Goal: Task Accomplishment & Management: Manage account settings

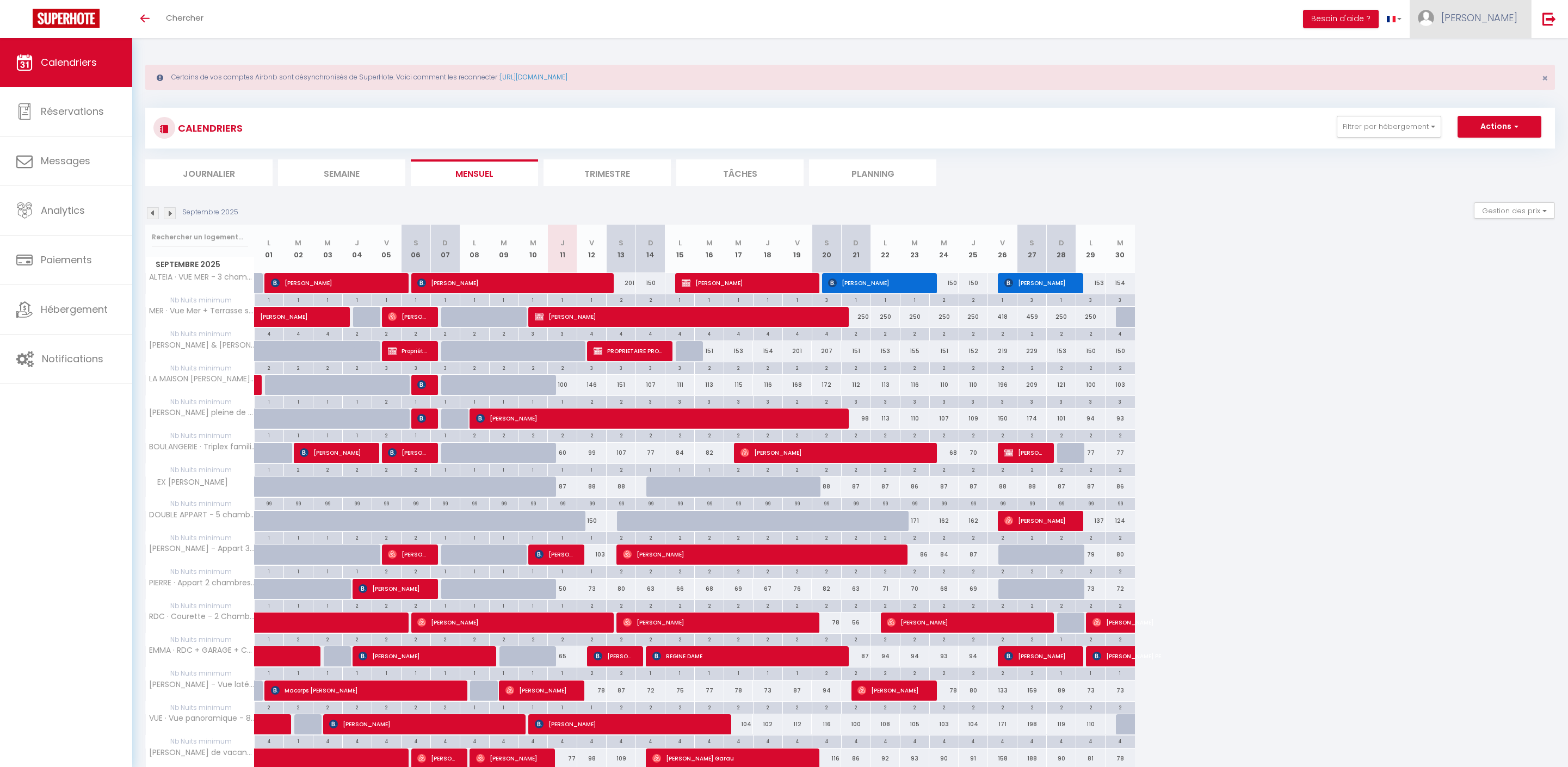
click at [1499, 25] on span "[PERSON_NAME]" at bounding box center [1479, 18] width 76 height 14
click at [1475, 52] on link "Paramètres" at bounding box center [1487, 54] width 80 height 19
select select "fr"
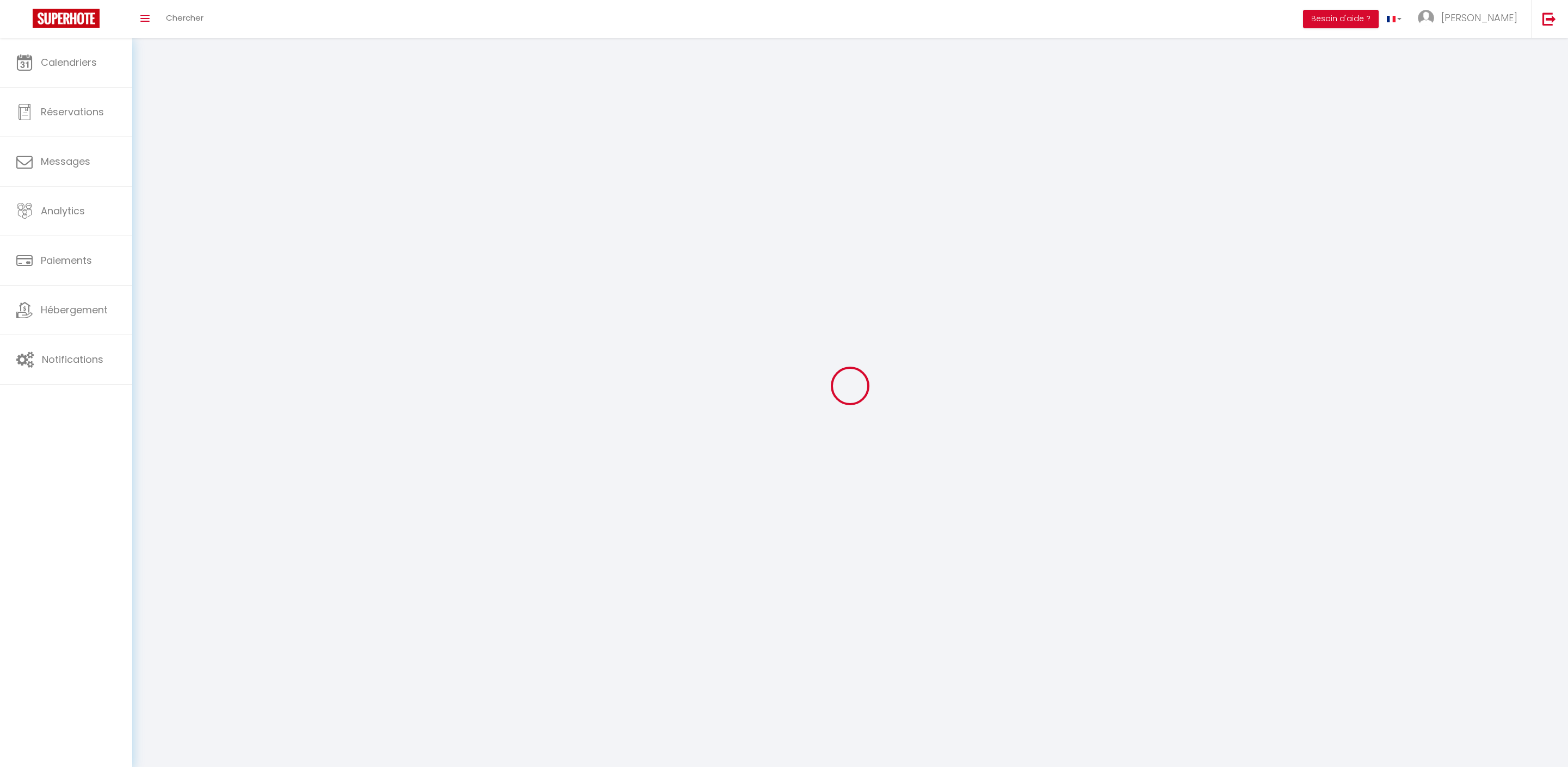
type input "[PERSON_NAME]"
type input "Derolez"
type input "0785765074"
type input "[STREET_ADDRESS]"
type input "62600"
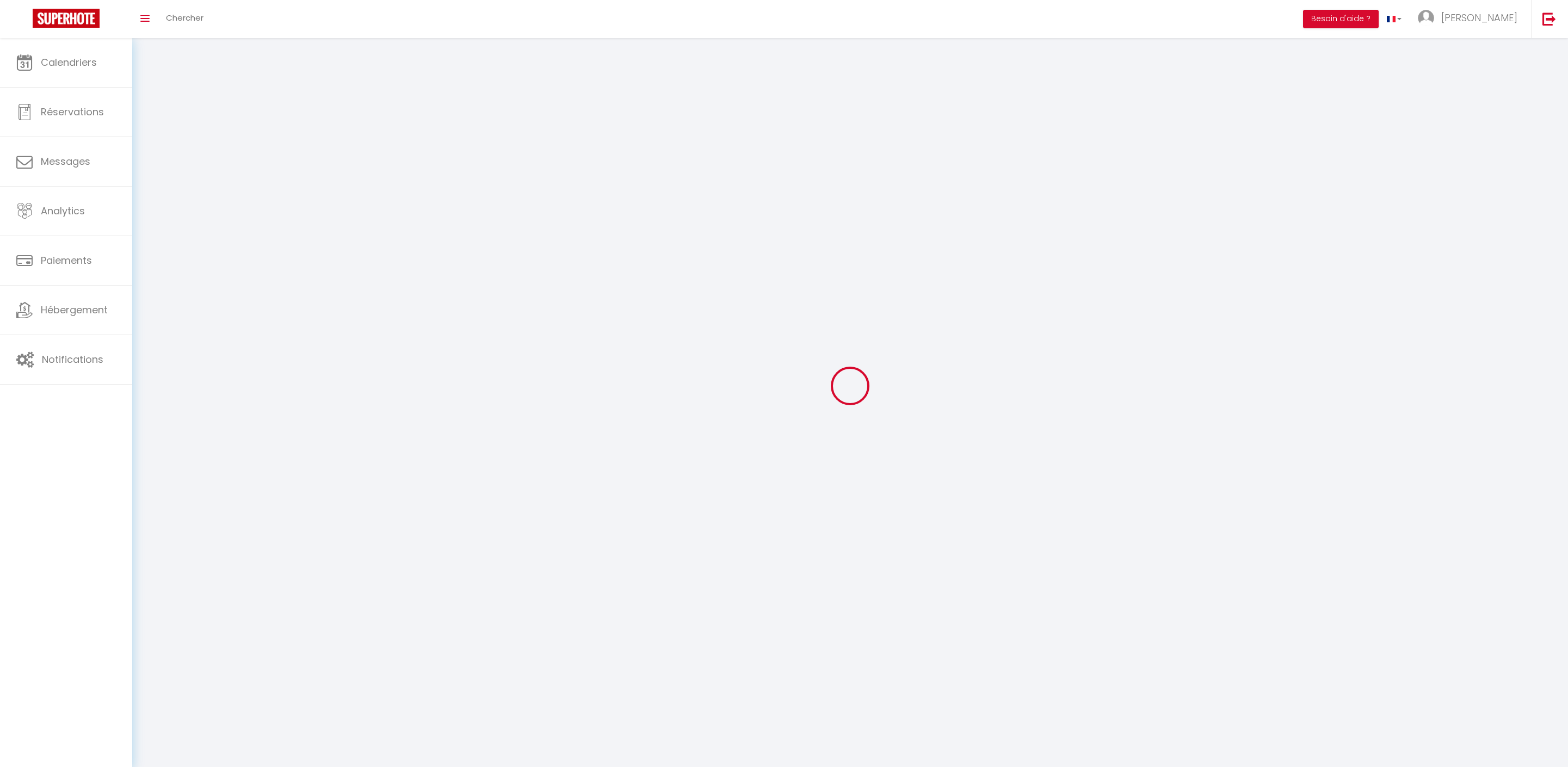
type input "BERCK"
type input "k3VMxIdLZYFzs75YMpZwR75Mt"
type input "Y5XLAXnxf6g8rq7yNcXr4kJAV"
type input "[URL][DOMAIN_NAME]"
select select "1"
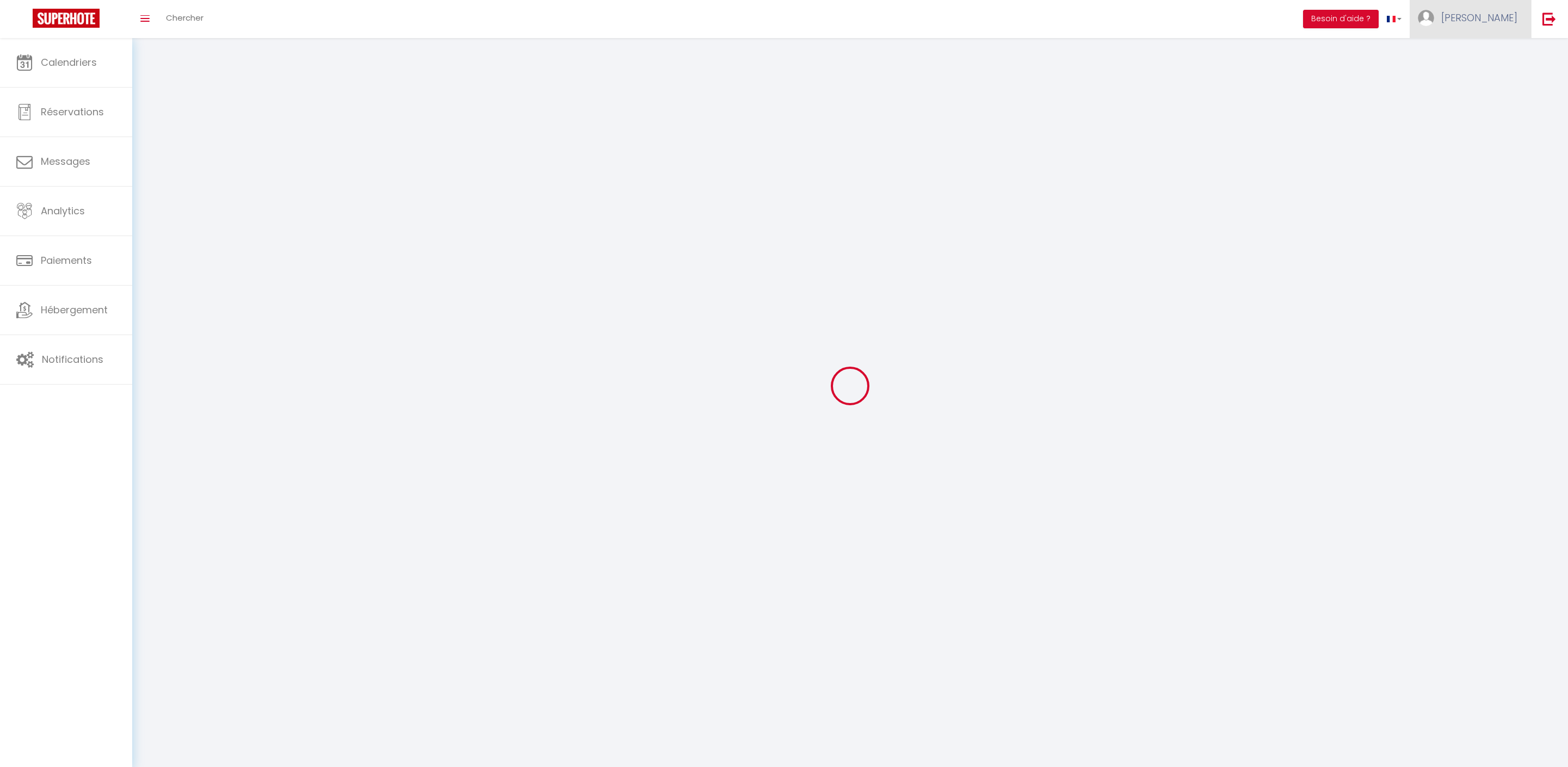
select select "28"
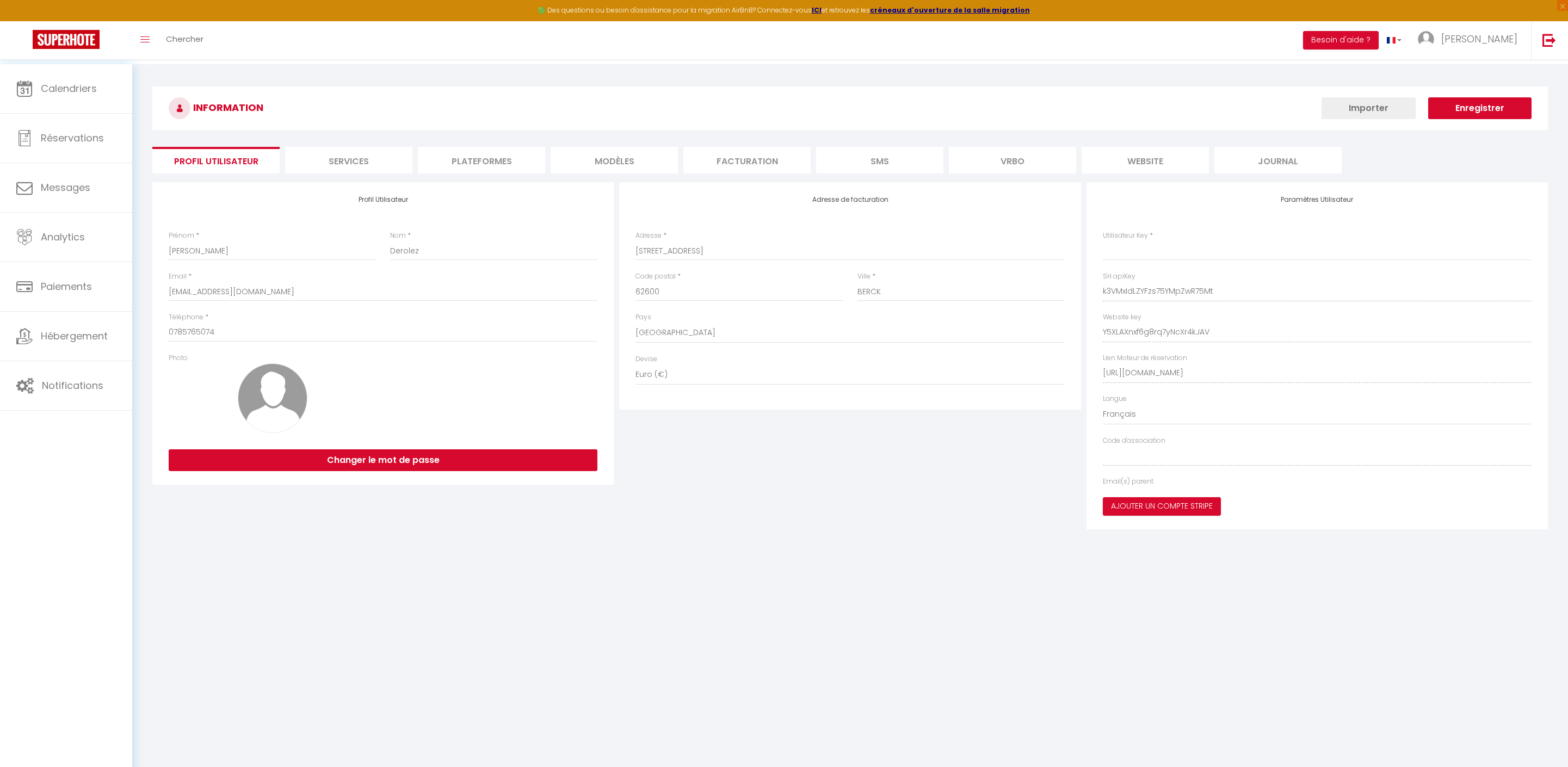
type input "k3VMxIdLZYFzs75YMpZwR75Mt"
type input "Y5XLAXnxf6g8rq7yNcXr4kJAV"
type input "[URL][DOMAIN_NAME]"
select select "fr"
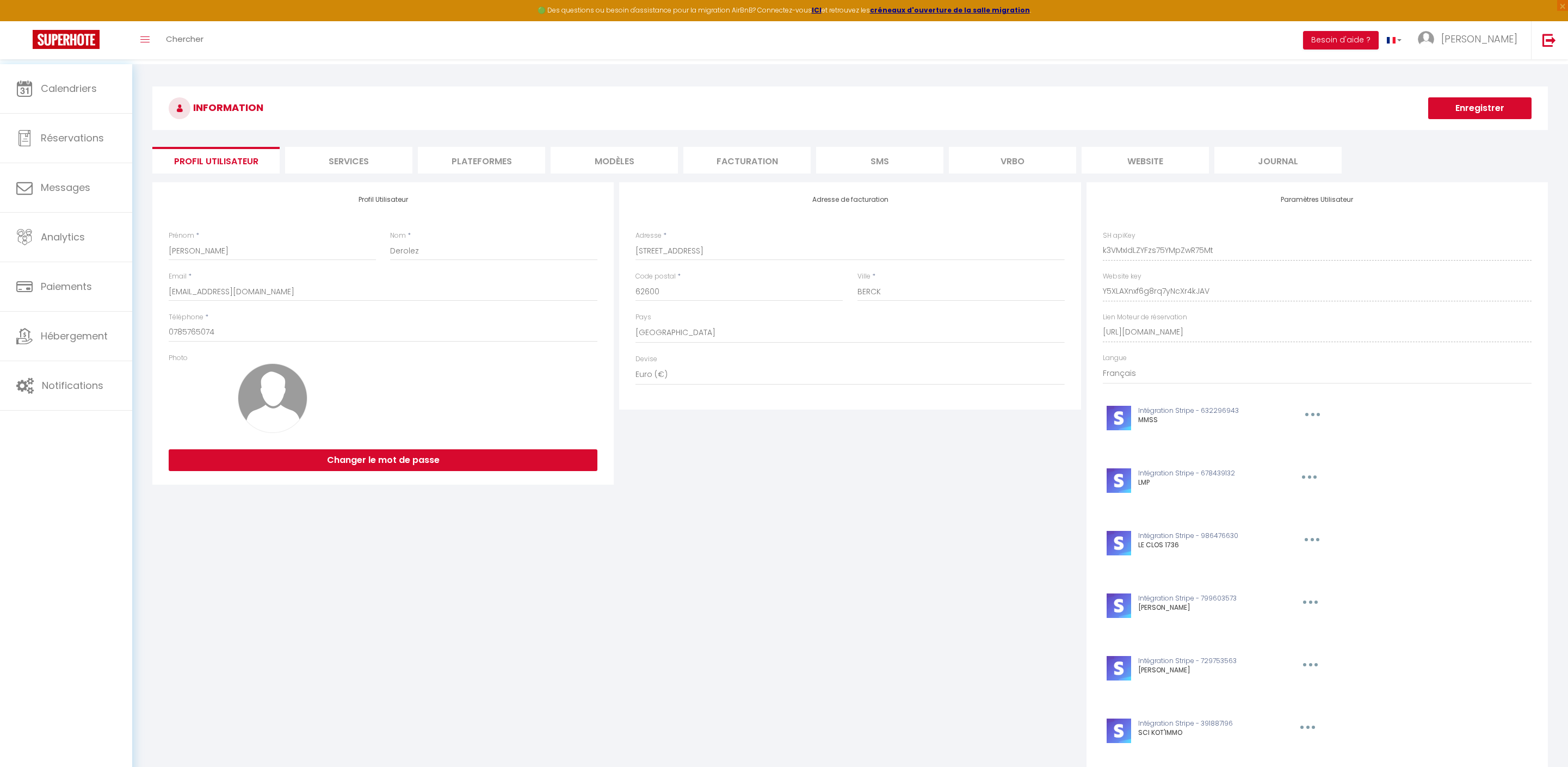
click at [357, 149] on li "Services" at bounding box center [349, 160] width 127 height 27
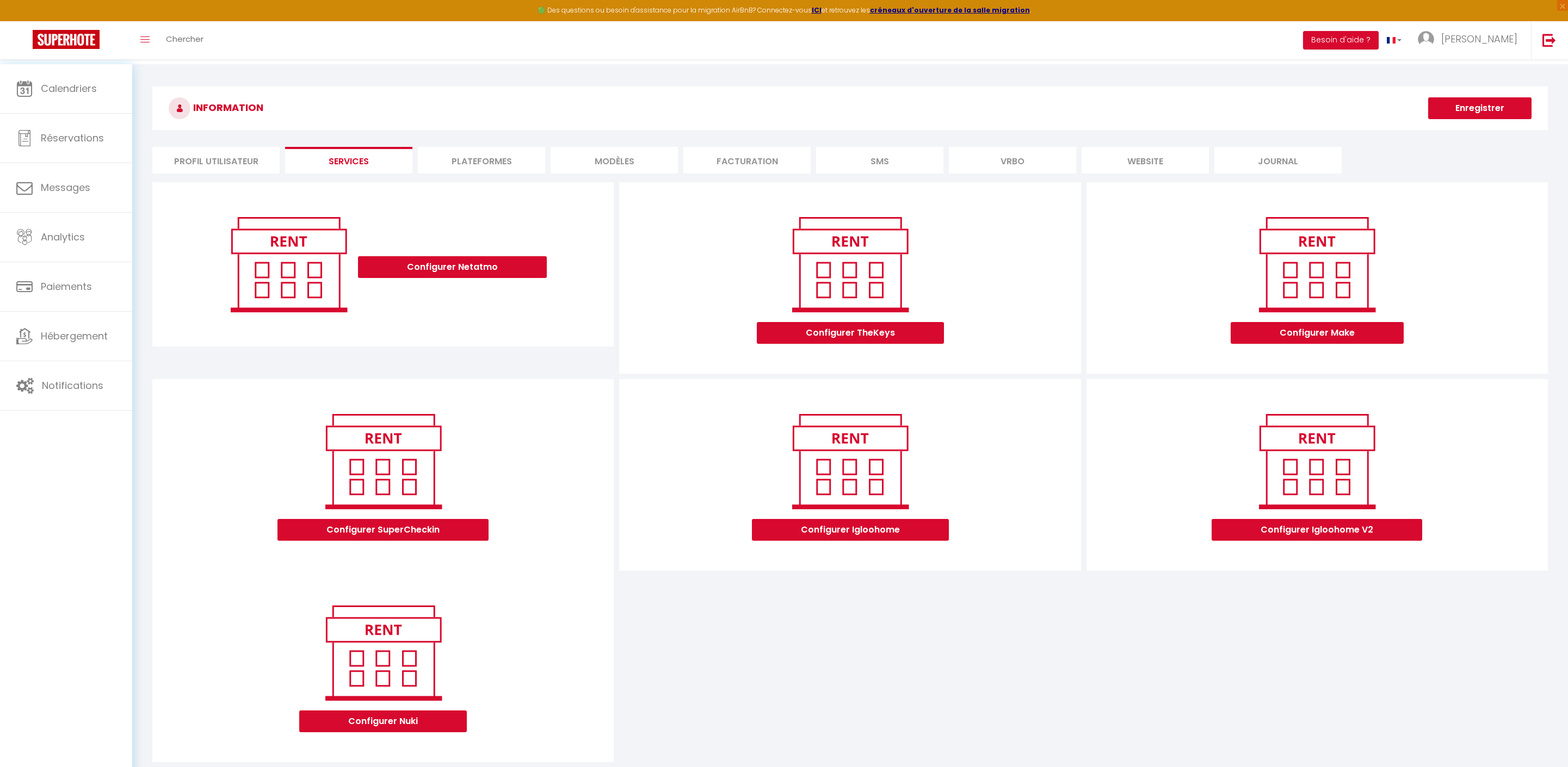
click at [481, 160] on li "Plateformes" at bounding box center [482, 160] width 127 height 27
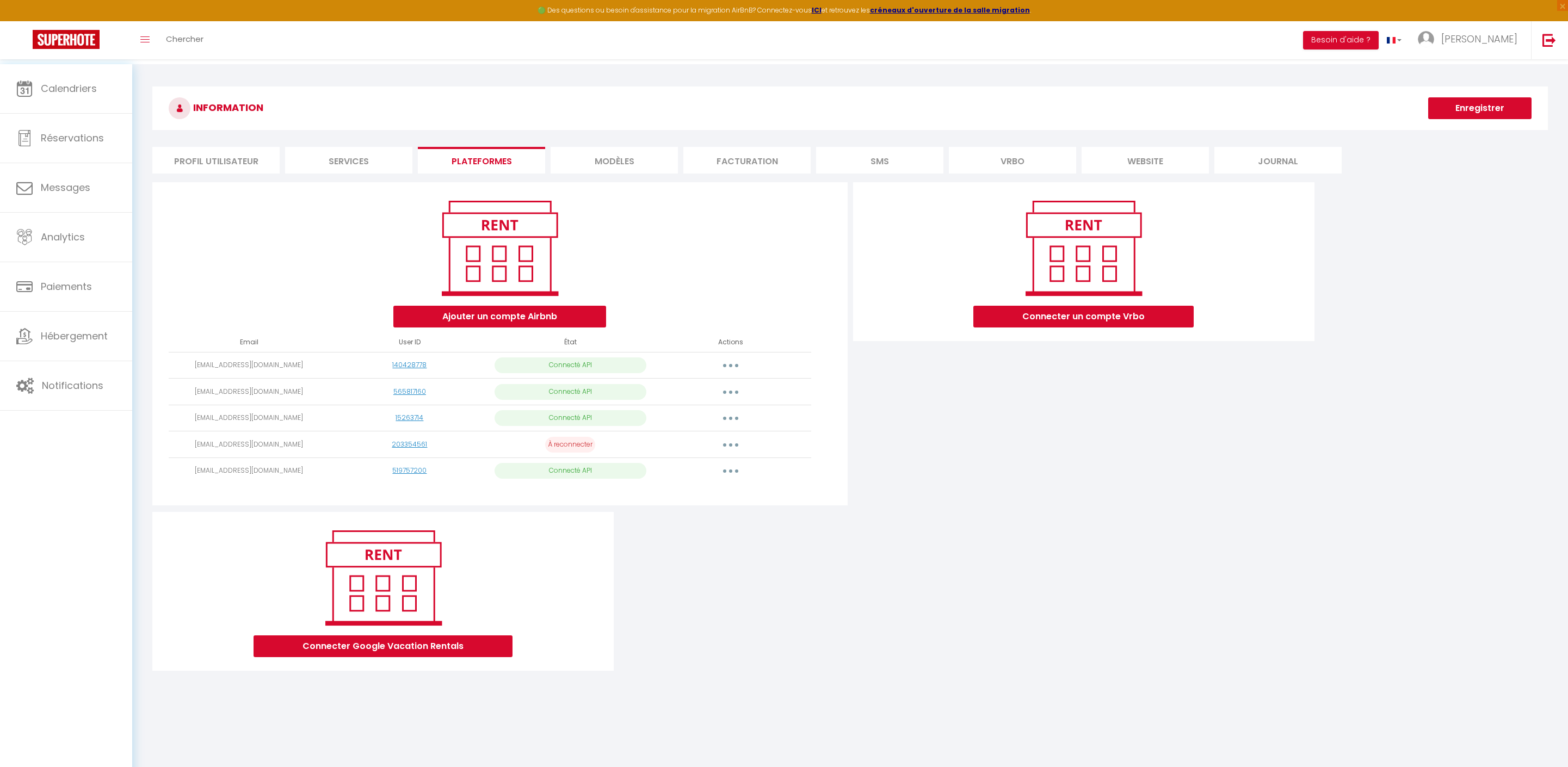
click at [732, 446] on icon "button" at bounding box center [730, 445] width 3 height 3
click at [700, 498] on link "Supprimer" at bounding box center [682, 489] width 120 height 19
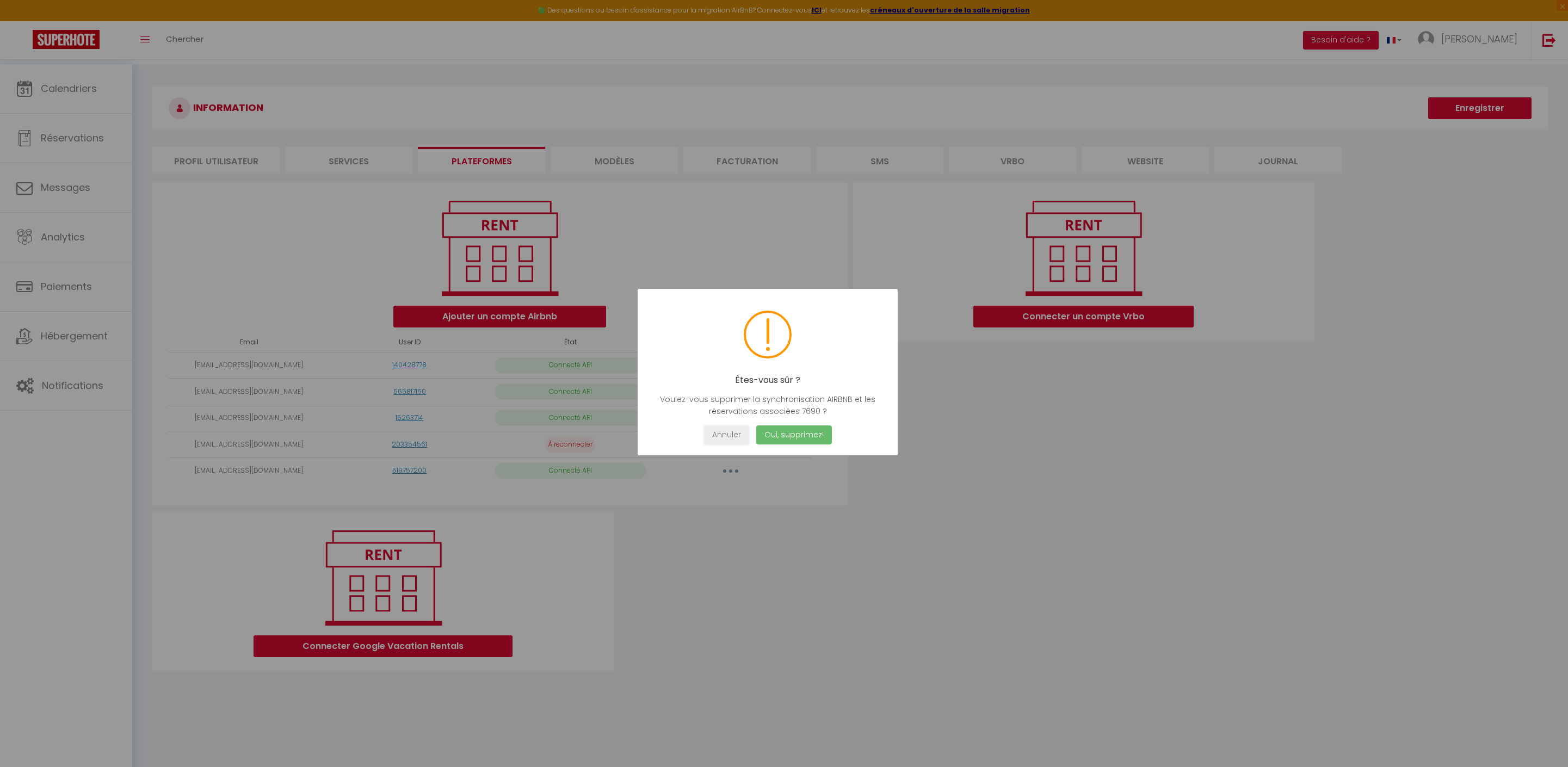
click at [820, 438] on button "Oui, supprimez!" at bounding box center [794, 435] width 75 height 19
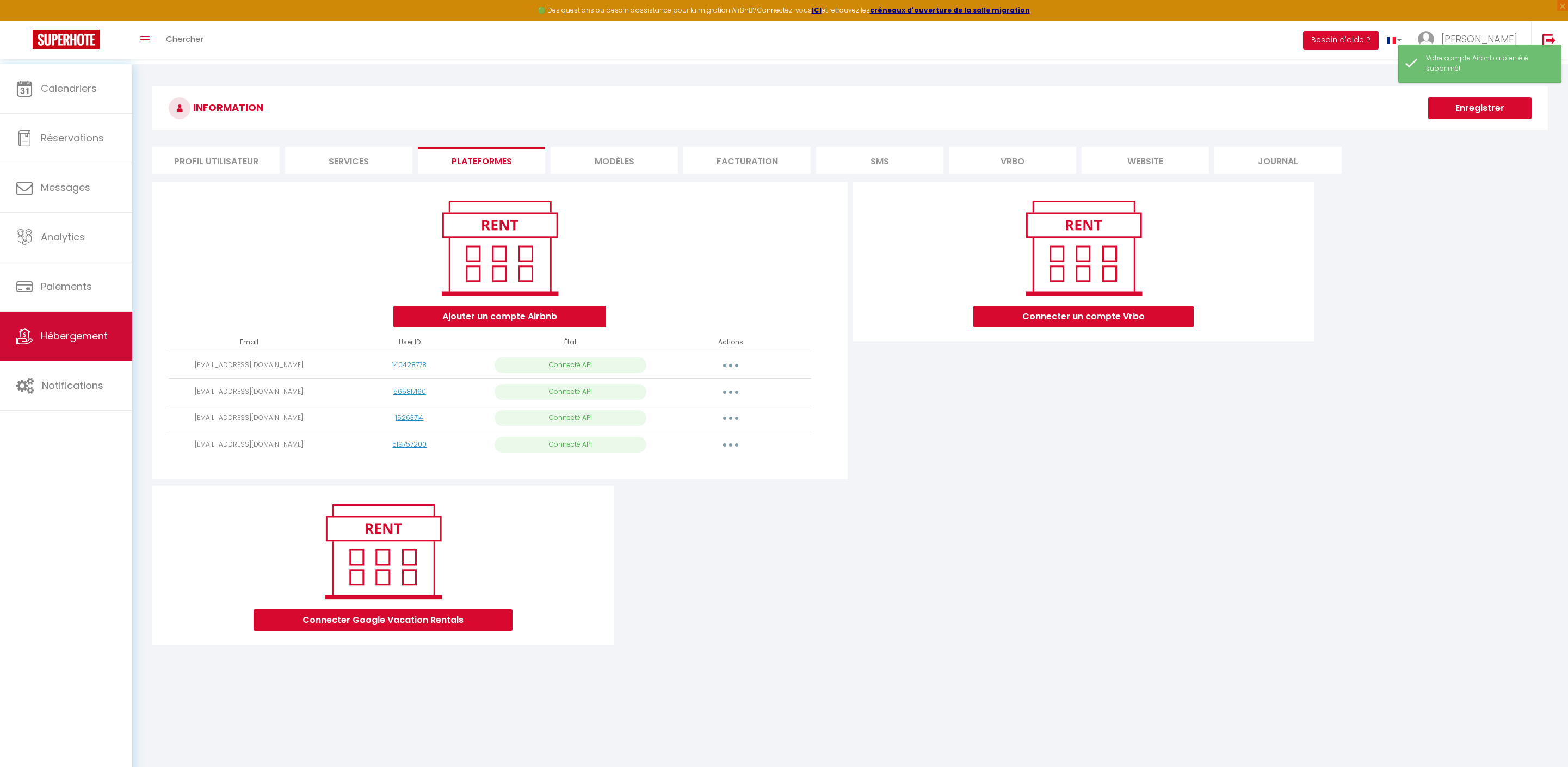
click at [97, 336] on span "Hébergement" at bounding box center [74, 336] width 67 height 14
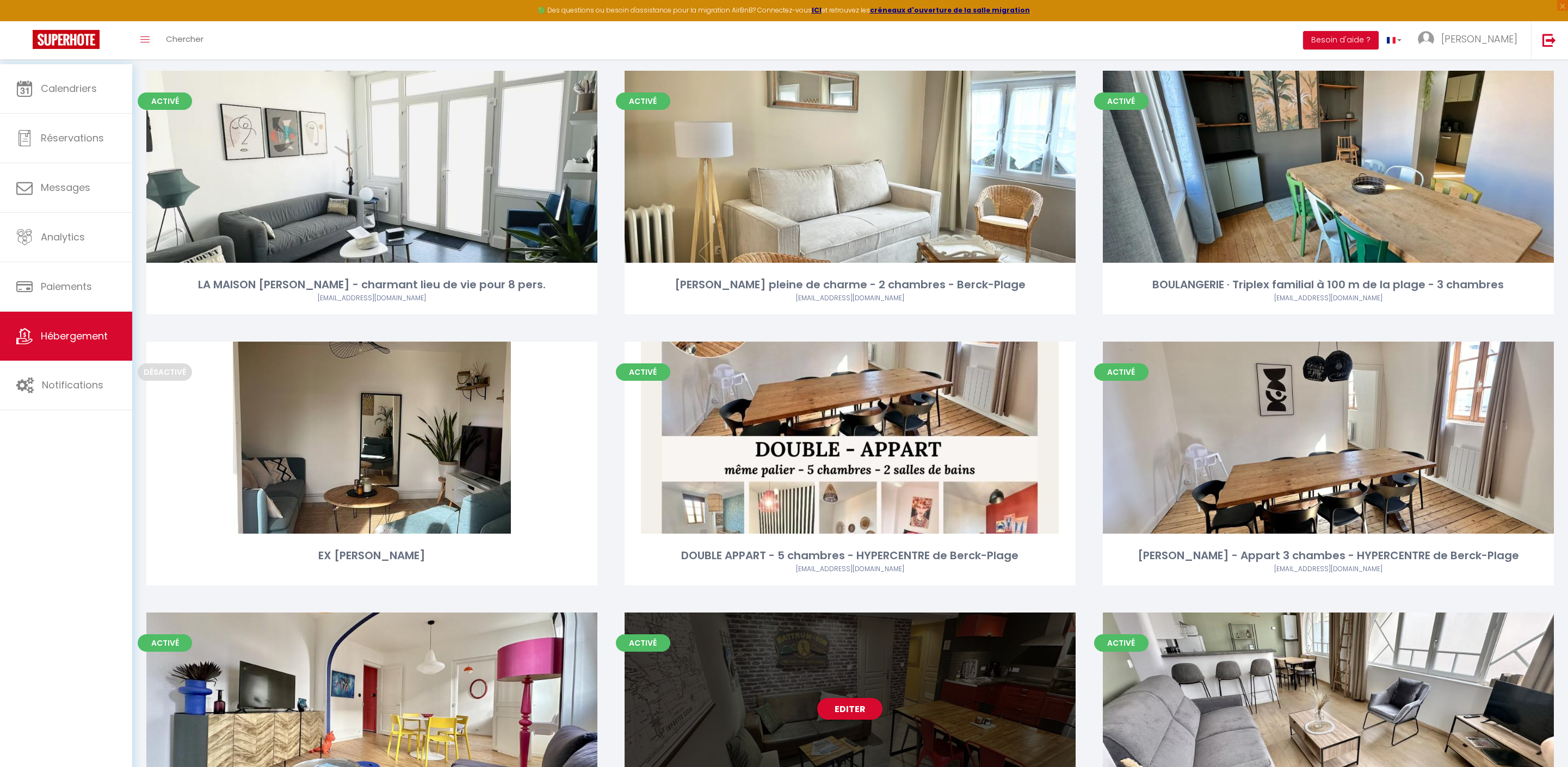
scroll to position [377, 0]
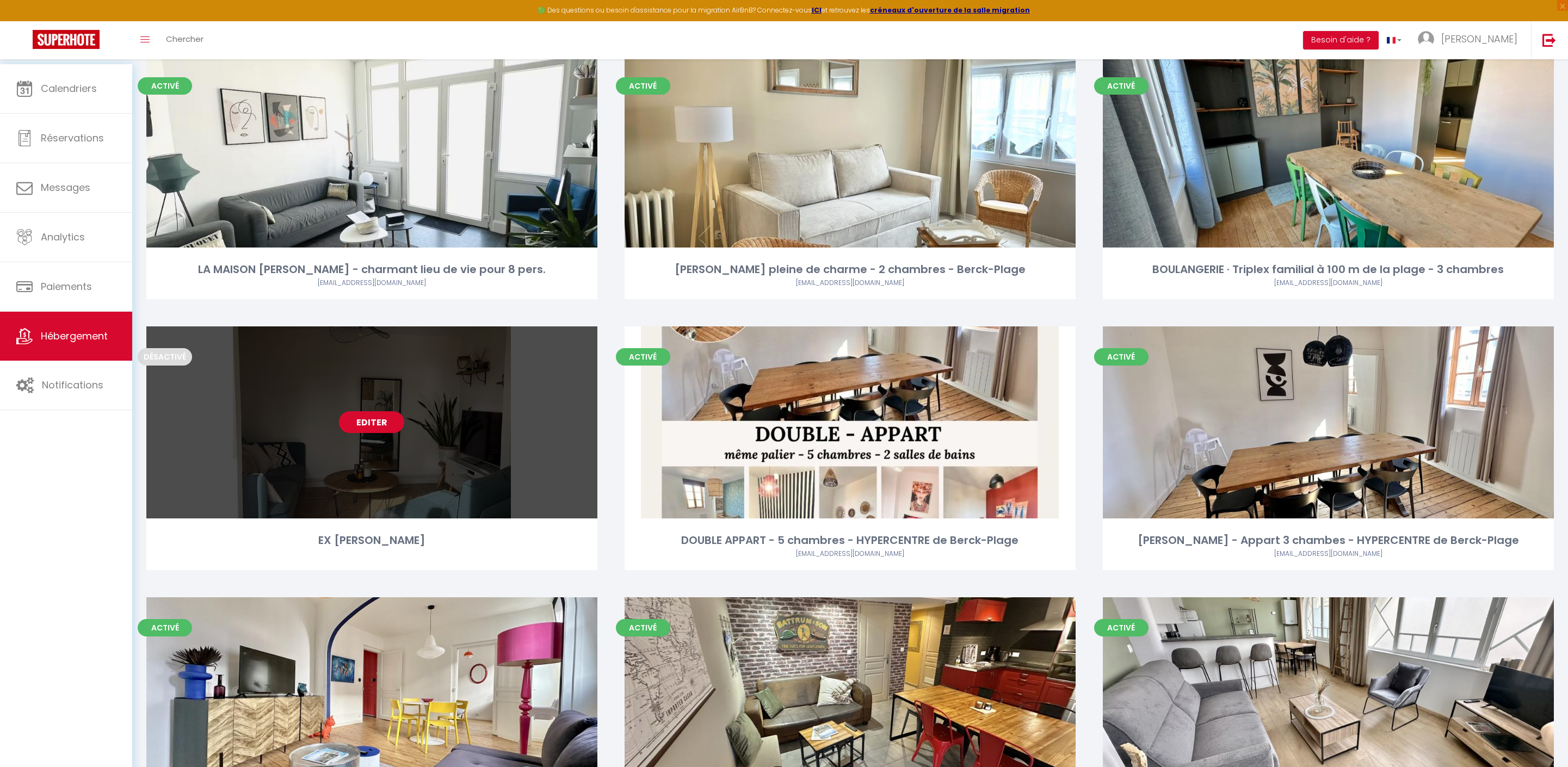
click at [368, 418] on link "Editer" at bounding box center [372, 422] width 65 height 22
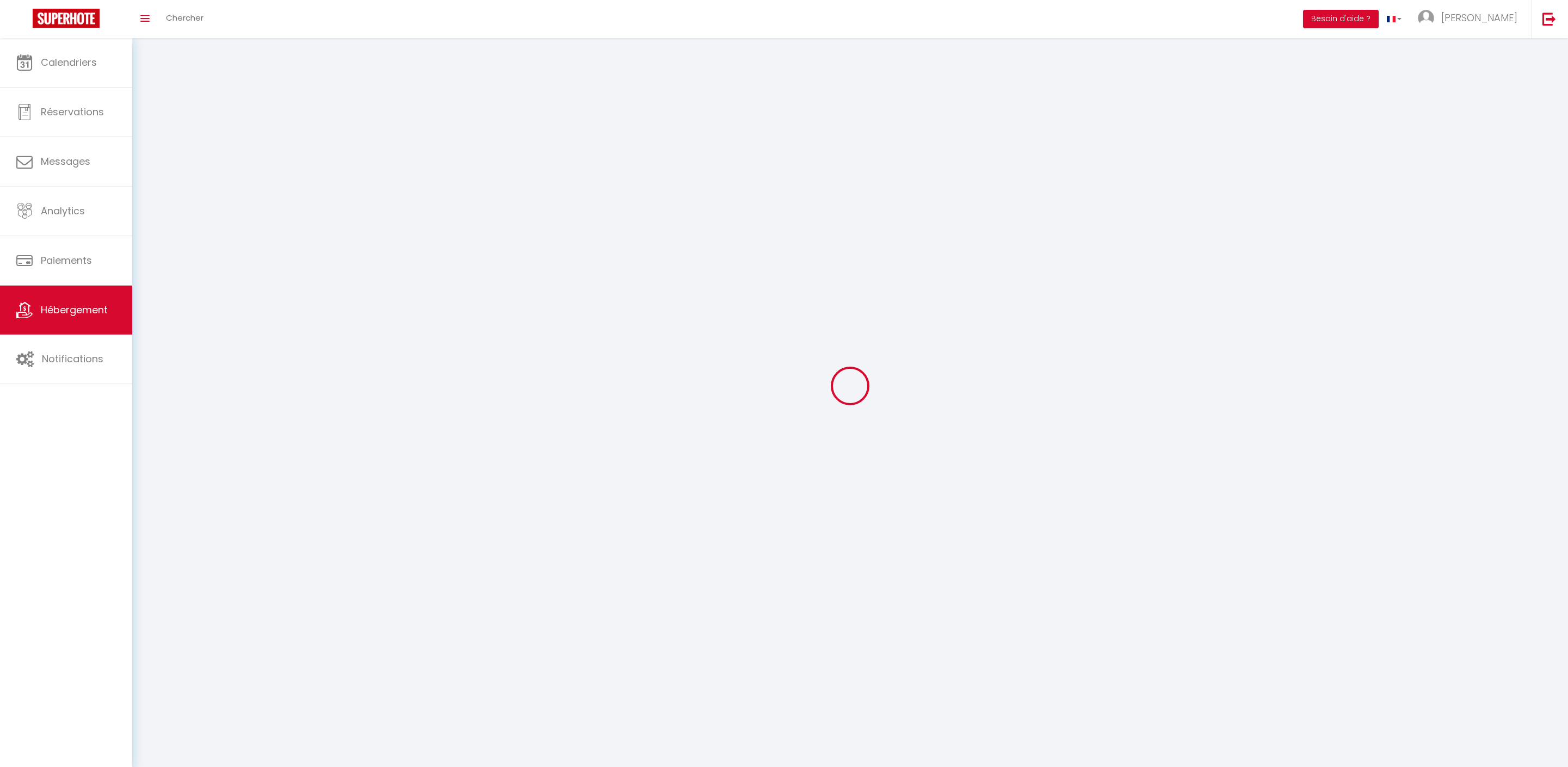
select select
select select "28"
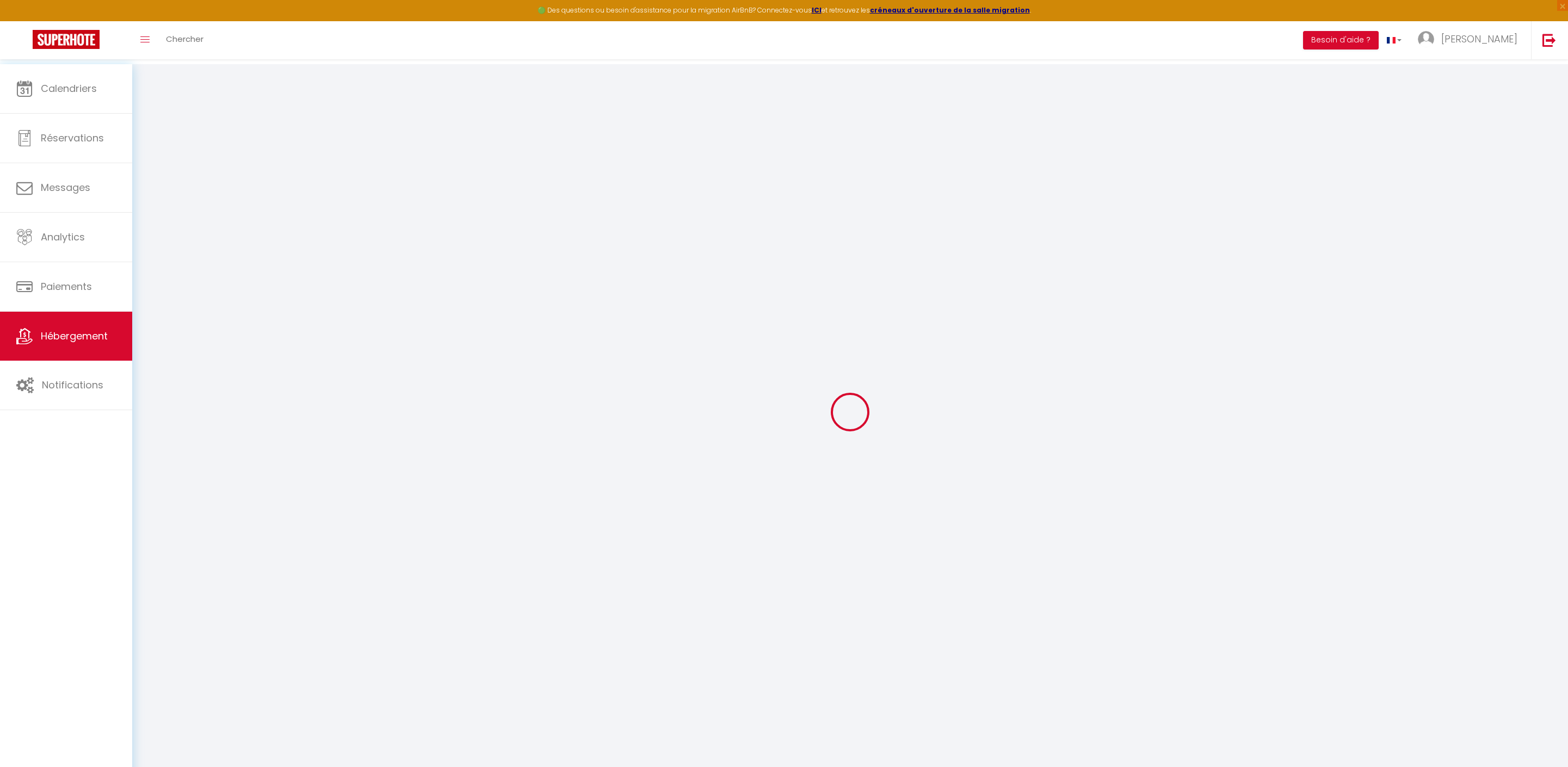
select select
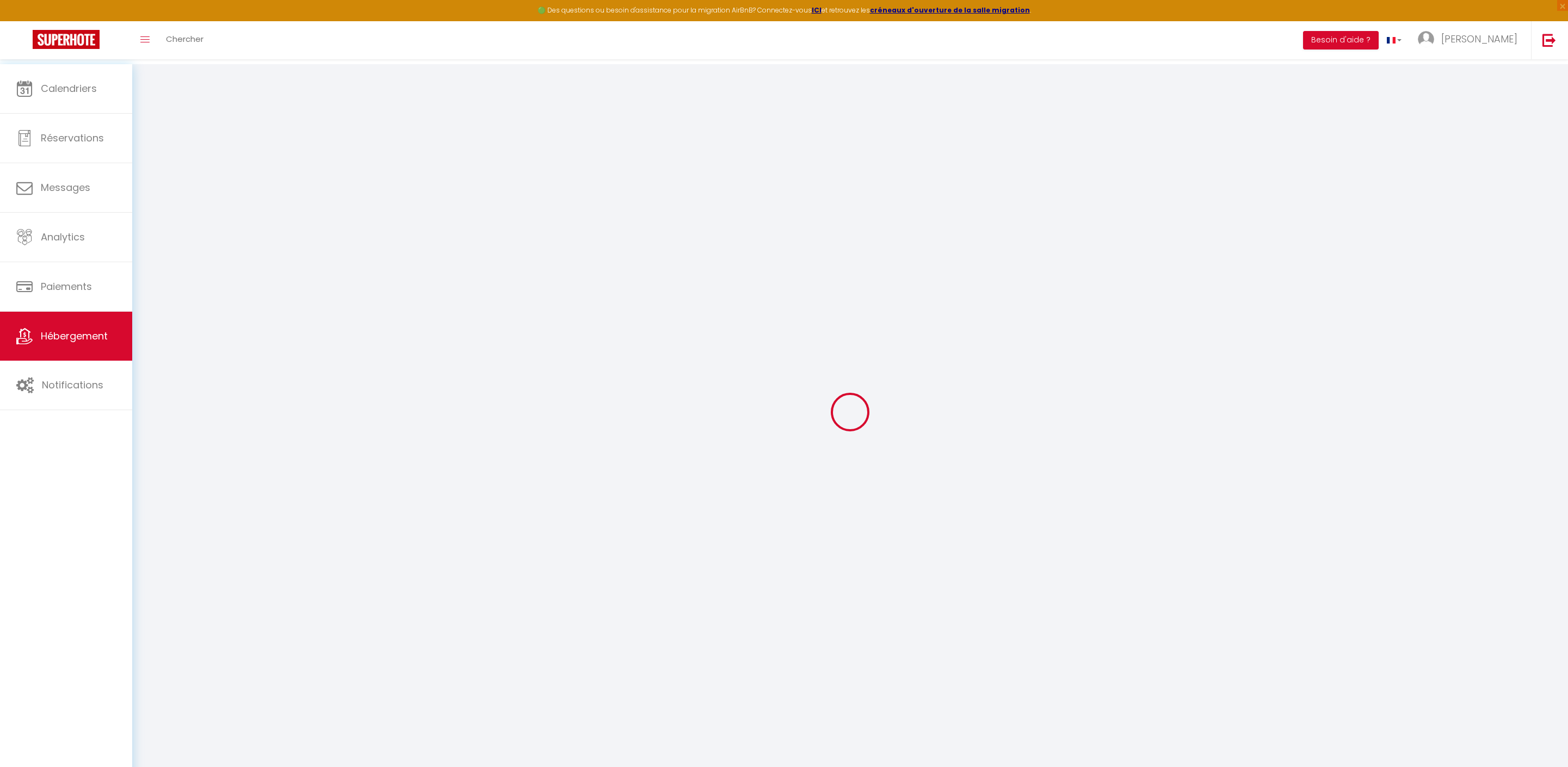
select select
checkbox input "false"
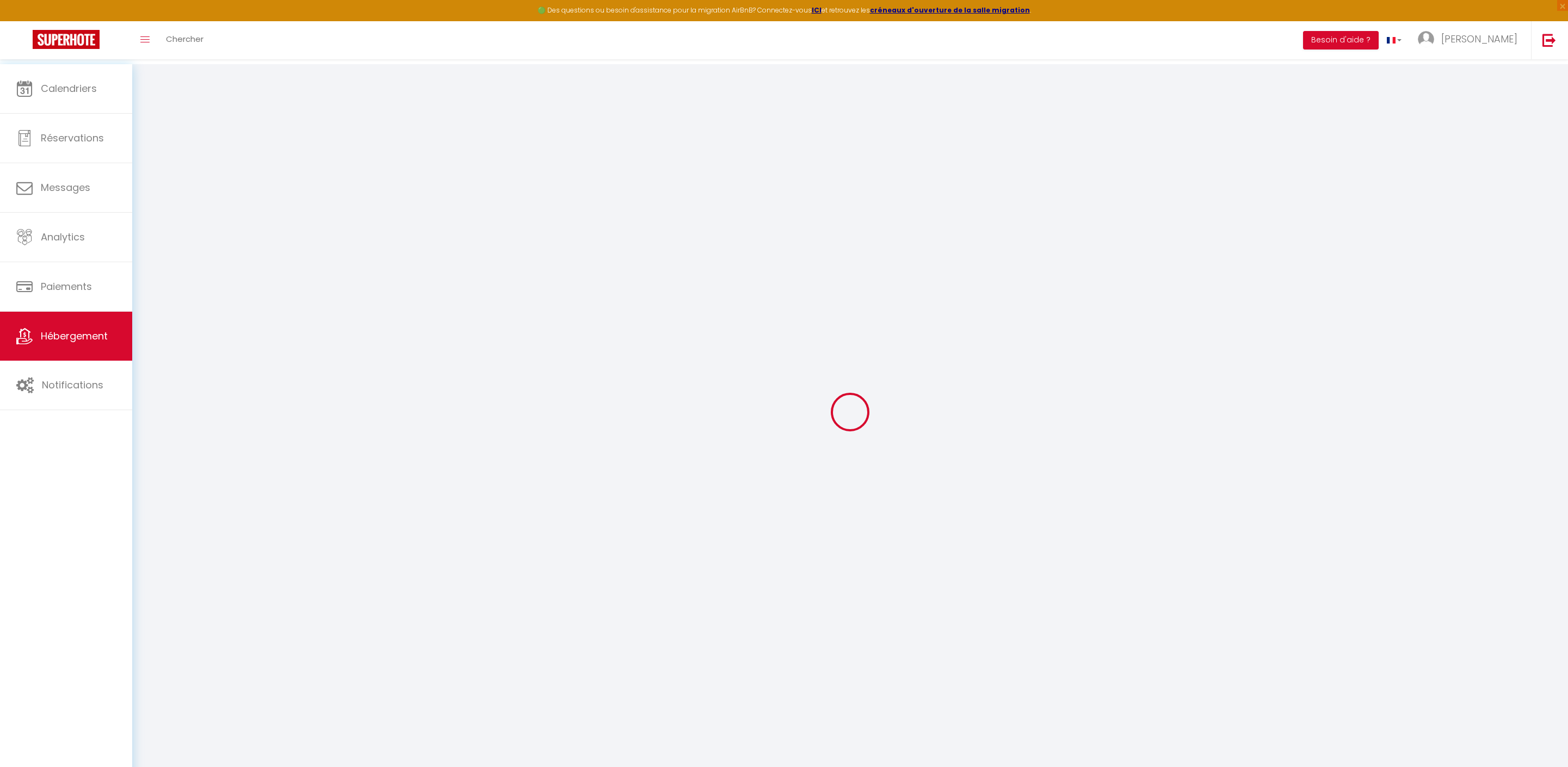
select select
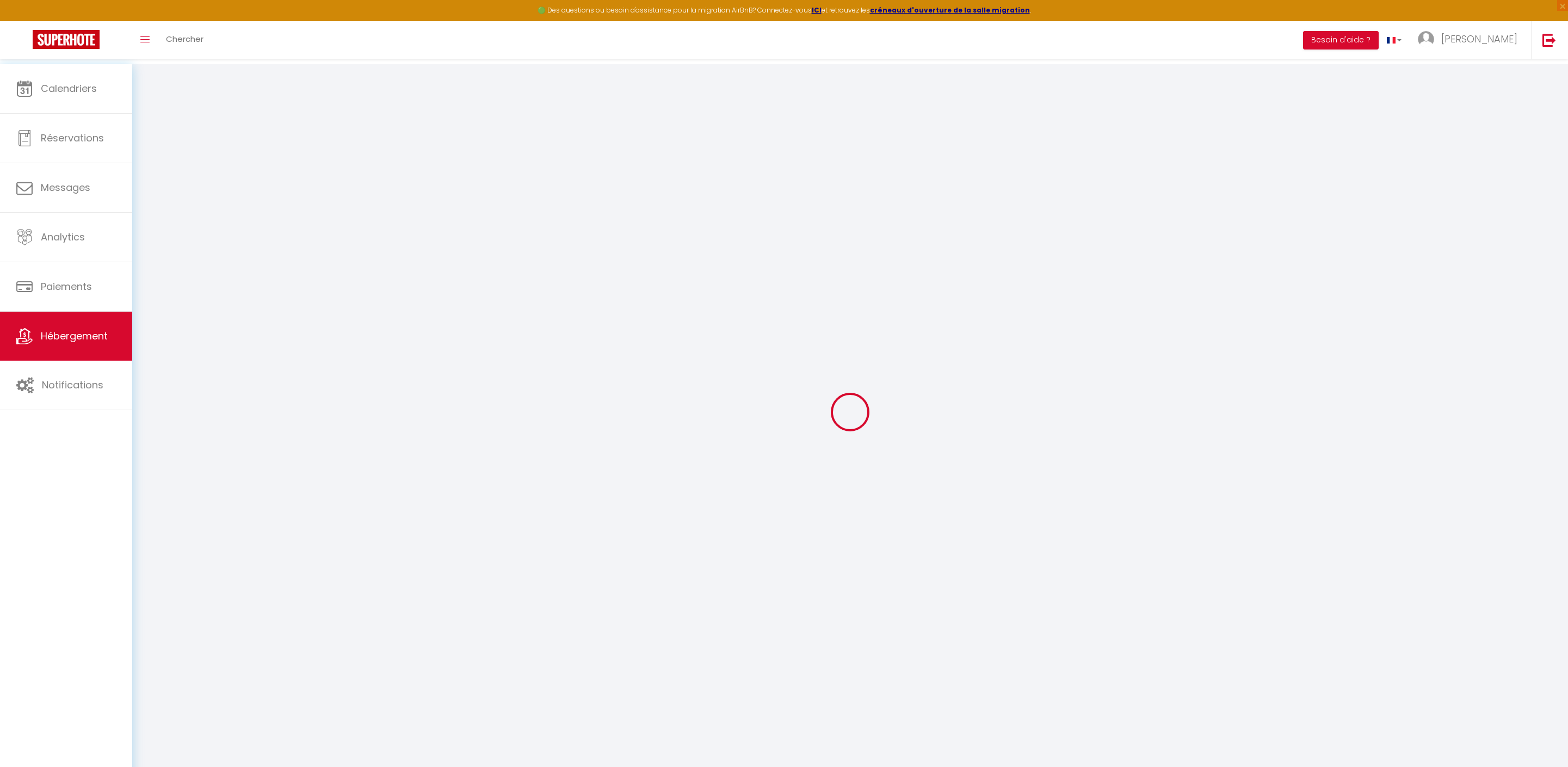
select select
checkbox input "false"
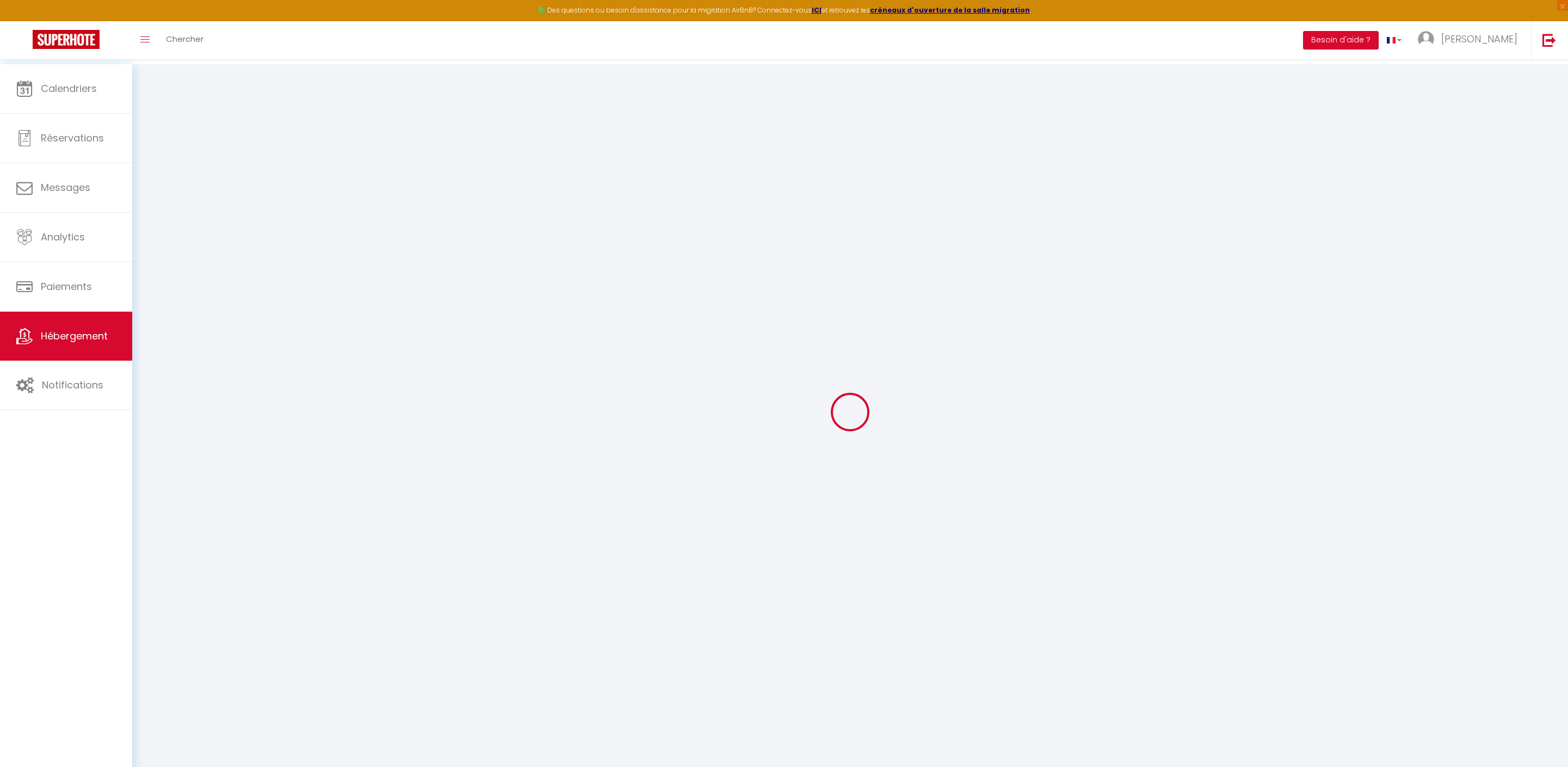
checkbox input "false"
select select
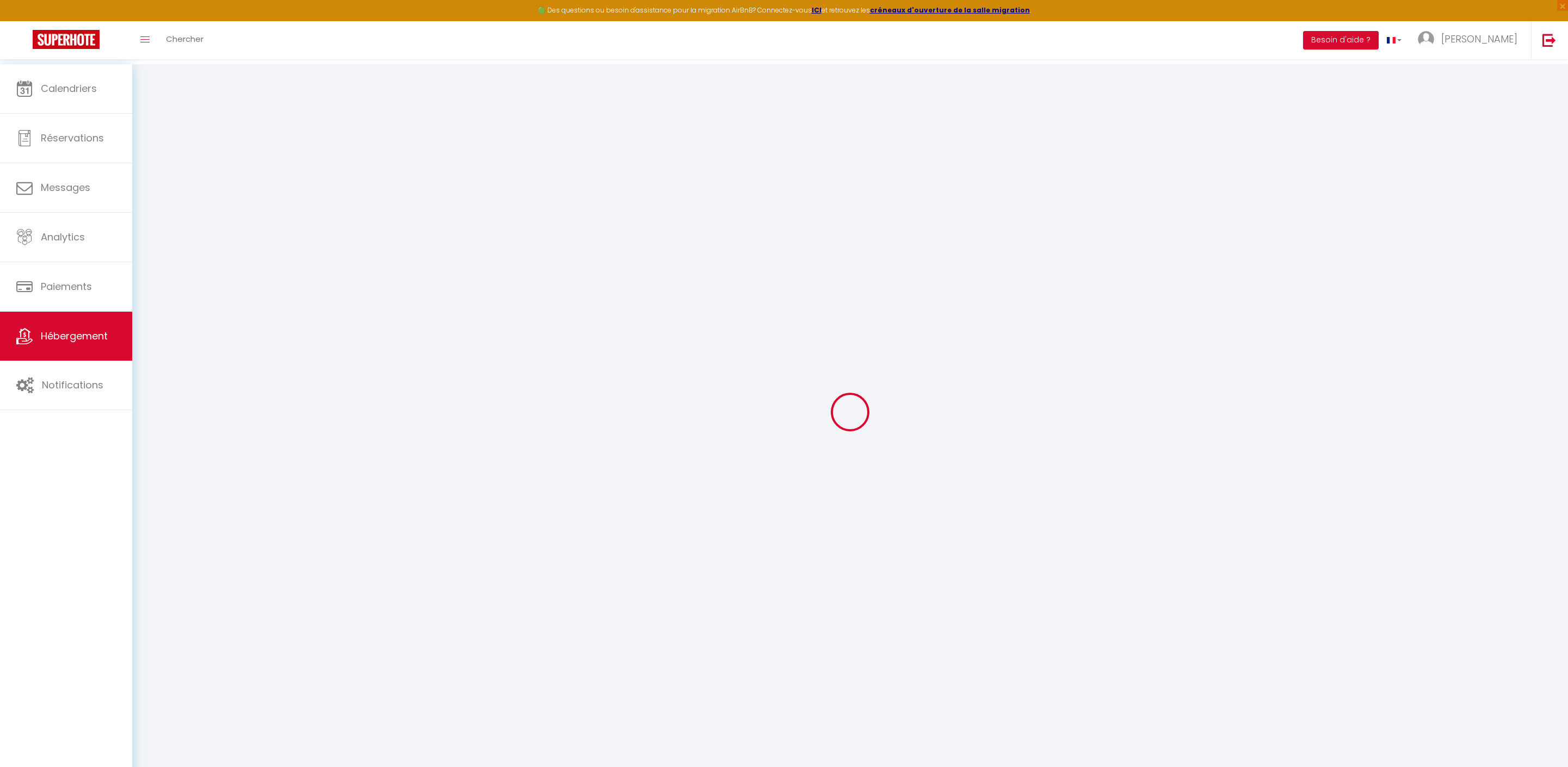
select select
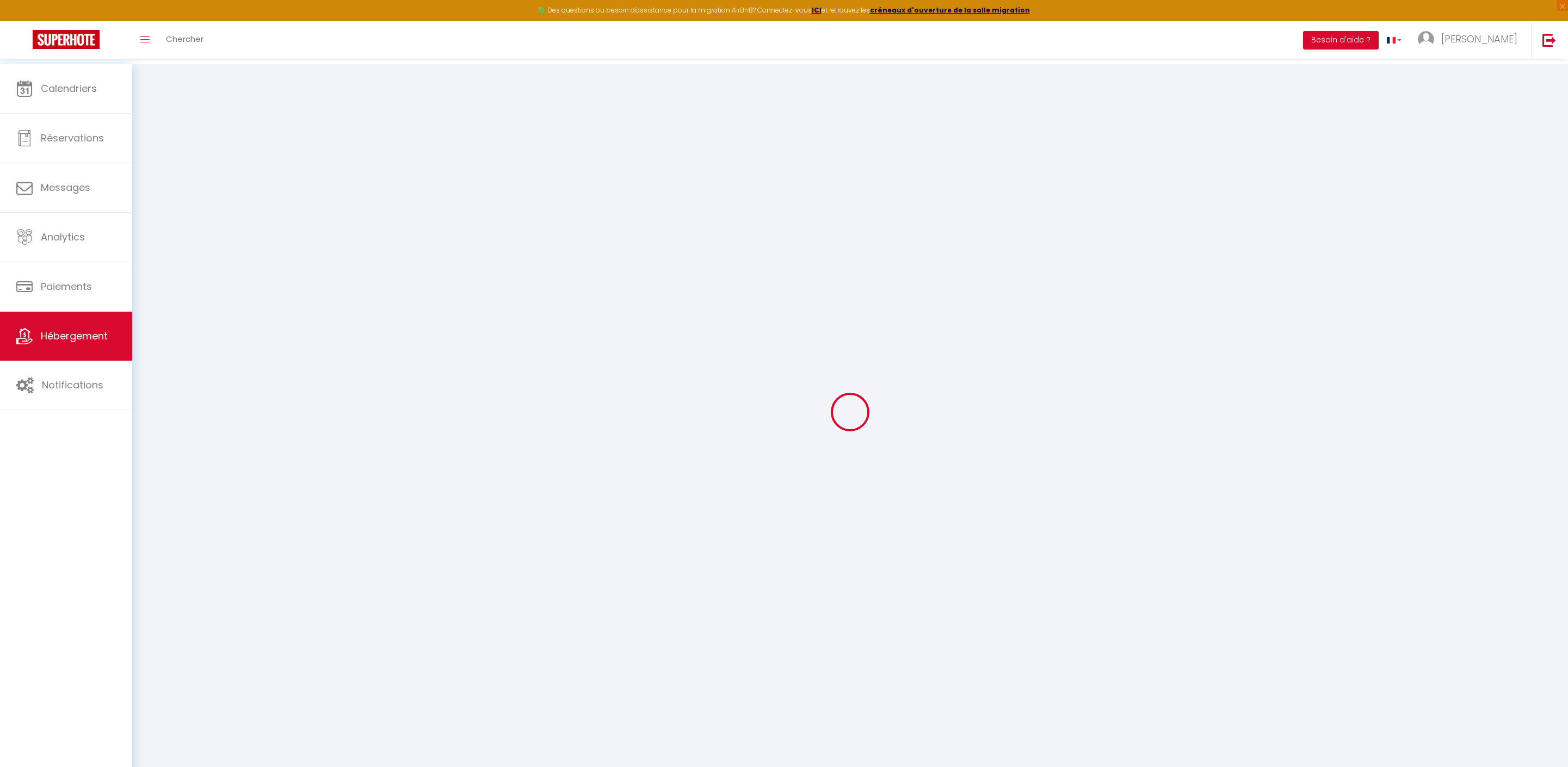
checkbox input "false"
select select
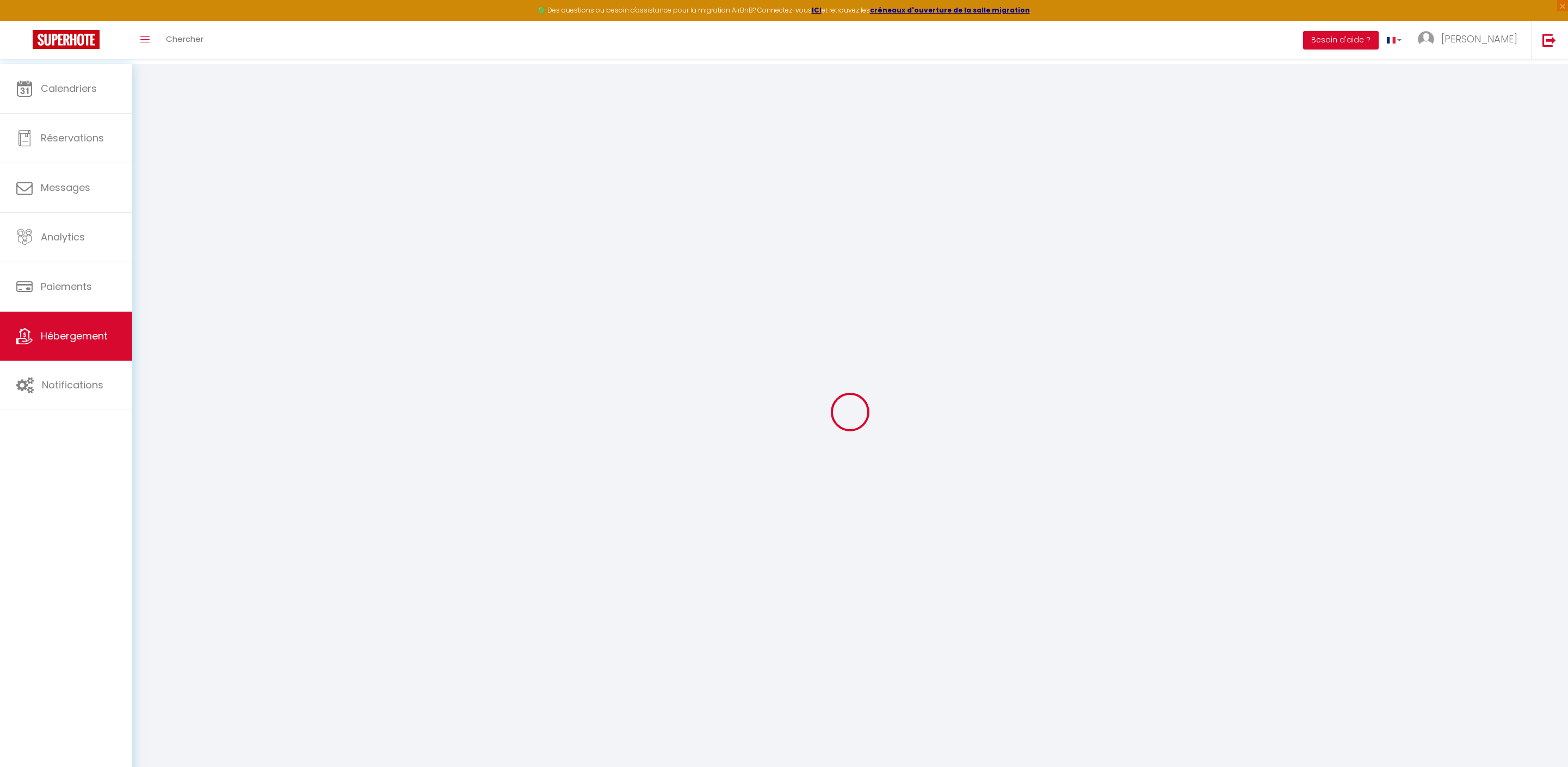
select select
type input "EX [PERSON_NAME]"
type input "[PERSON_NAME]"
select select "2"
type input "85"
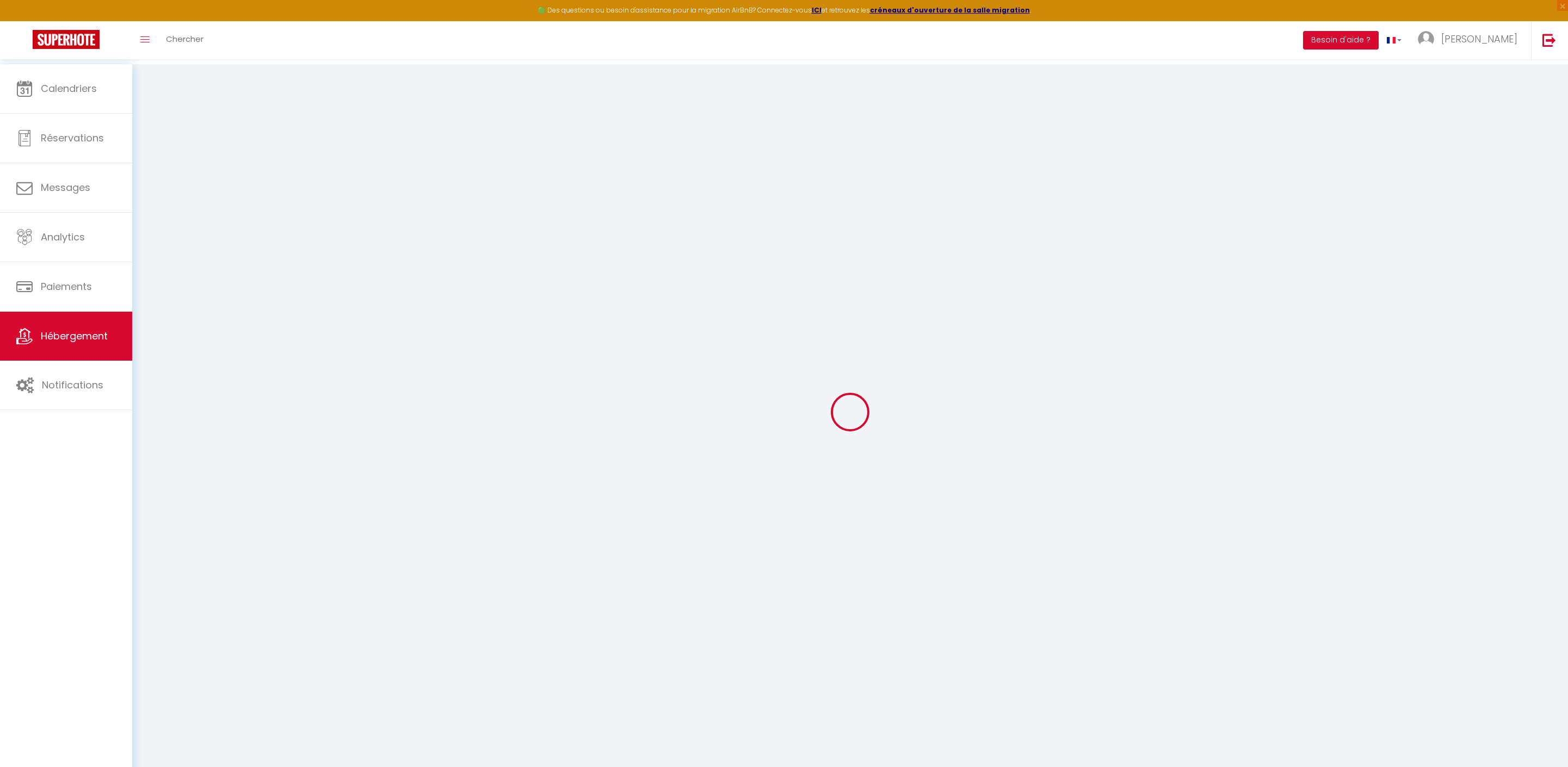
type input "30"
select select
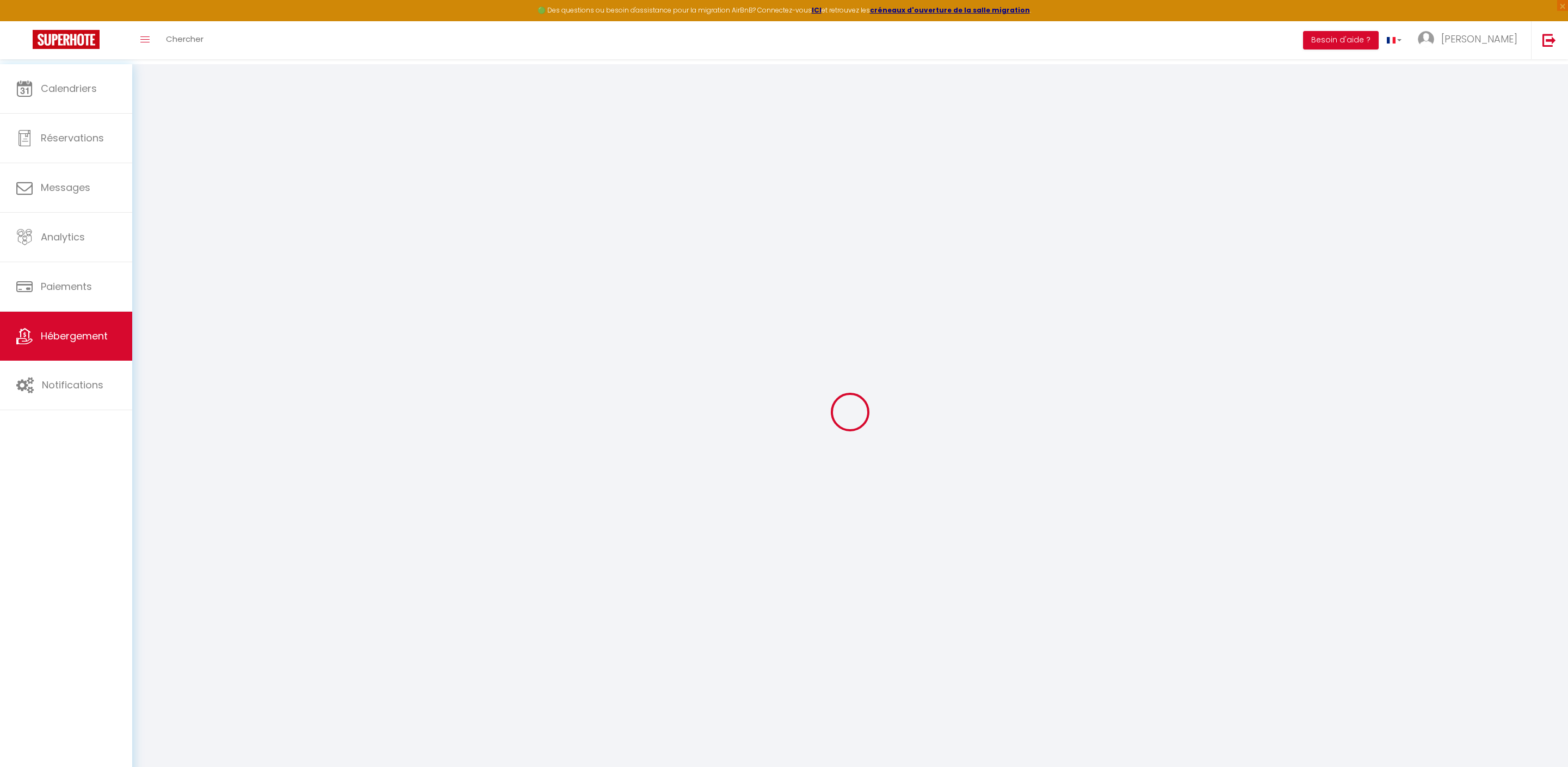
select select
type input "[STREET_ADDRESS][PERSON_NAME]"
type input "62600"
type input "Berck"
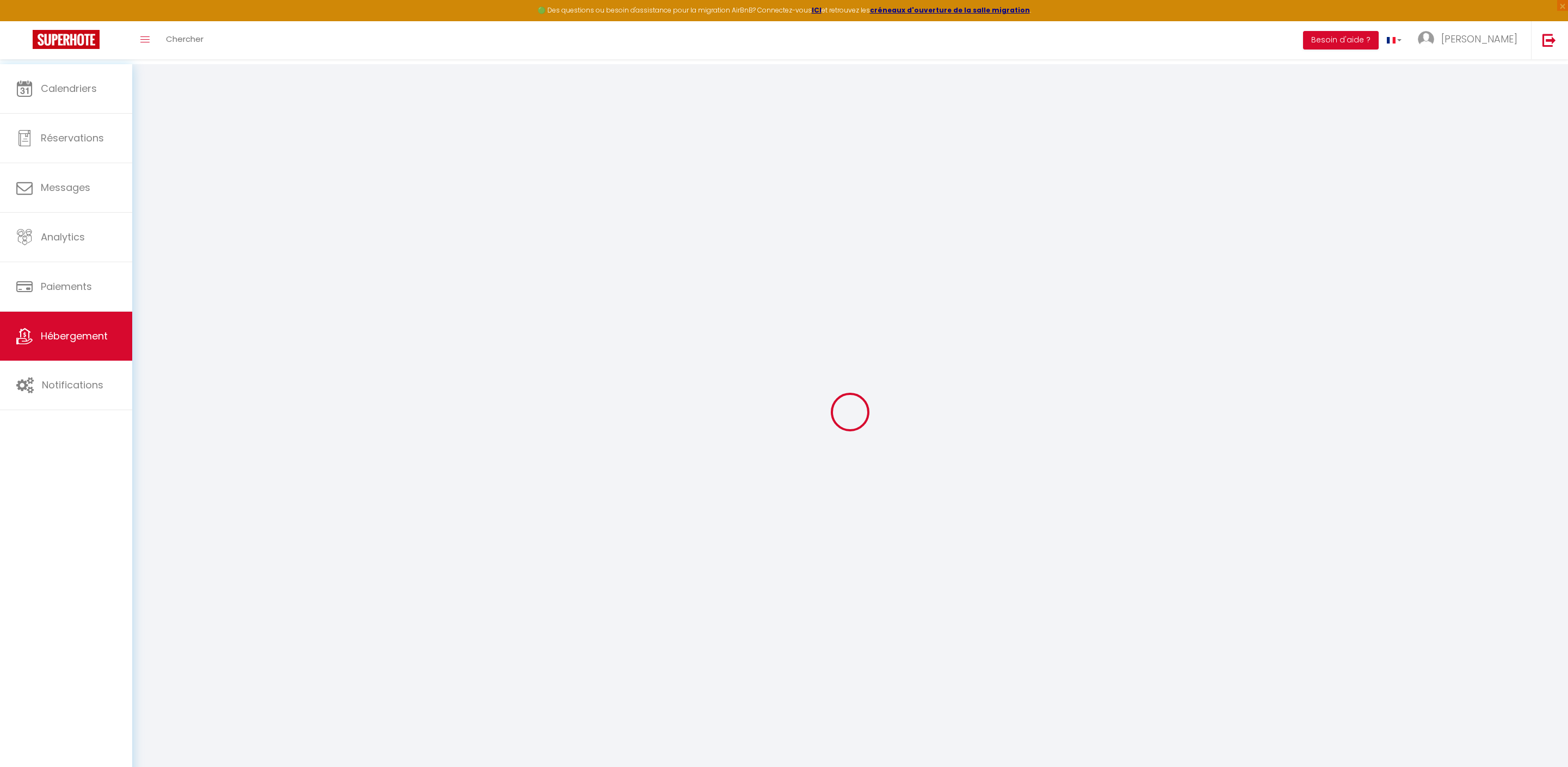
type input "[EMAIL_ADDRESS][DOMAIN_NAME]"
select select "13029"
checkbox input "false"
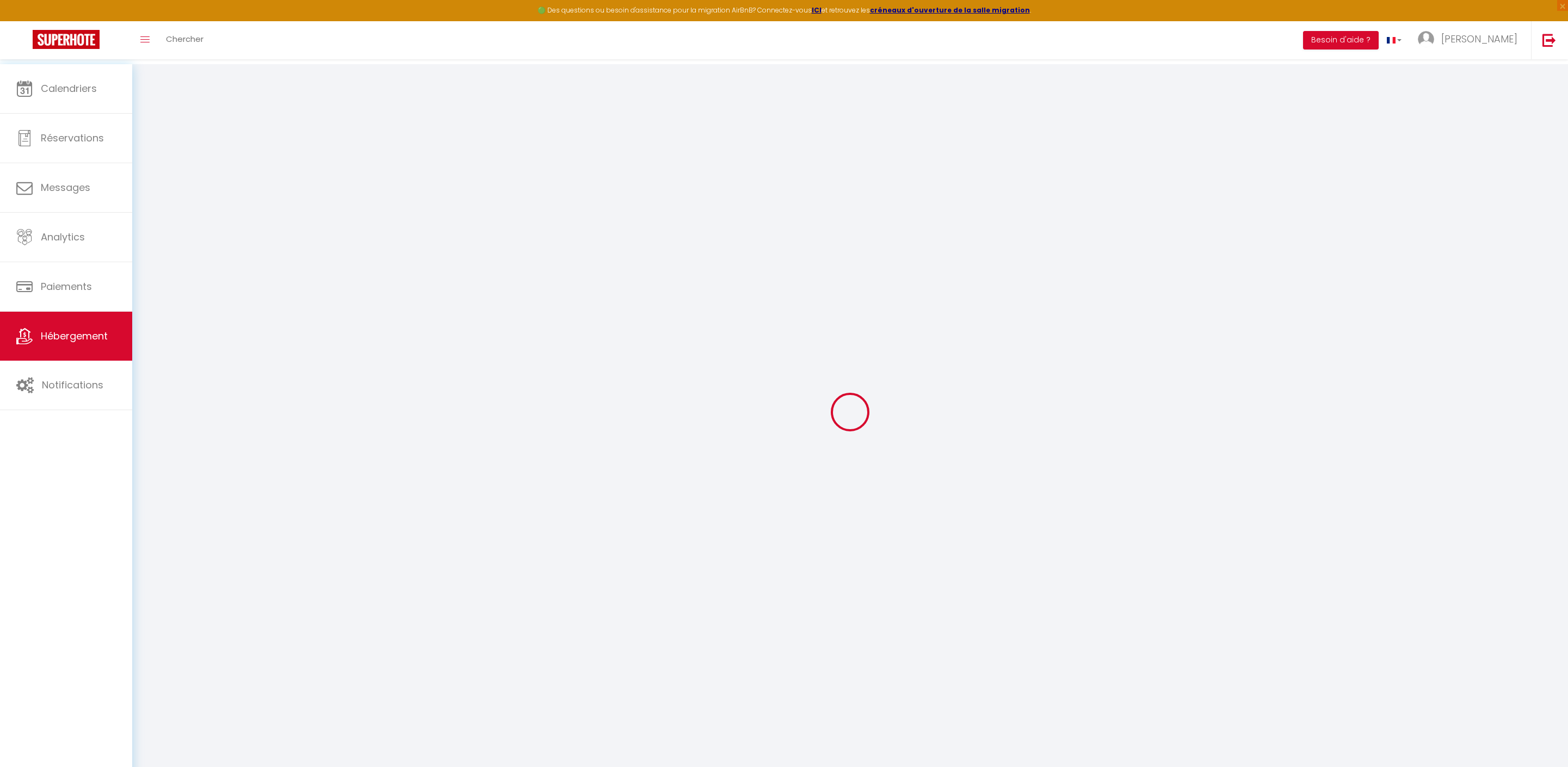
checkbox input "false"
type input "0"
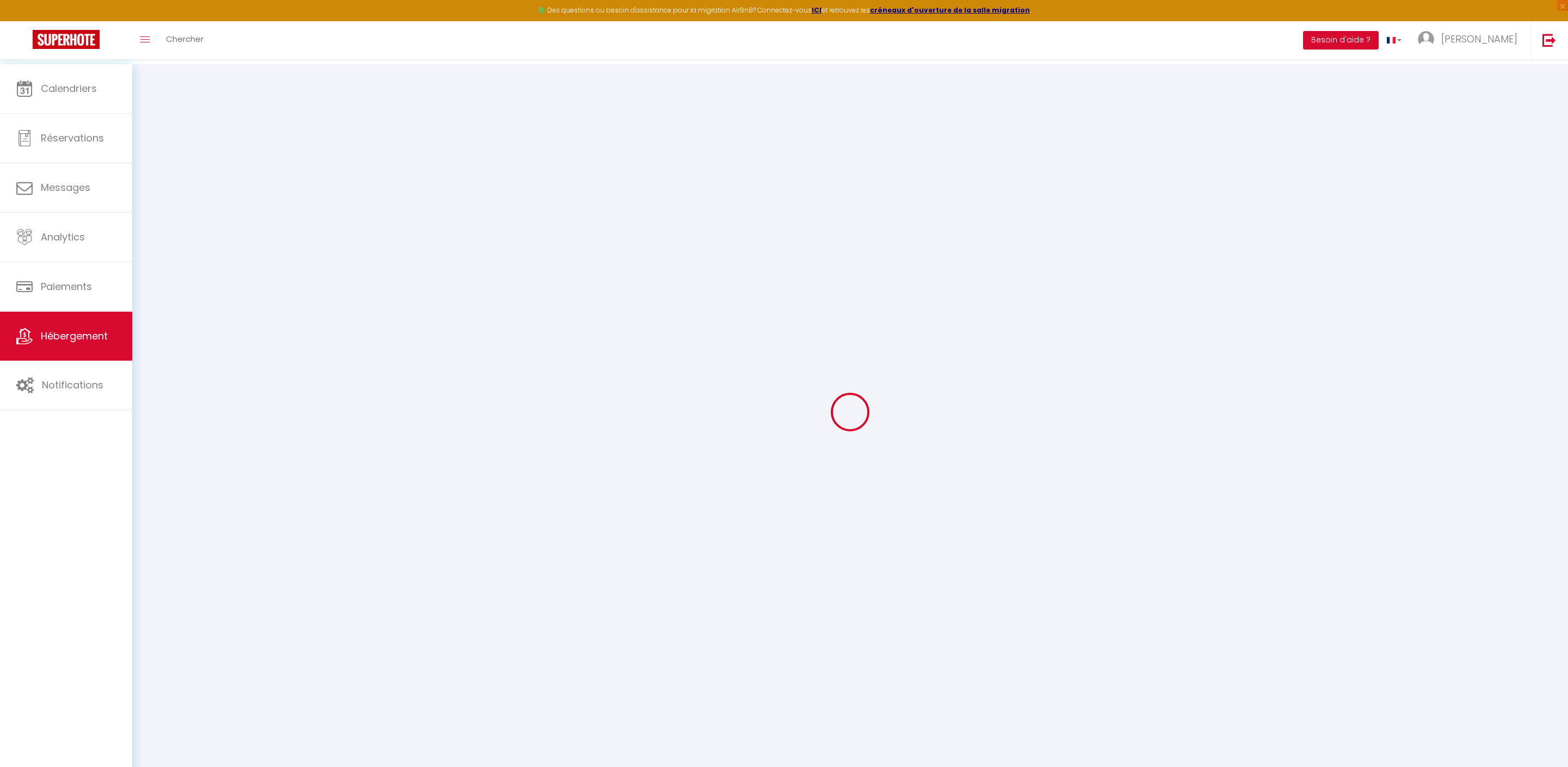
select select
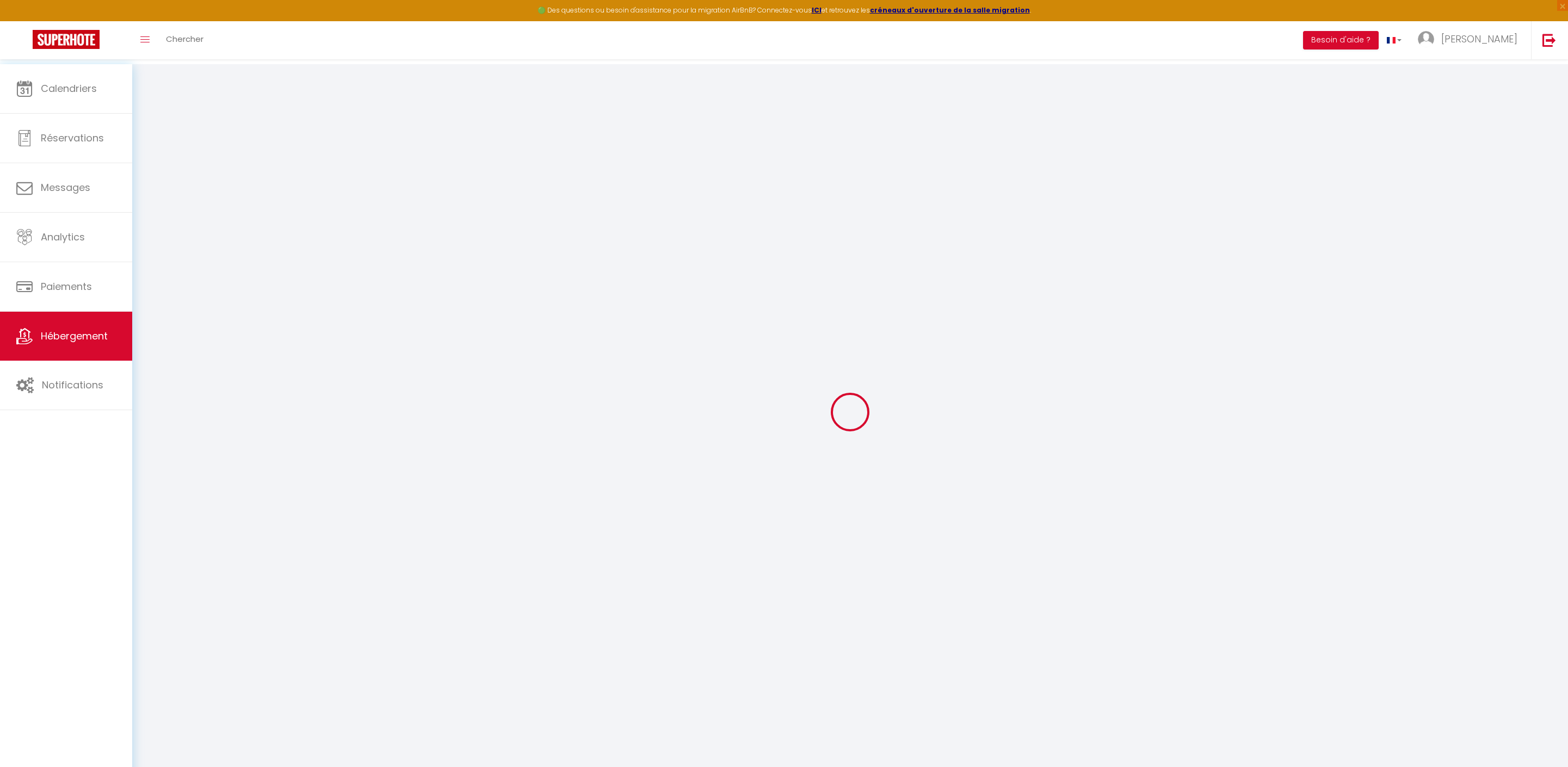
select select
checkbox input "false"
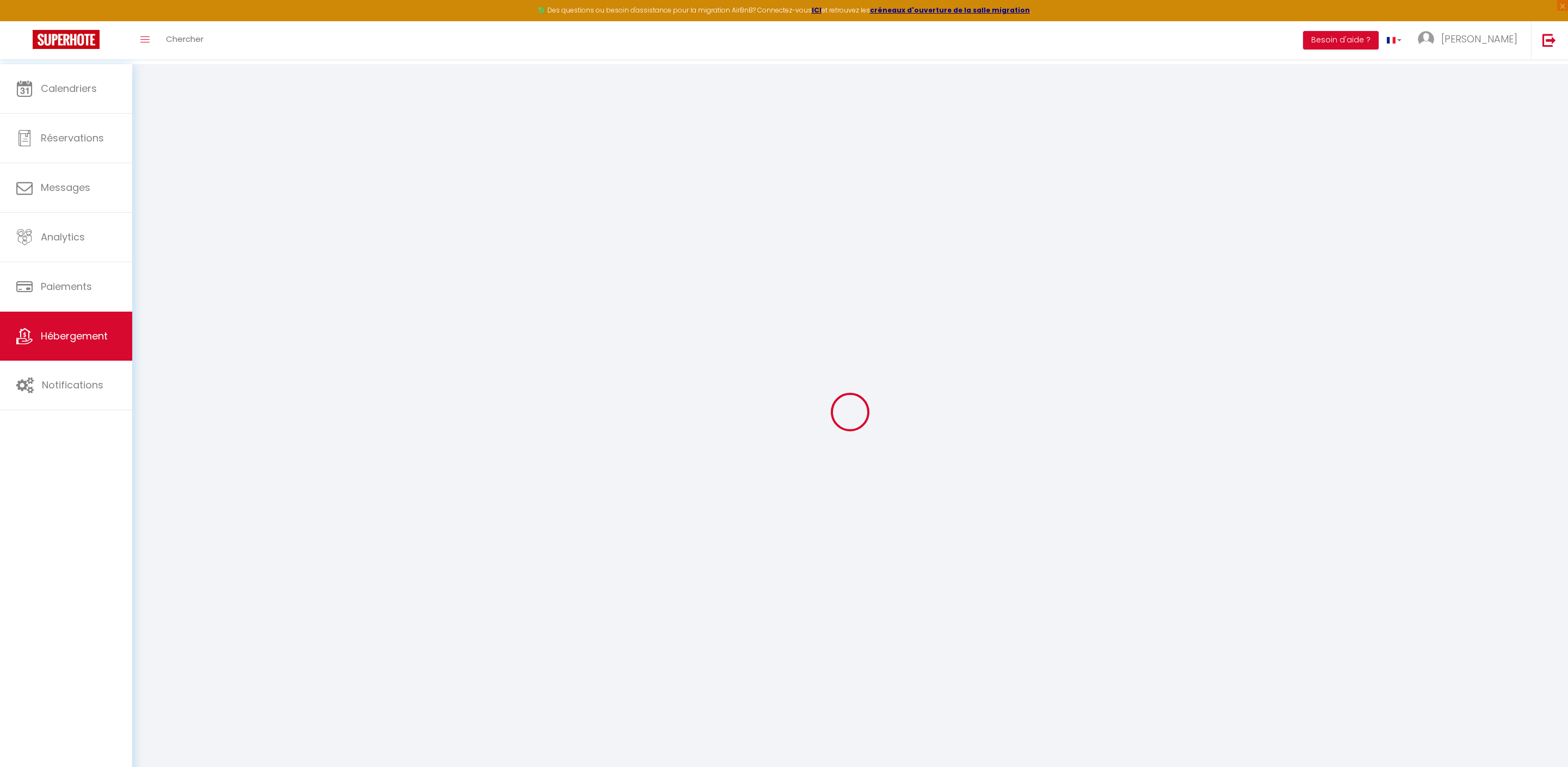
select select
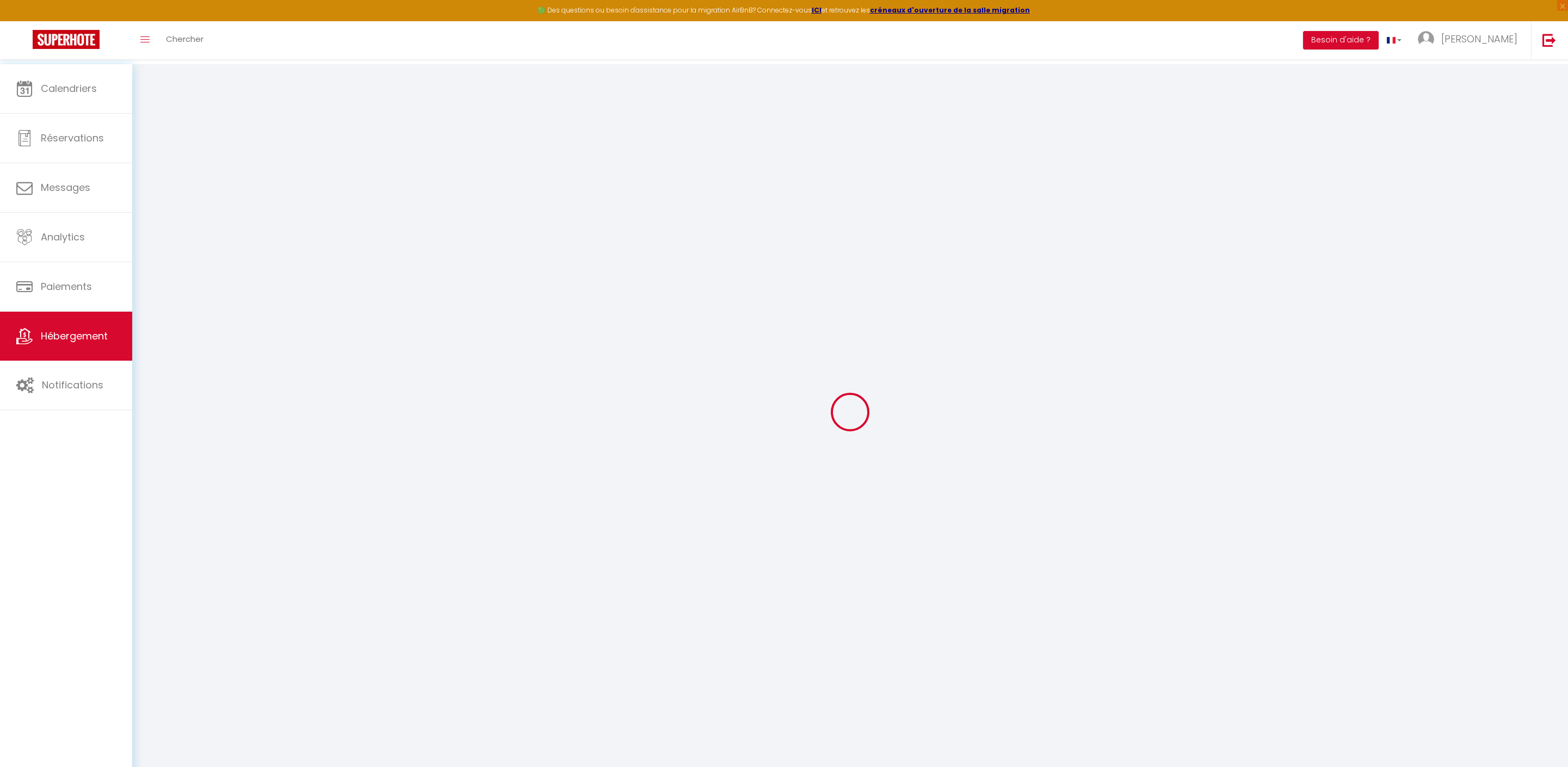
select select
checkbox input "false"
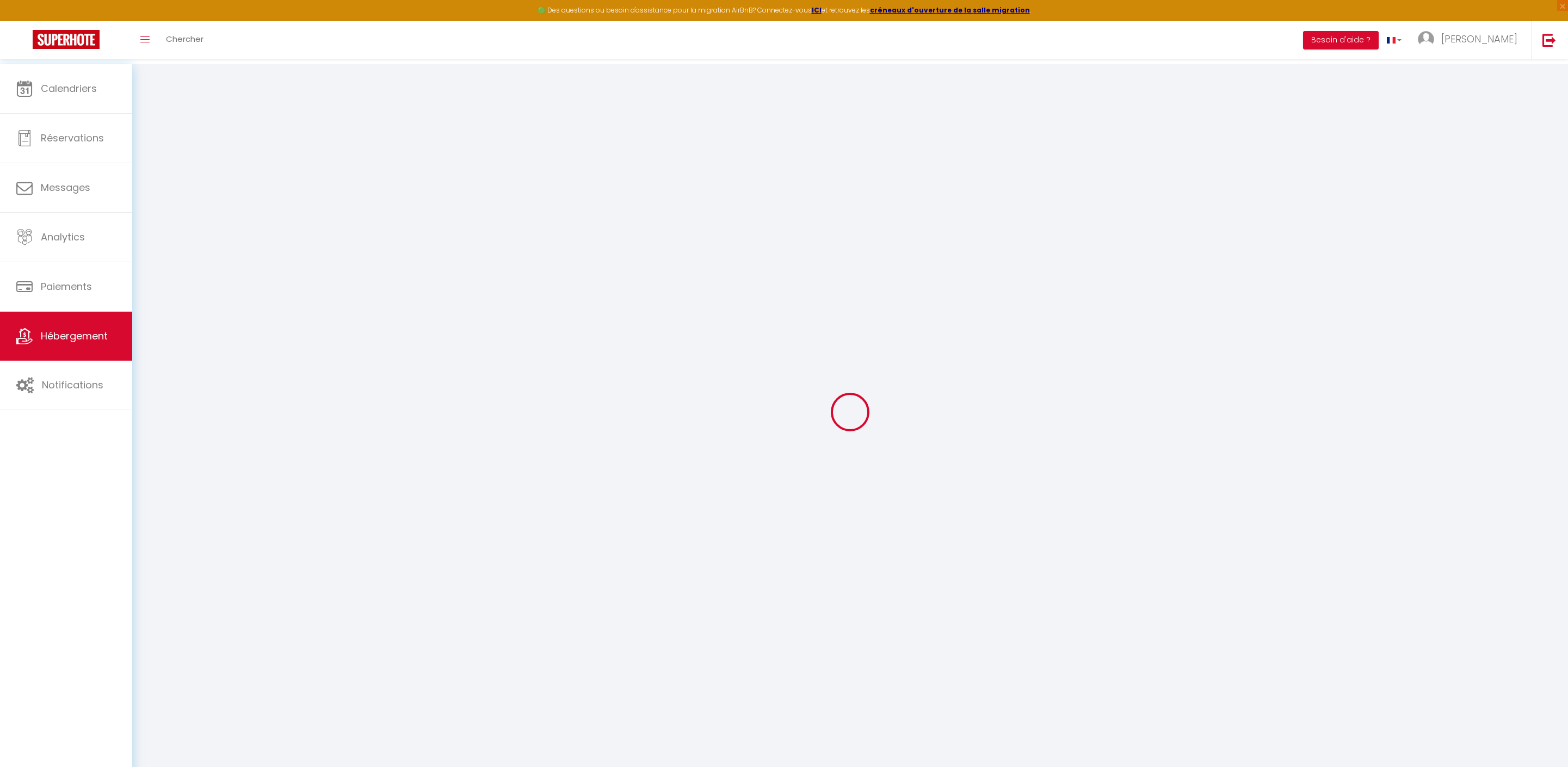
checkbox input "false"
select select "14:00"
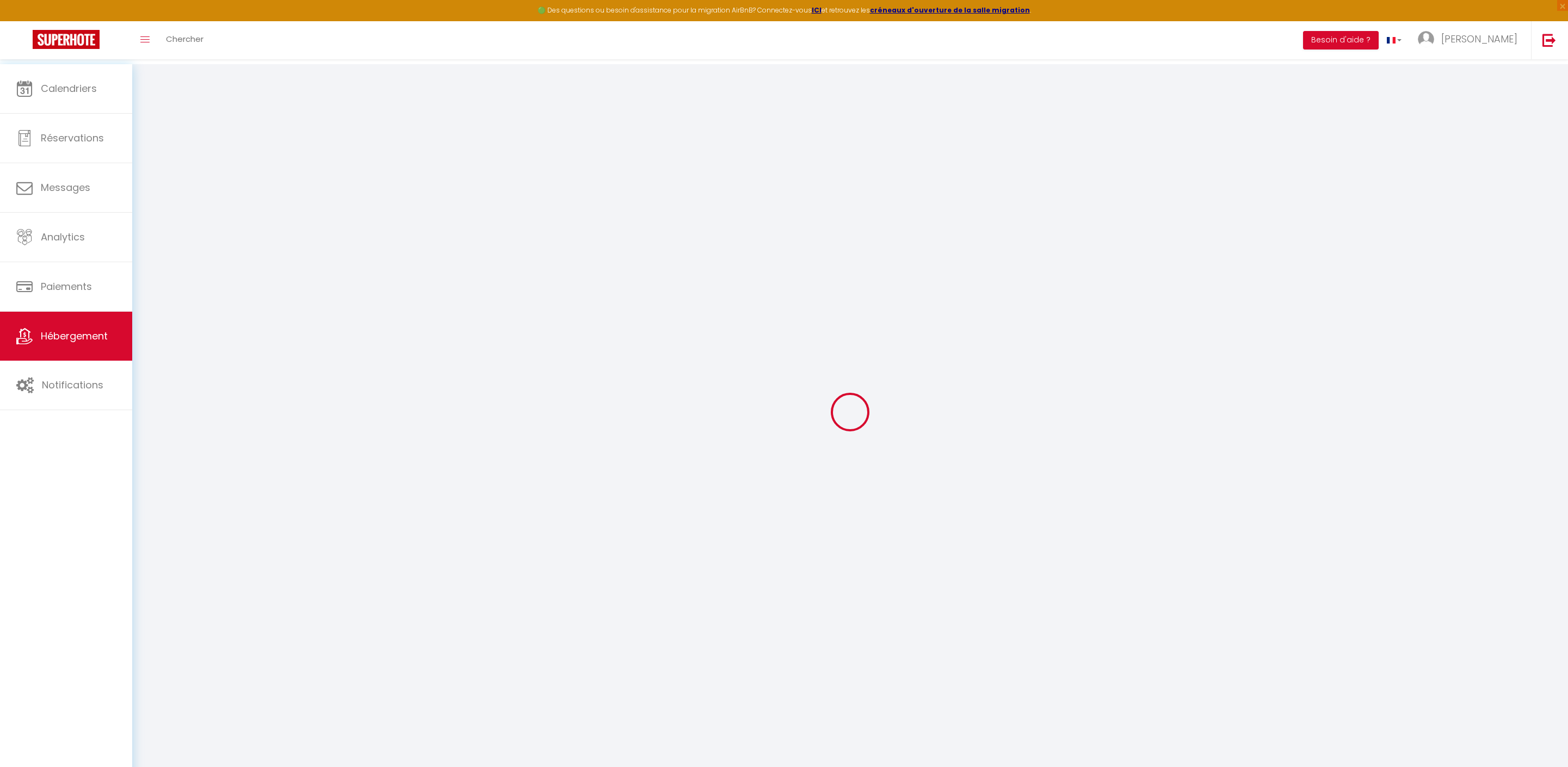
select select
select select "11:00"
select select "30"
select select "120"
select select "21:00"
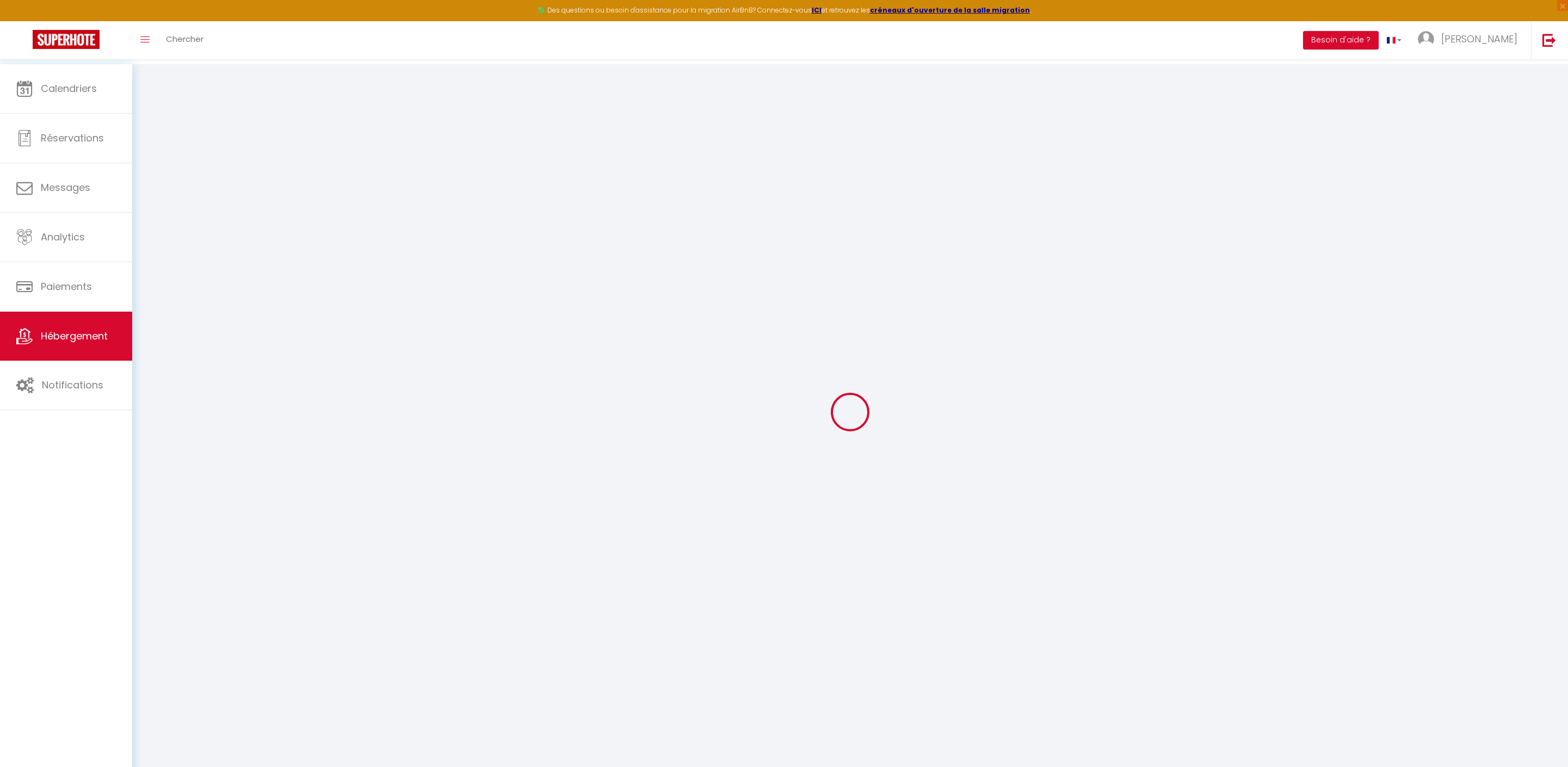
select select
checkbox input "false"
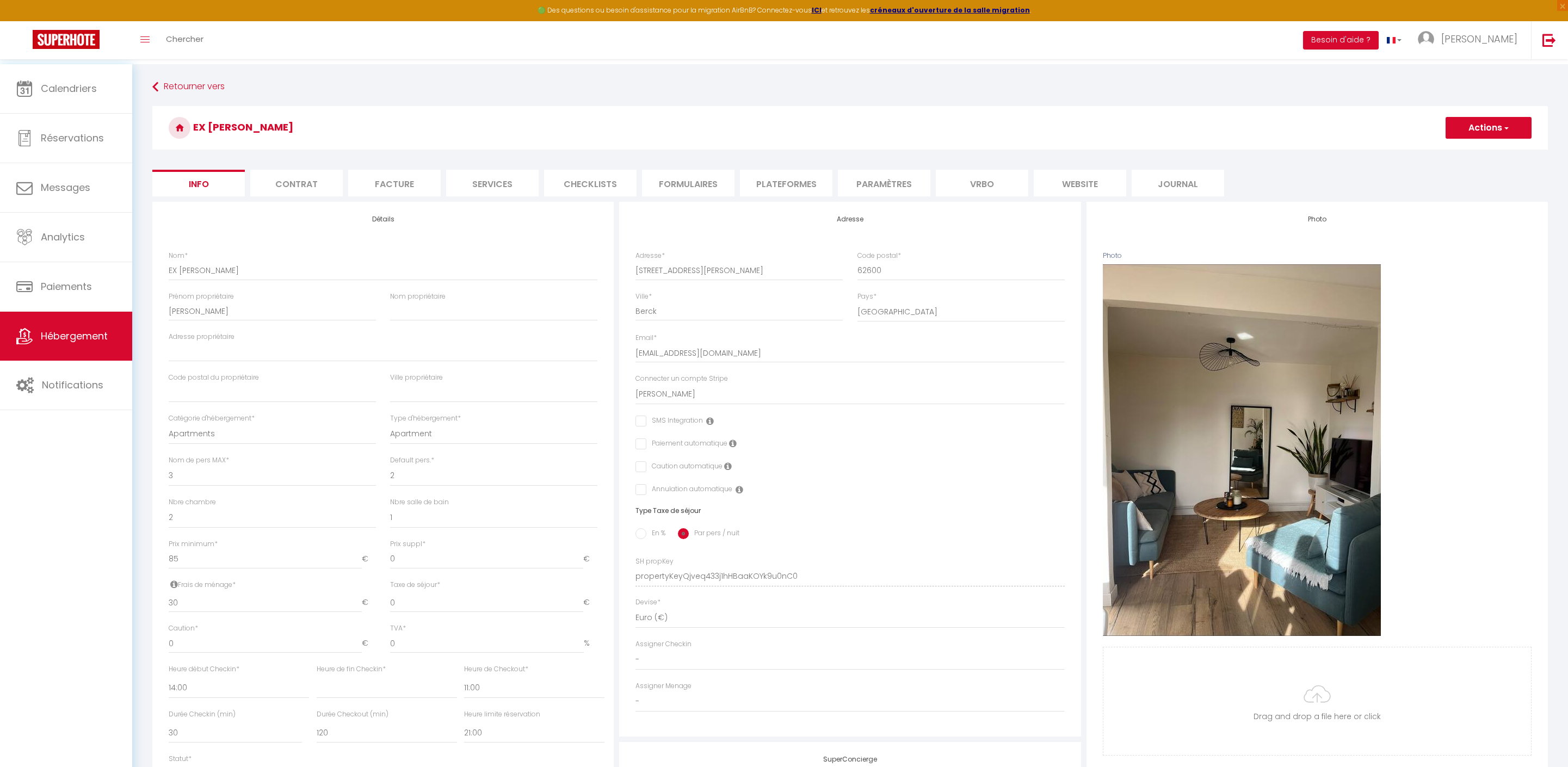
select select
checkbox input "false"
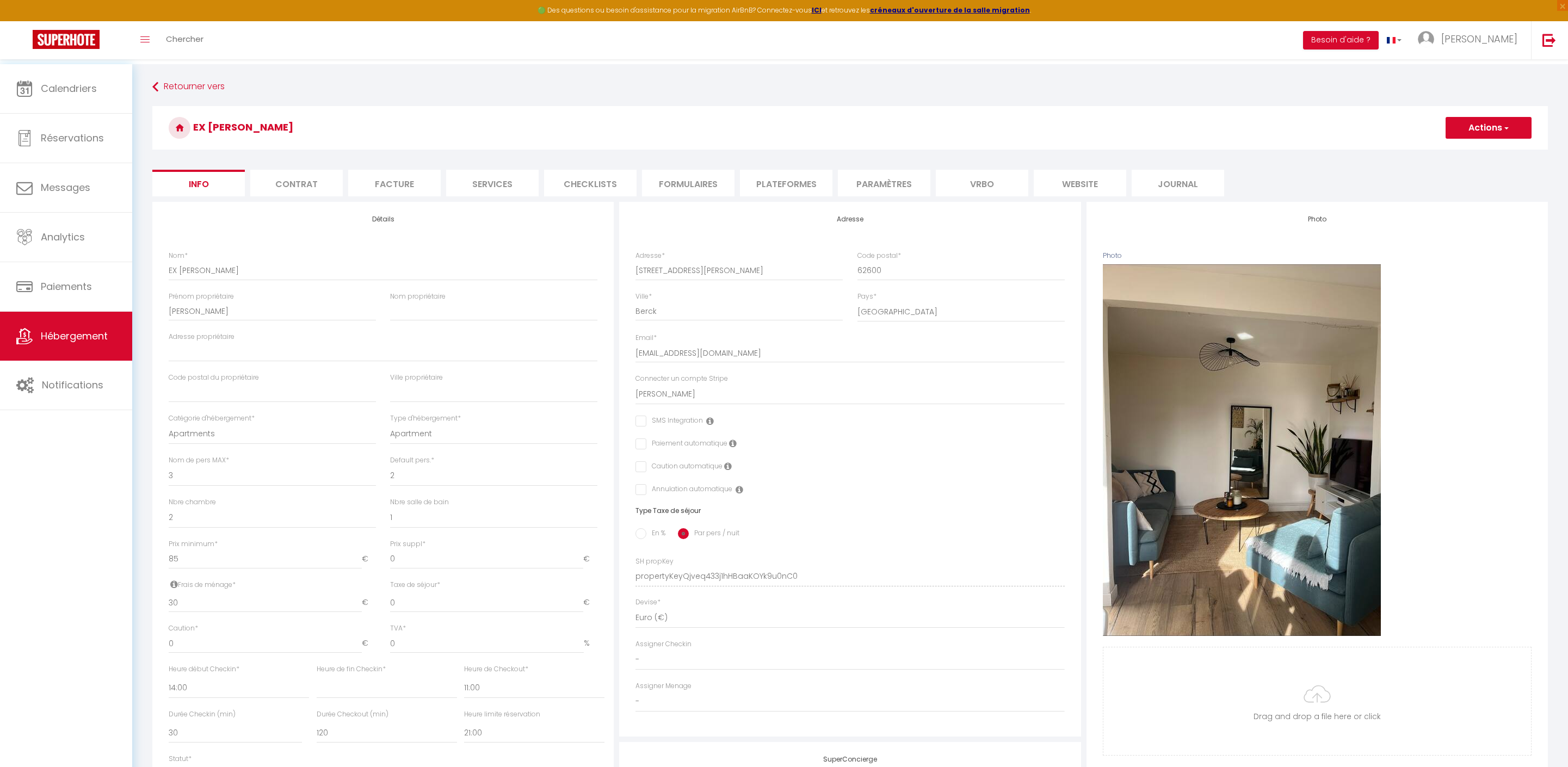
select select
checkbox input "false"
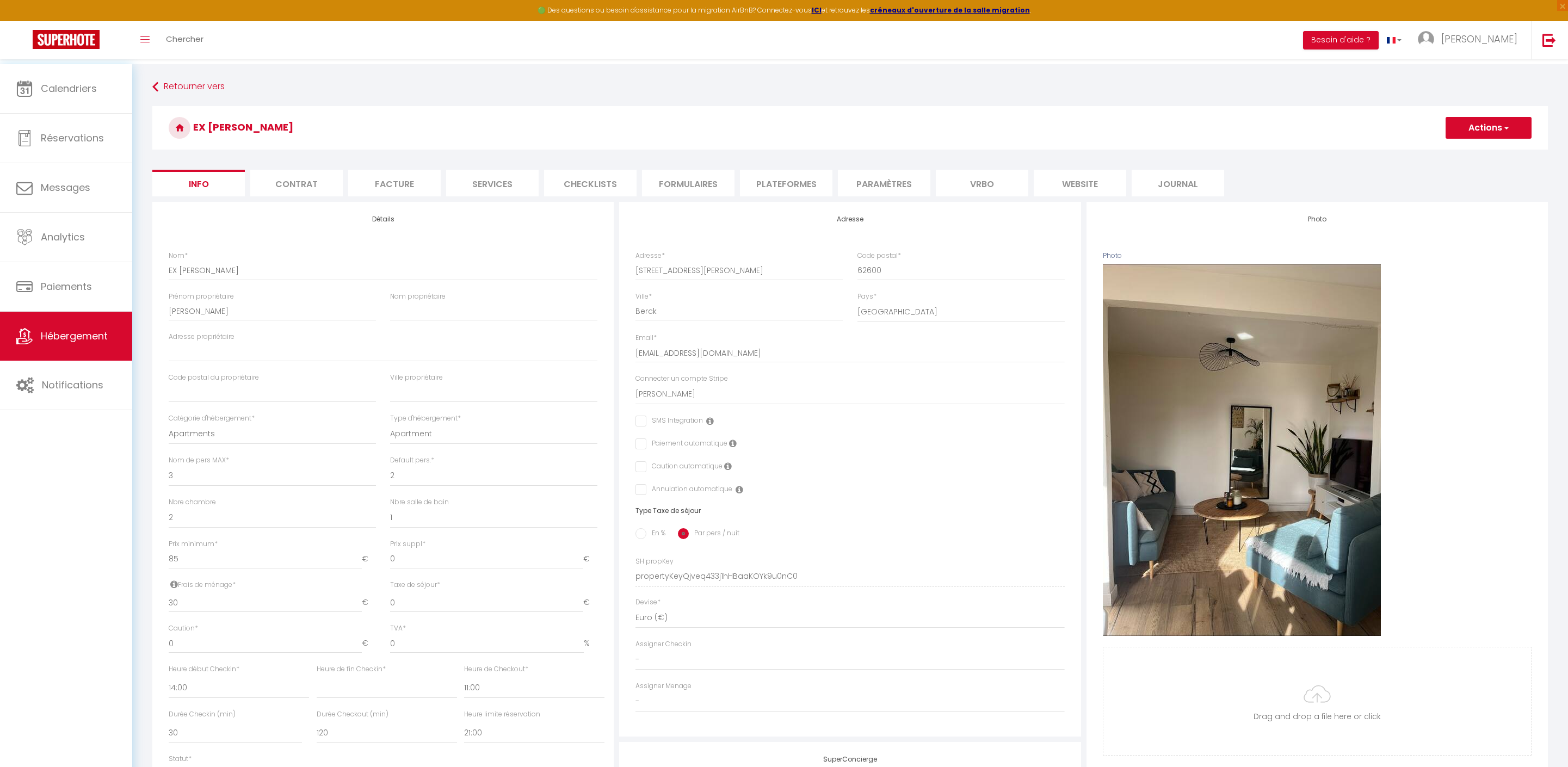
click at [1471, 128] on button "Actions" at bounding box center [1488, 127] width 86 height 22
click at [1432, 187] on link "Supprimer" at bounding box center [1472, 180] width 117 height 14
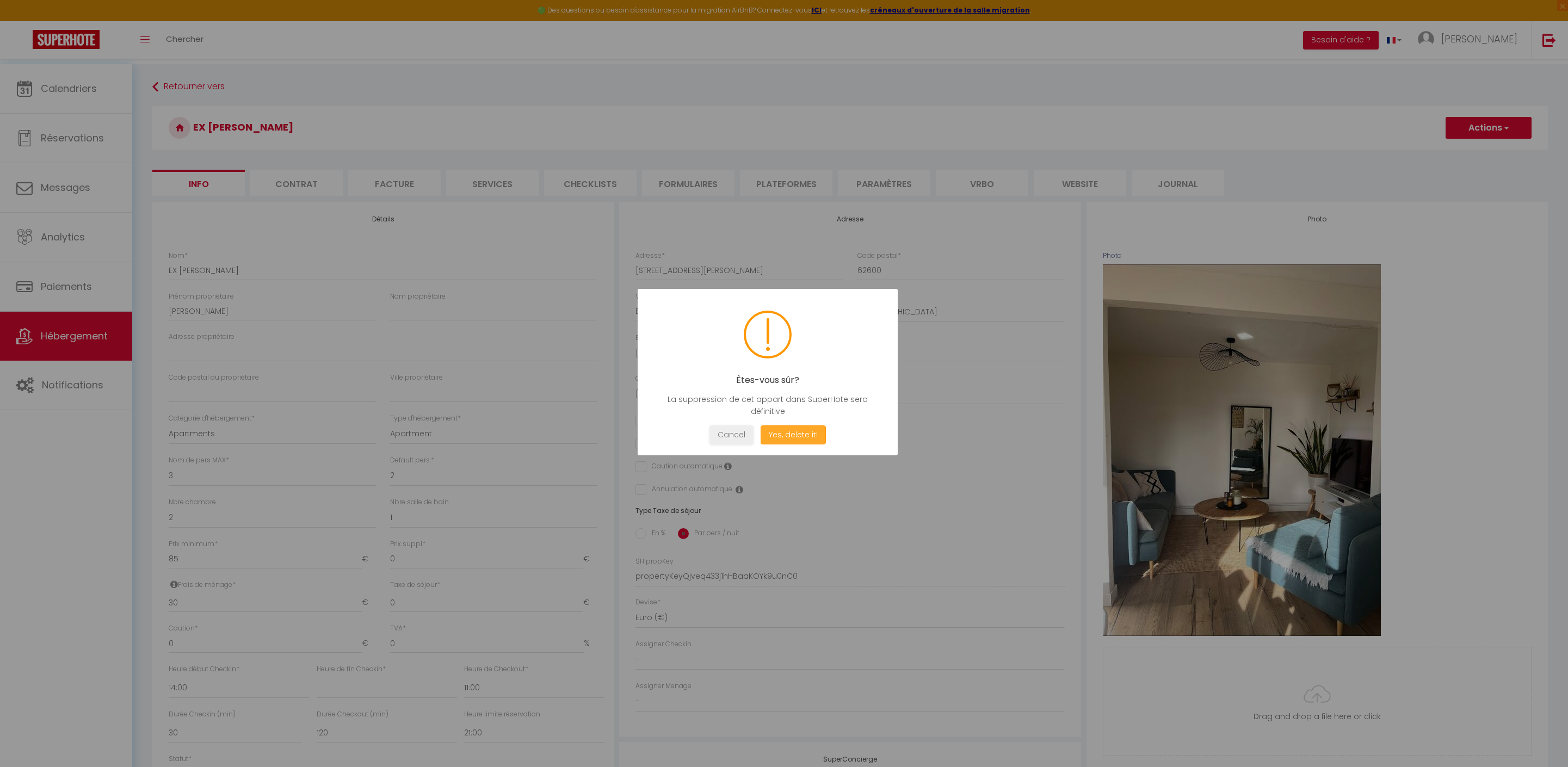
click at [811, 445] on button "Yes, delete it!" at bounding box center [794, 435] width 65 height 19
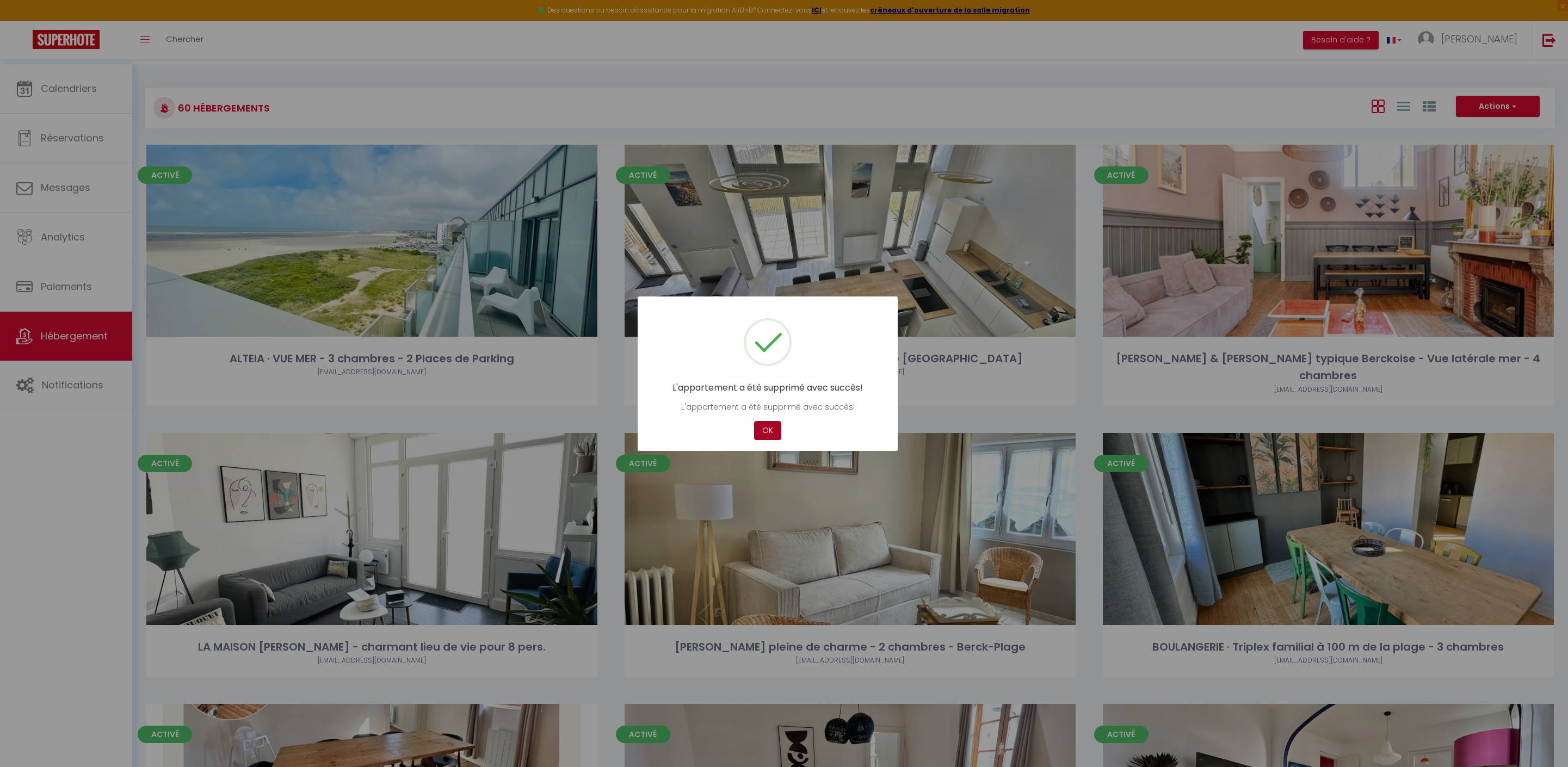
click at [774, 440] on button "OK" at bounding box center [768, 430] width 27 height 19
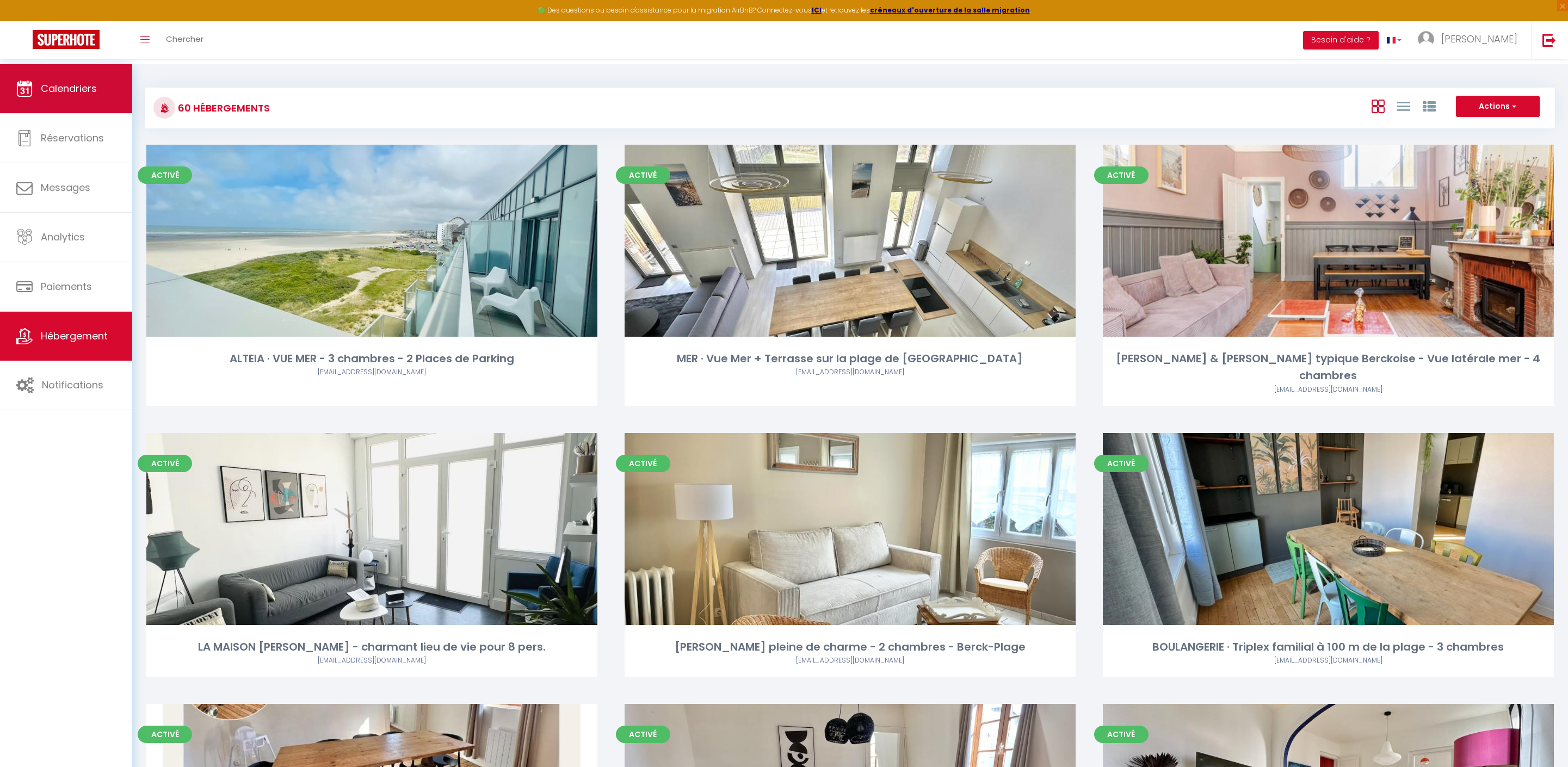
click at [85, 96] on link "Calendriers" at bounding box center [66, 88] width 132 height 49
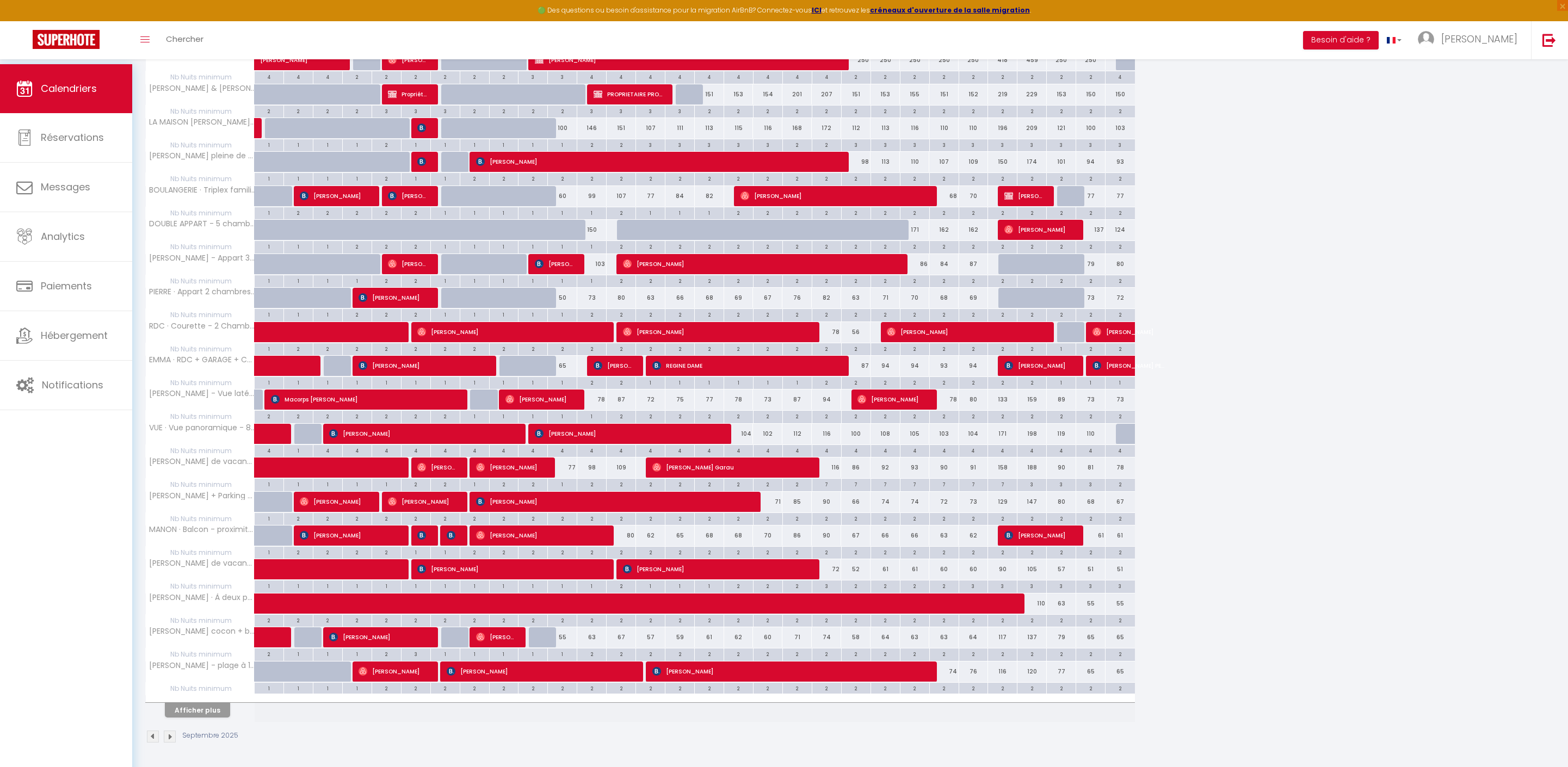
scroll to position [312, 0]
click at [597, 479] on div "2" at bounding box center [592, 484] width 29 height 10
type input "2"
type input "Ven 12 Septembre 2025"
type input "[DATE]"
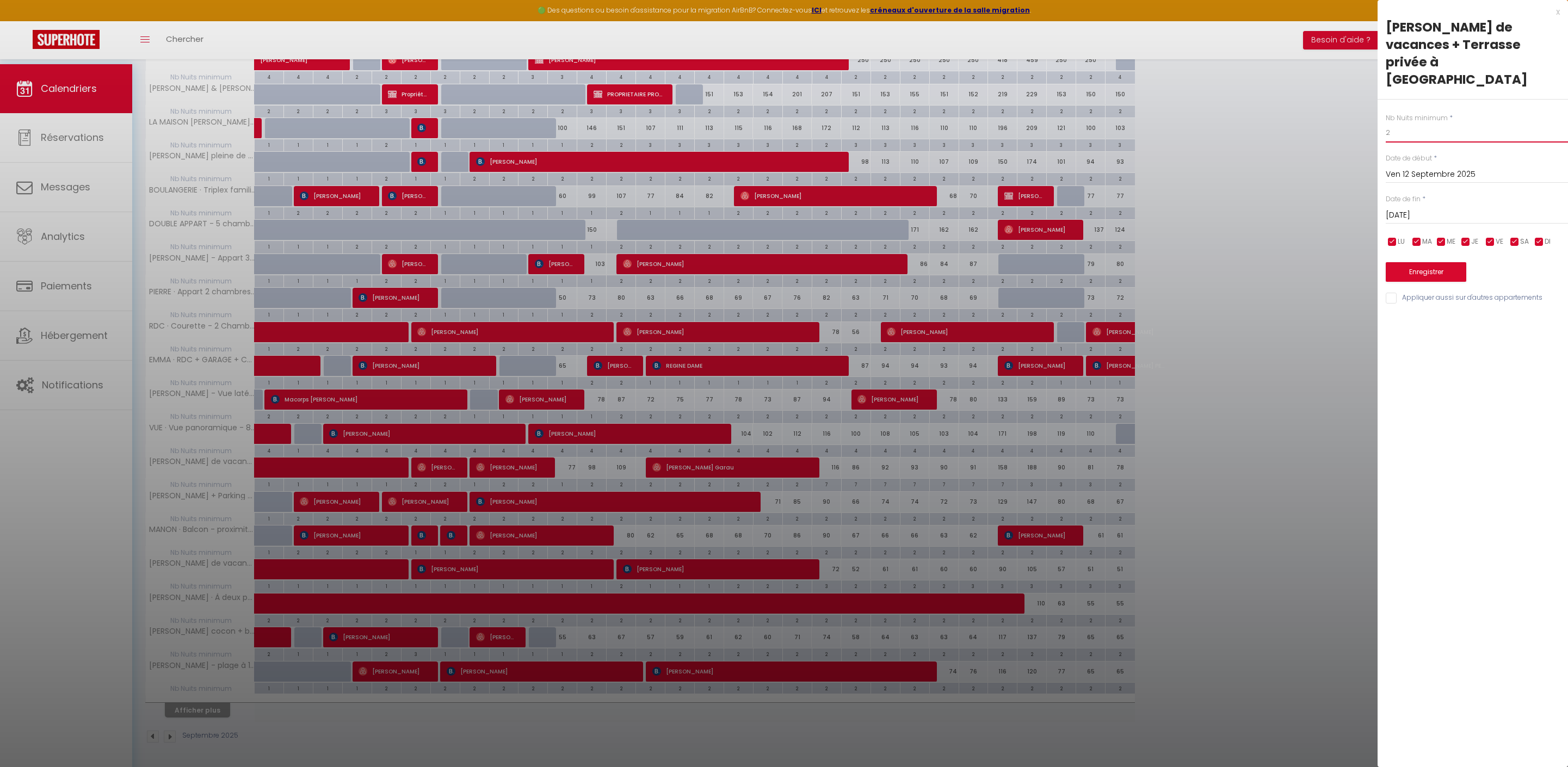
click at [1428, 123] on input "2" at bounding box center [1477, 133] width 182 height 20
type input "1"
click at [1444, 282] on button "Enregistrer" at bounding box center [1426, 272] width 80 height 20
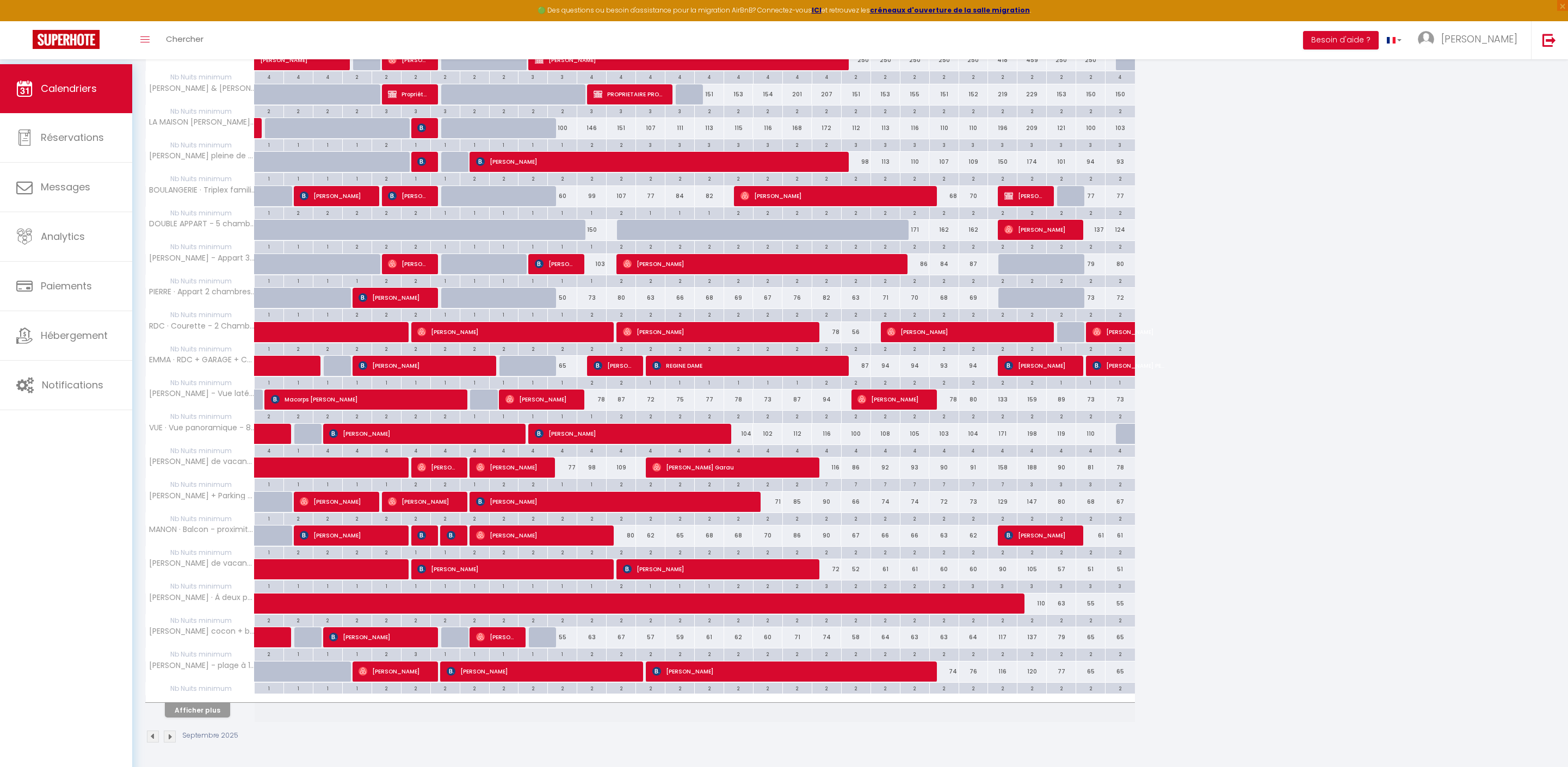
click at [631, 547] on div "2" at bounding box center [621, 551] width 29 height 10
type input "2"
type input "[DATE]"
type input "Dim 14 Septembre 2025"
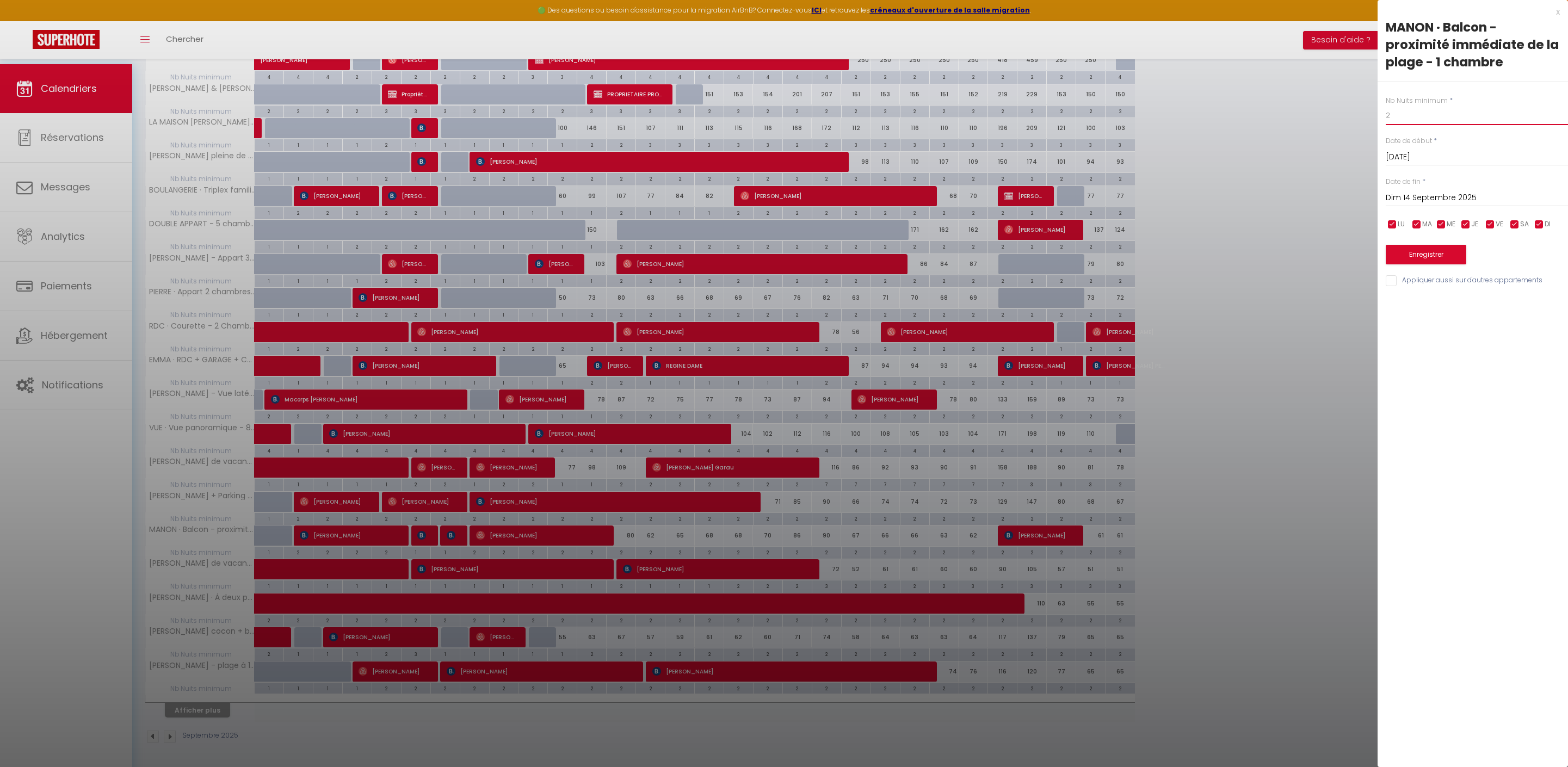
click at [1405, 125] on input "2" at bounding box center [1477, 115] width 182 height 20
type input "1"
click at [1446, 264] on button "Enregistrer" at bounding box center [1426, 254] width 80 height 20
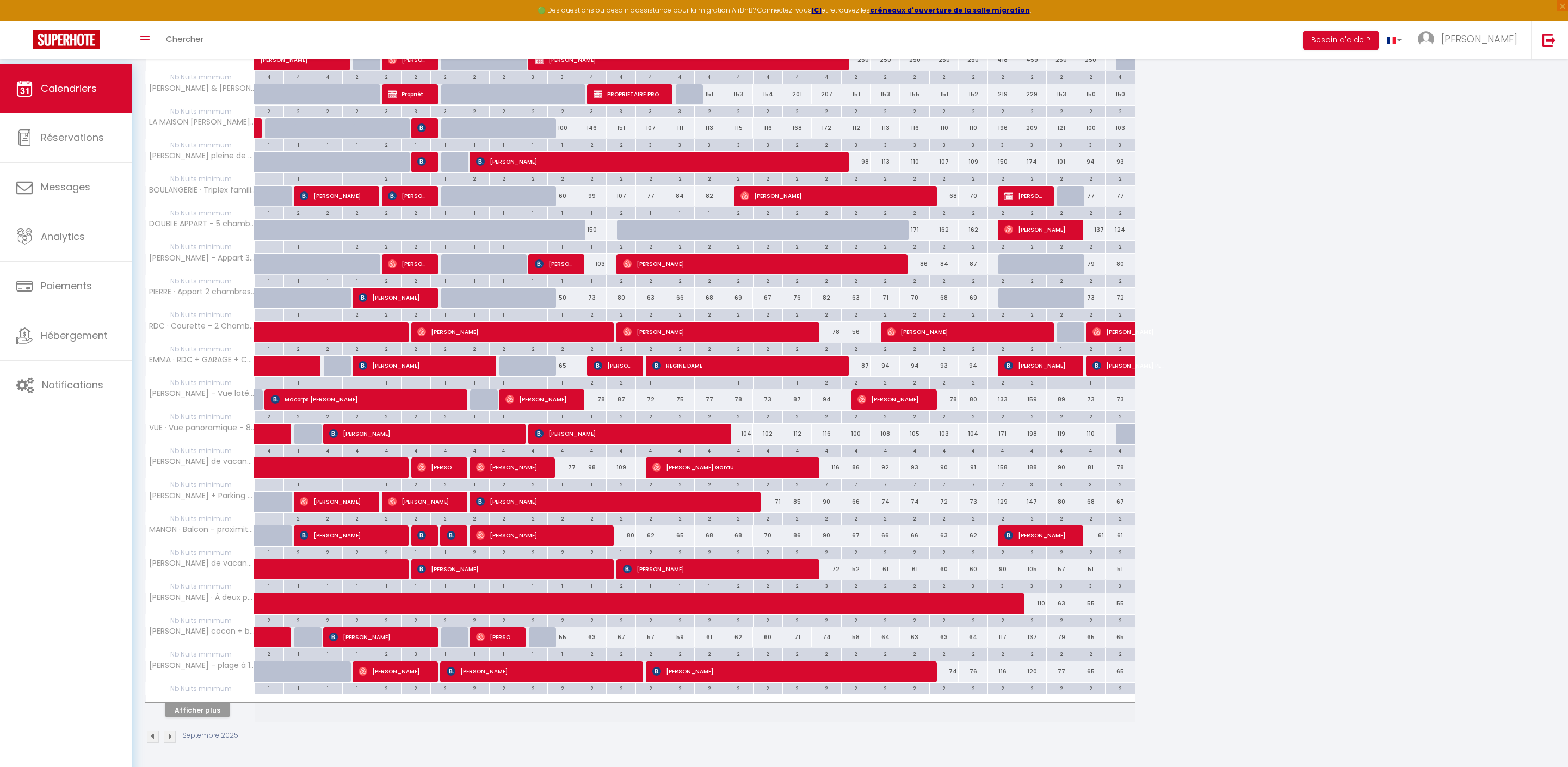
click at [230, 703] on button "Afficher plus" at bounding box center [198, 710] width 65 height 15
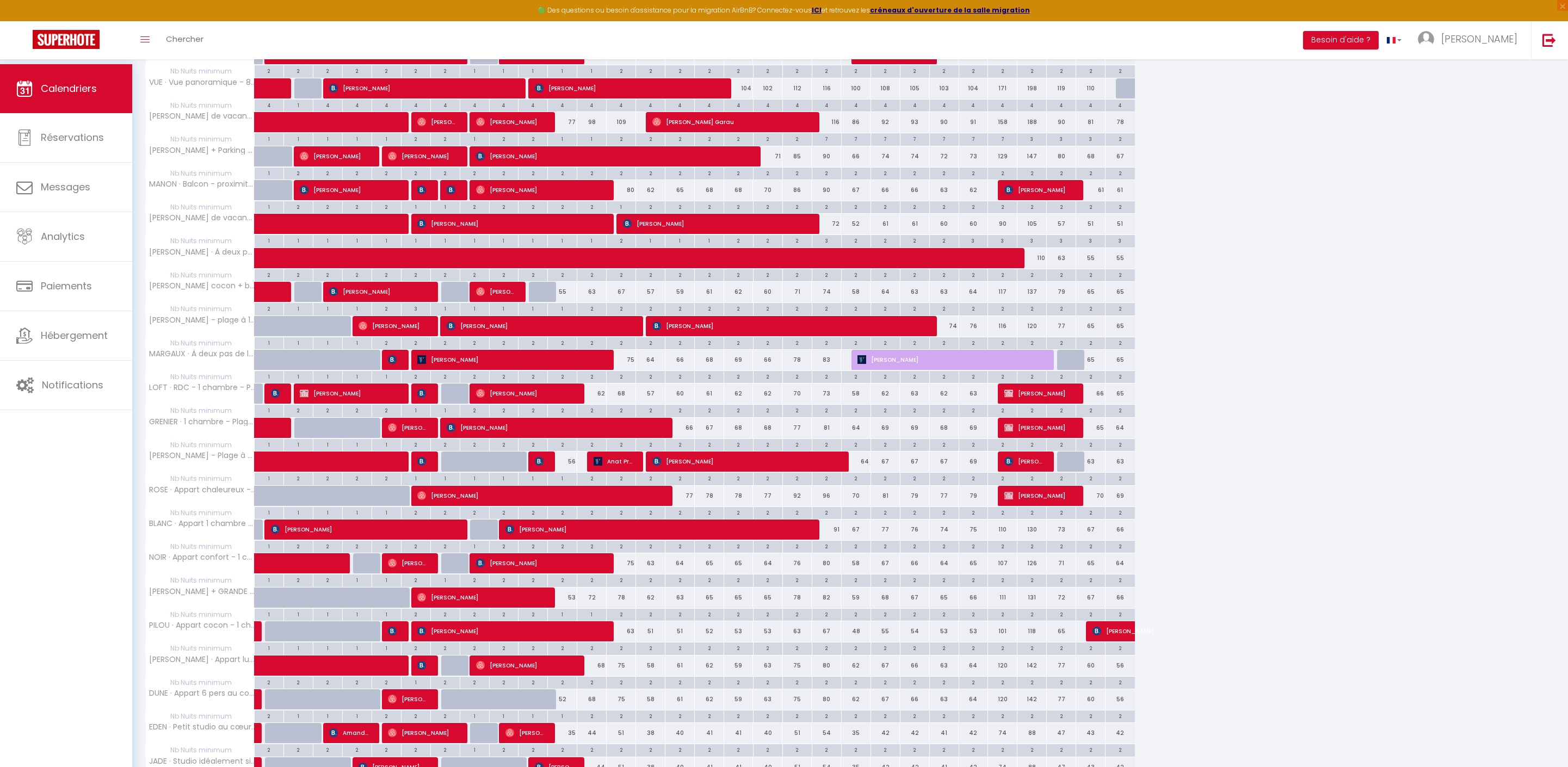
scroll to position [587, 0]
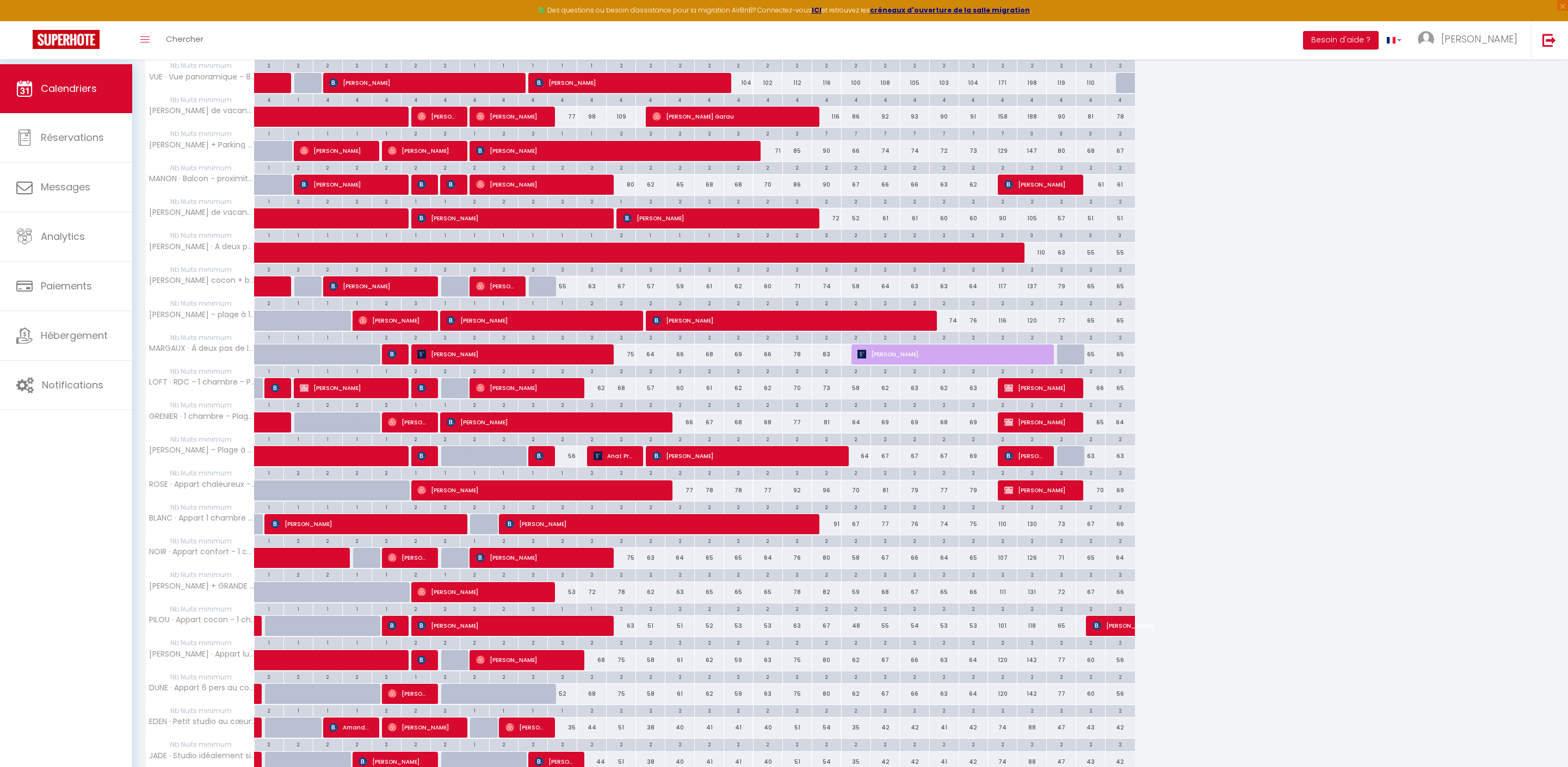
click at [627, 376] on div "2" at bounding box center [621, 371] width 29 height 10
type input "2"
type input "[DATE]"
type input "Dim 14 Septembre 2025"
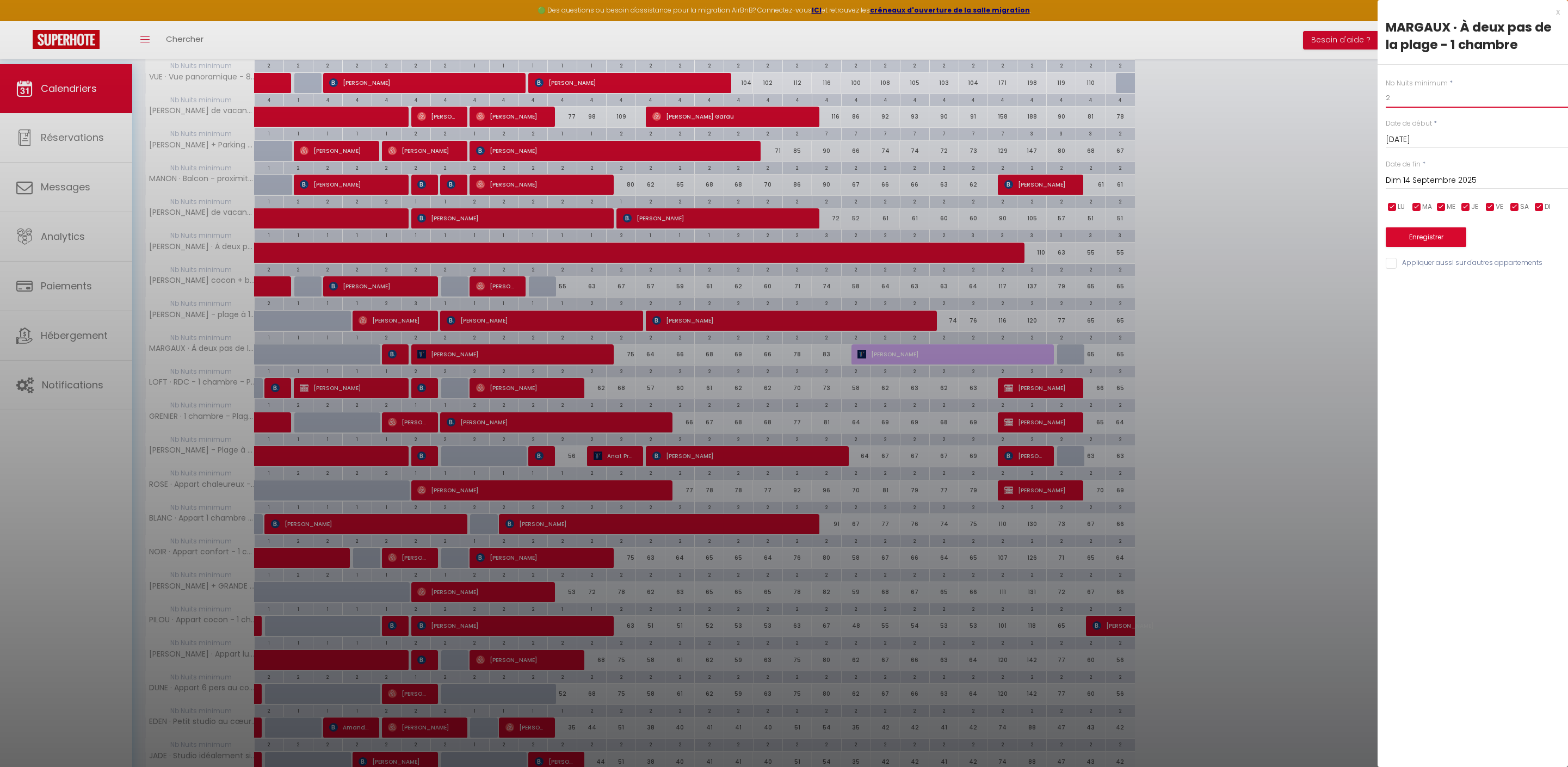
click at [1428, 106] on input "2" at bounding box center [1477, 98] width 182 height 20
type input "1"
click at [1447, 247] on button "Enregistrer" at bounding box center [1426, 237] width 80 height 20
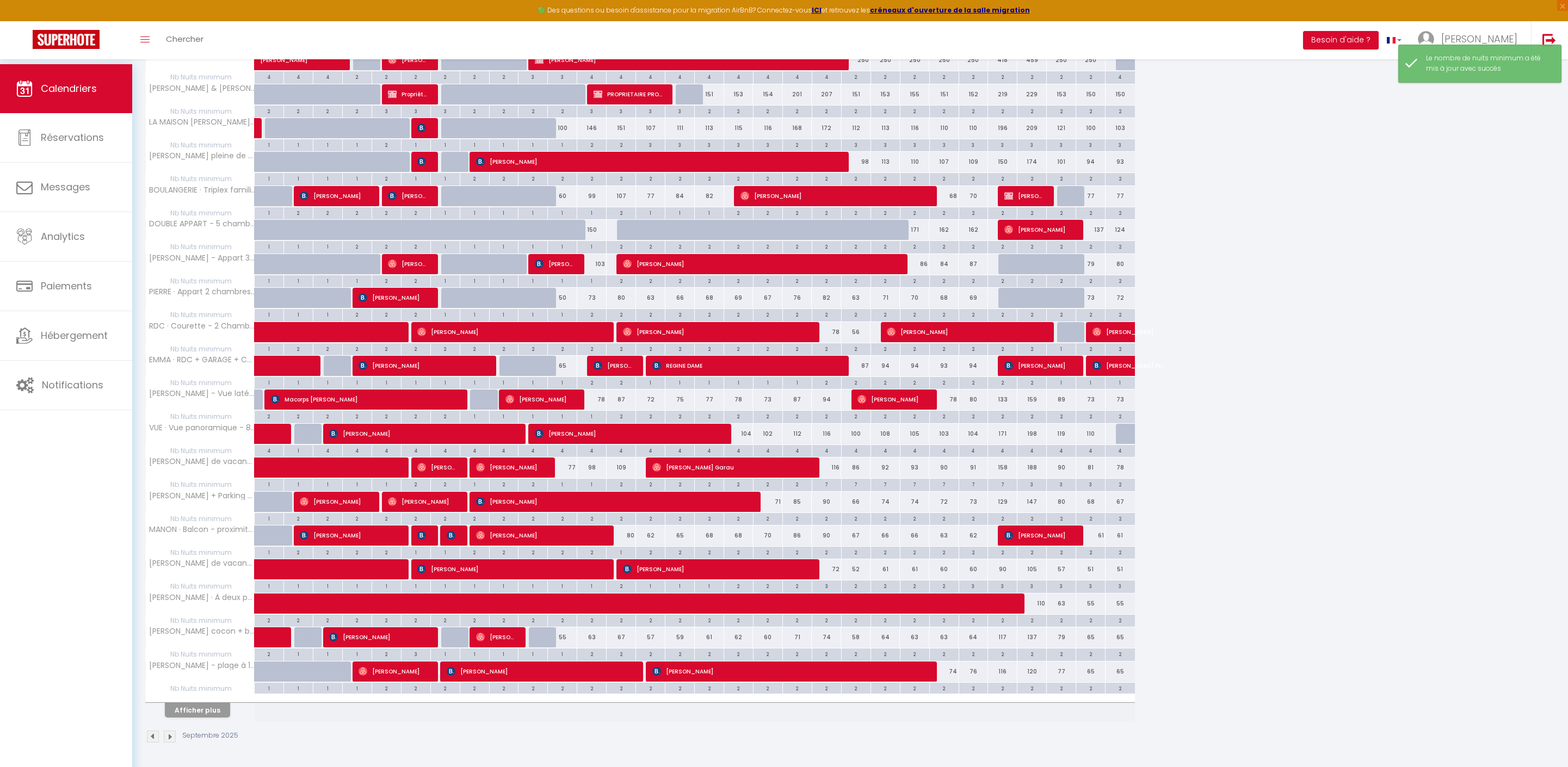
scroll to position [312, 0]
click at [230, 705] on button "Afficher plus" at bounding box center [198, 710] width 65 height 15
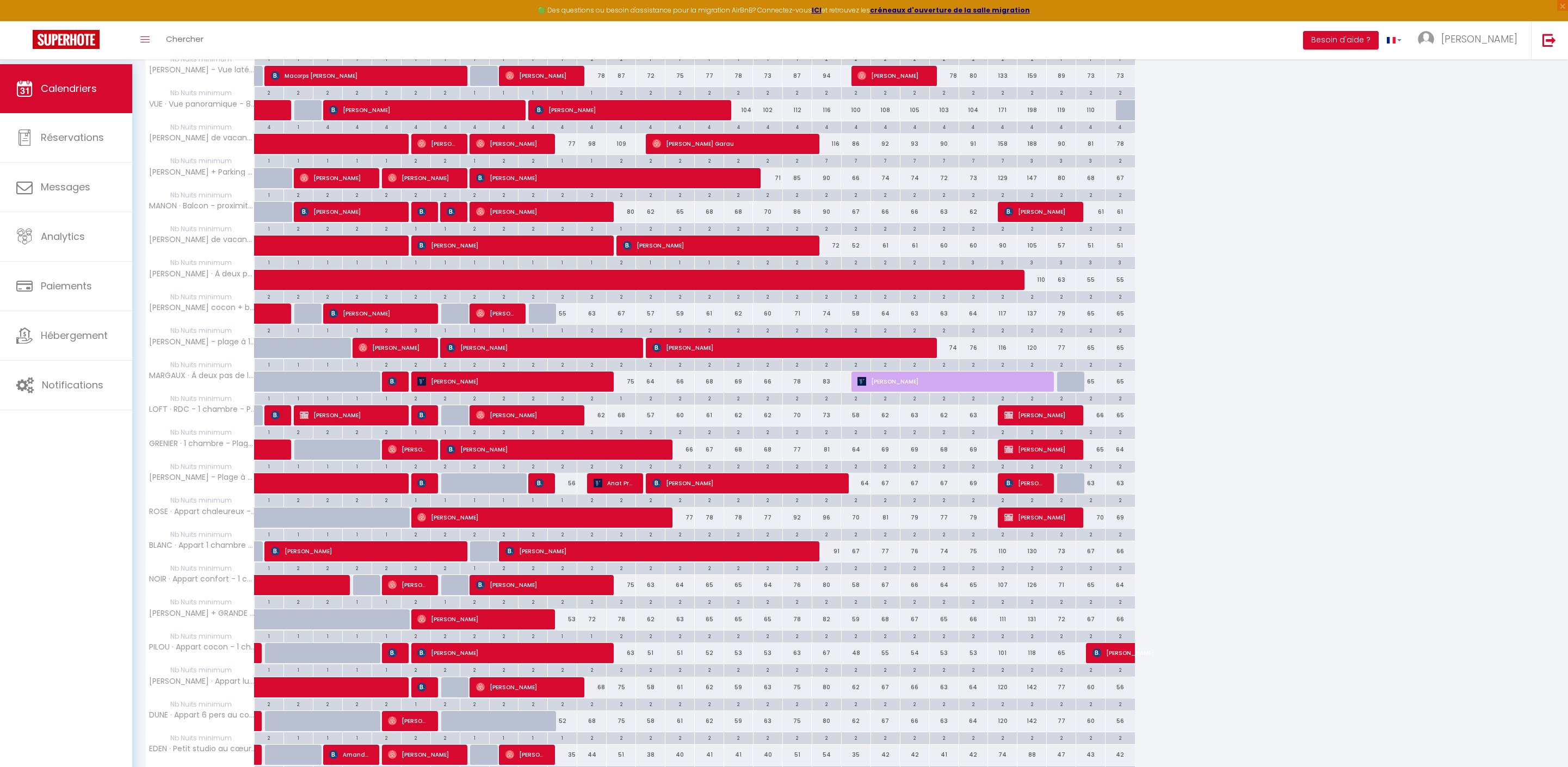
scroll to position [587, 0]
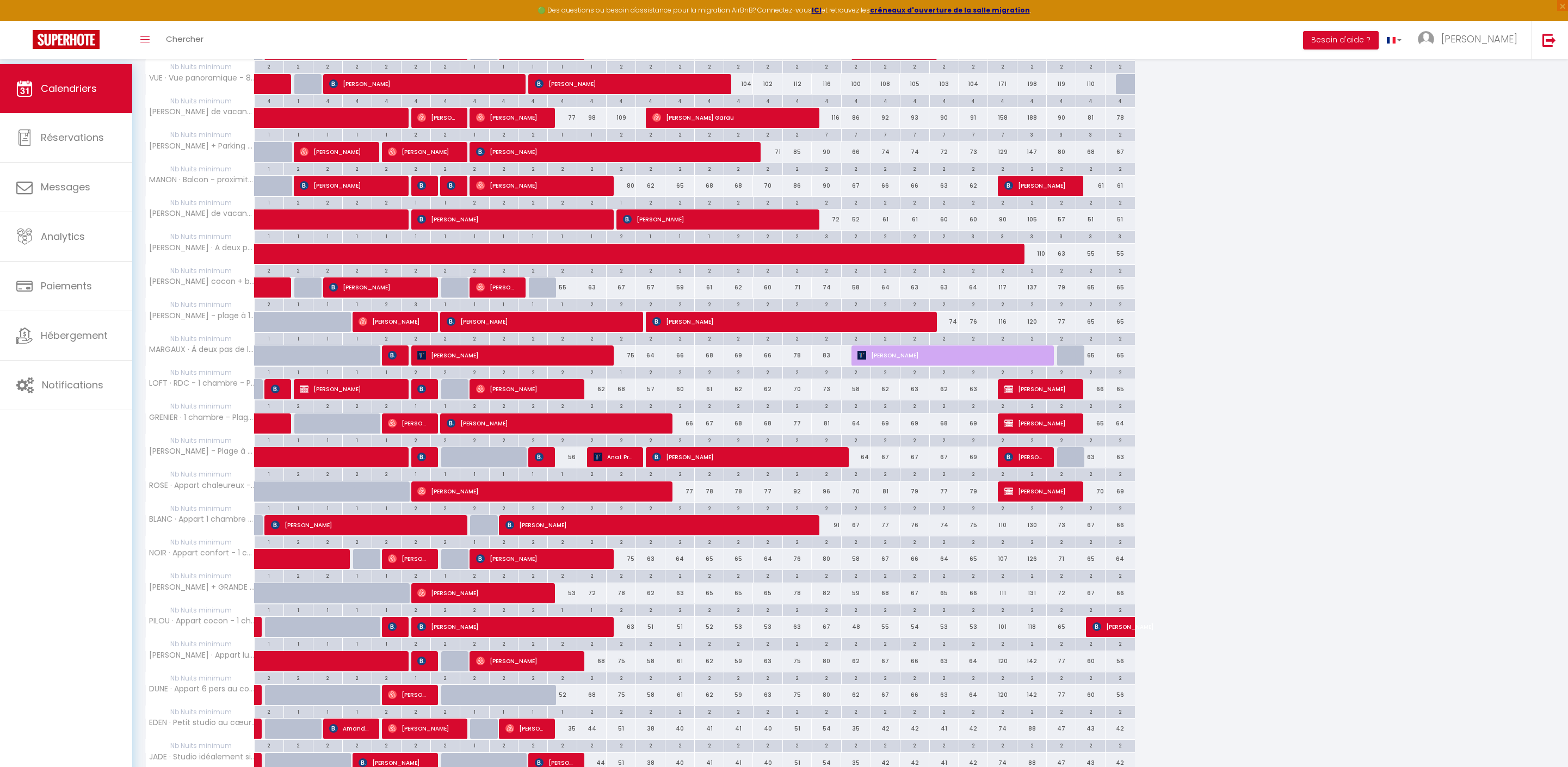
click at [632, 580] on div "2" at bounding box center [621, 575] width 29 height 10
type input "2"
type input "[DATE]"
type input "Dim 14 Septembre 2025"
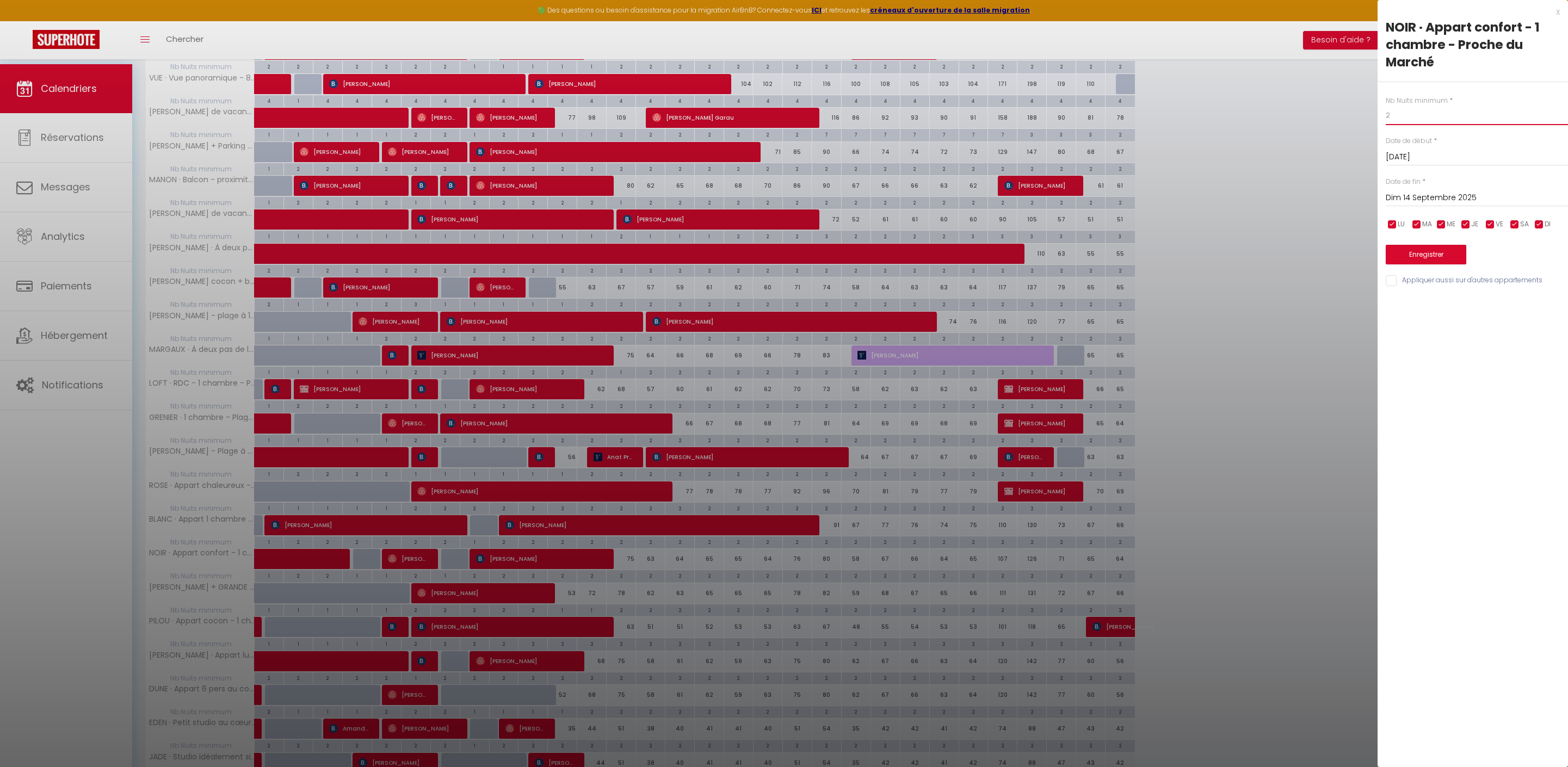
click at [1471, 125] on input "2" at bounding box center [1477, 115] width 182 height 20
type input "1"
click at [1425, 264] on button "Enregistrer" at bounding box center [1426, 254] width 80 height 20
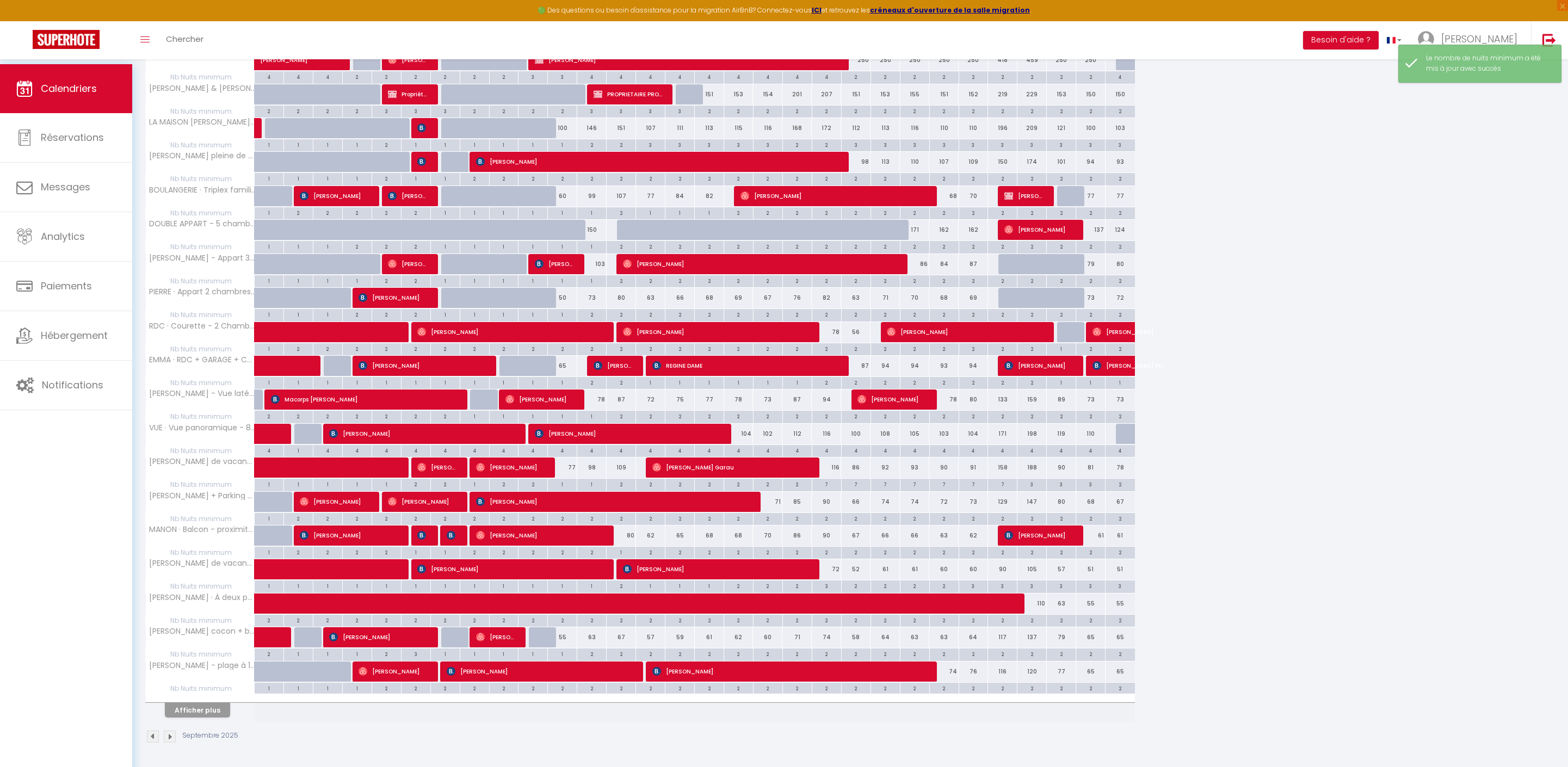
scroll to position [312, 0]
click at [217, 707] on button "Afficher plus" at bounding box center [198, 710] width 65 height 15
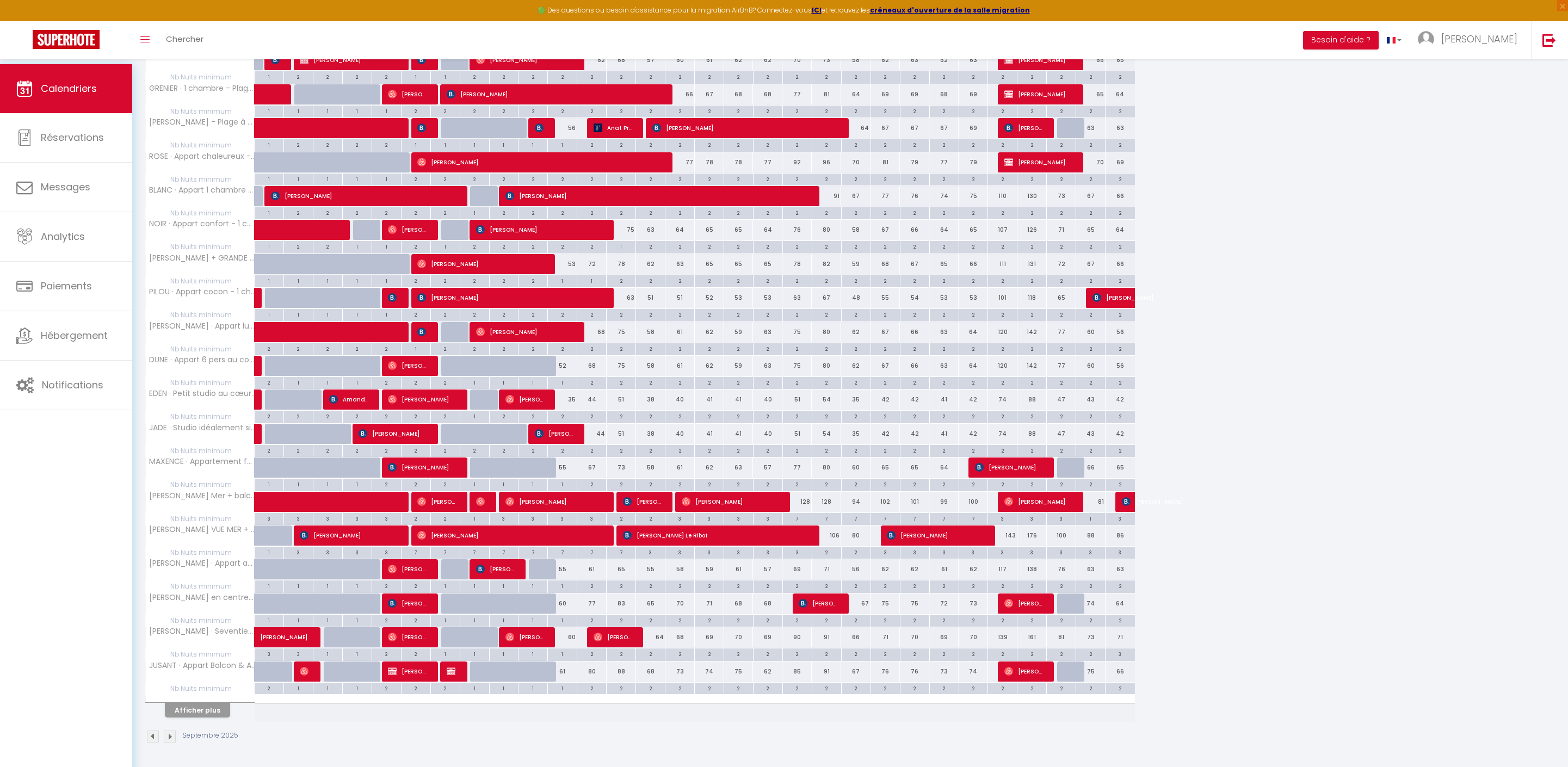
scroll to position [1041, 0]
click at [210, 703] on button "Afficher plus" at bounding box center [198, 710] width 65 height 15
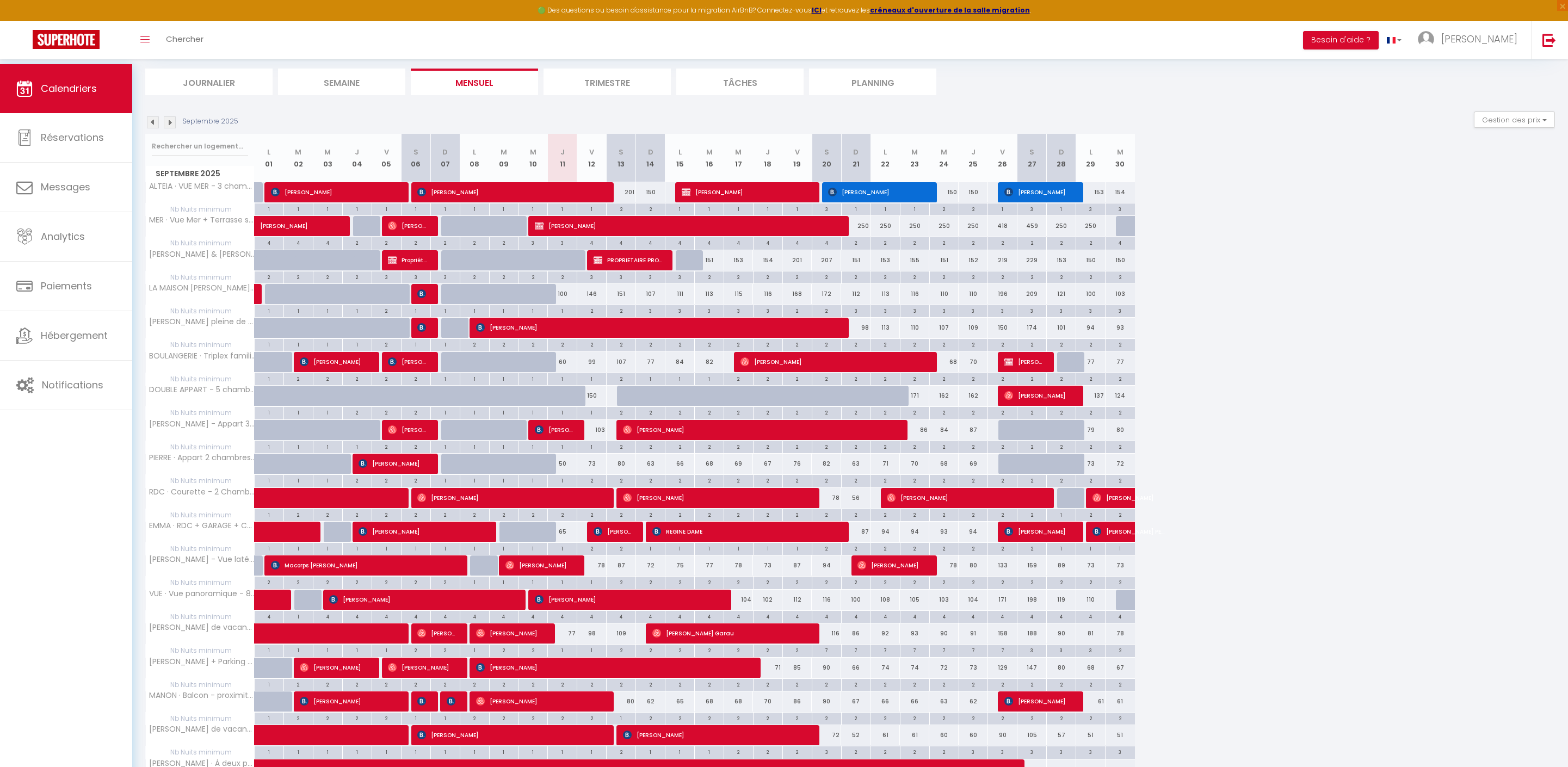
scroll to position [54, 0]
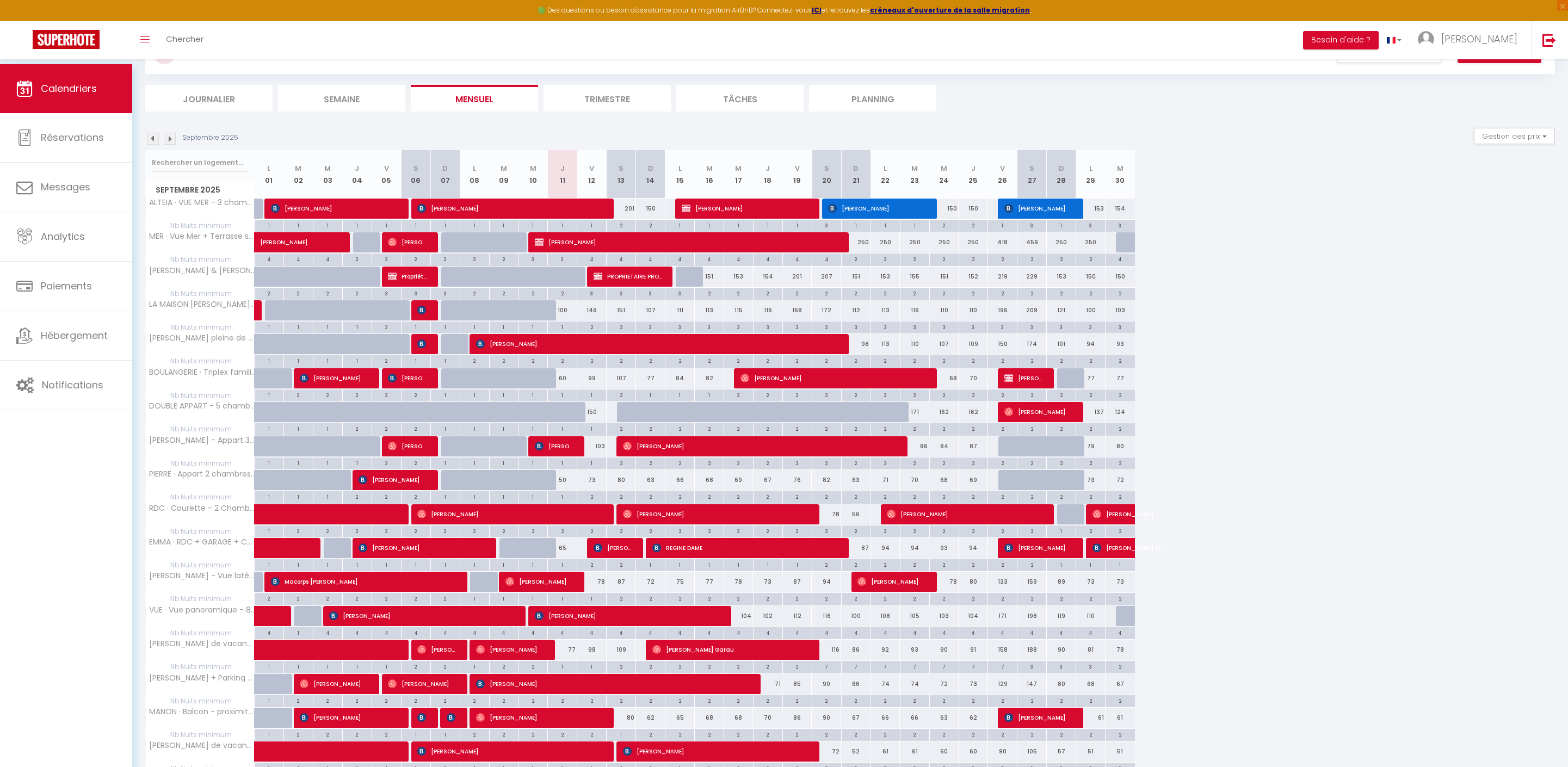
click at [628, 230] on div "2" at bounding box center [621, 225] width 29 height 10
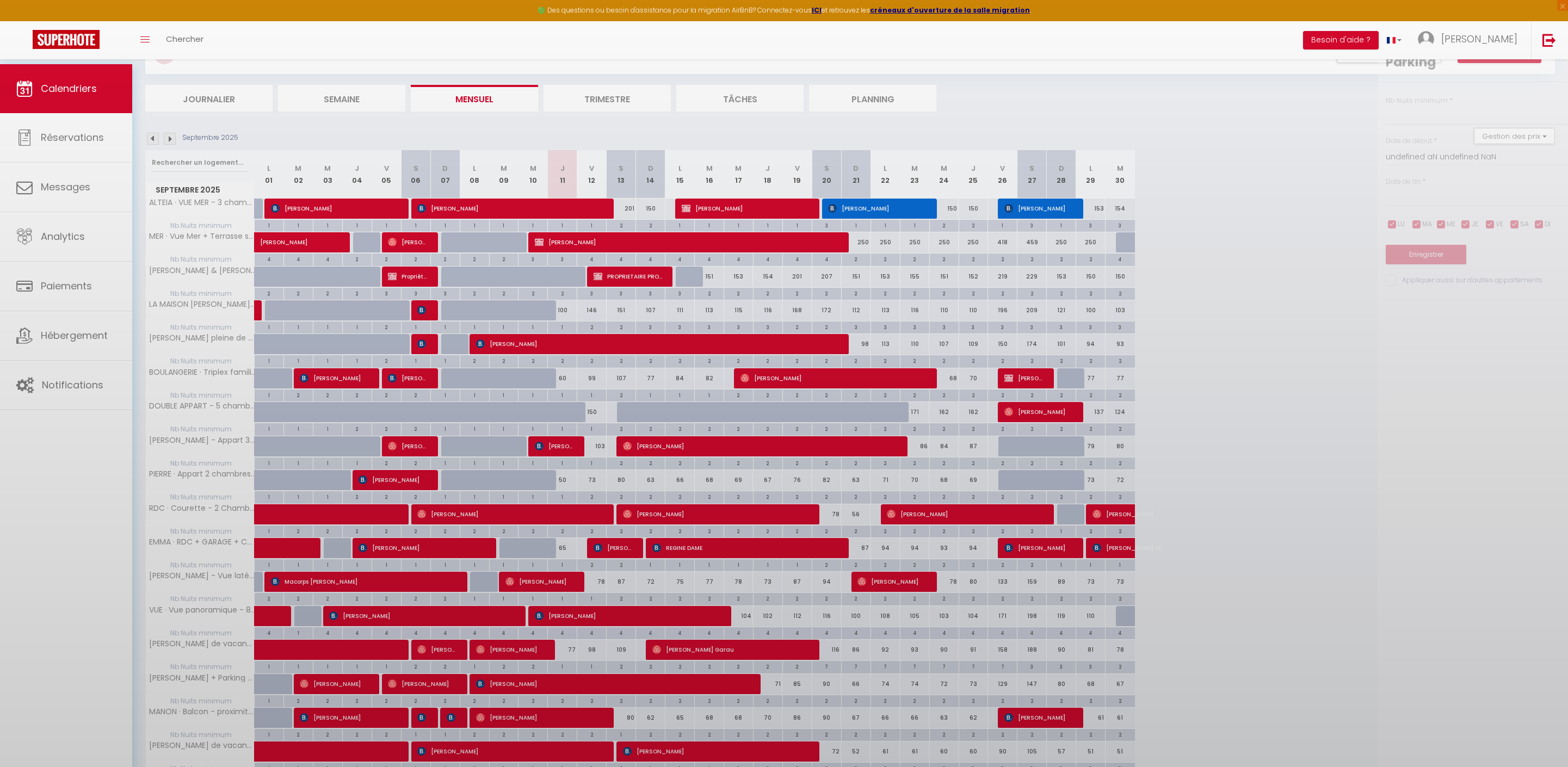
type input "2"
type input "[DATE]"
type input "Dim 14 Septembre 2025"
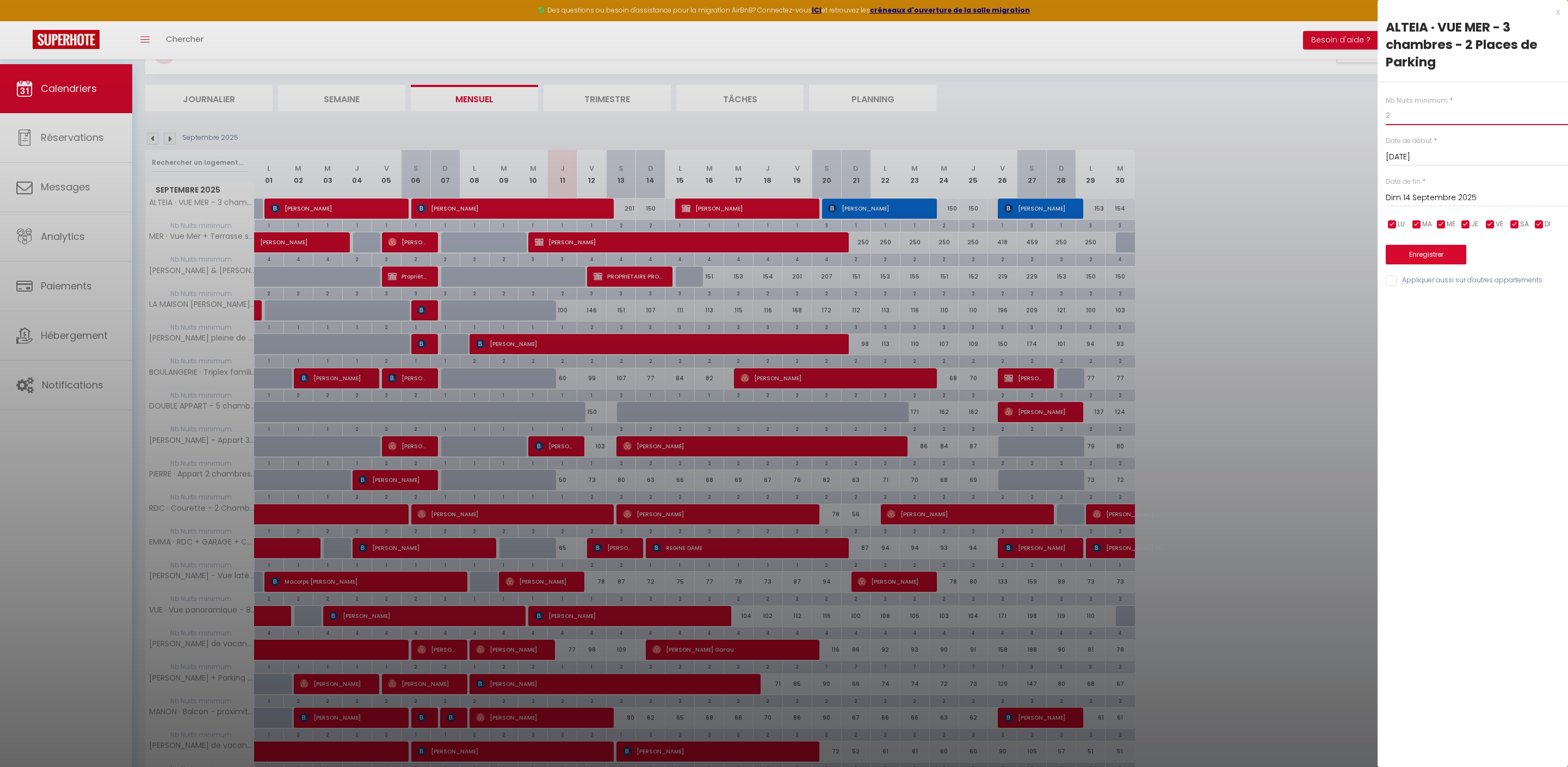
click at [1404, 125] on input "2" at bounding box center [1477, 115] width 182 height 20
type input "1"
click at [1441, 205] on input "Dim 14 Septembre 2025" at bounding box center [1477, 198] width 182 height 14
click at [1430, 314] on span "15" at bounding box center [1422, 303] width 23 height 22
type input "Lun 15 Septembre 2025"
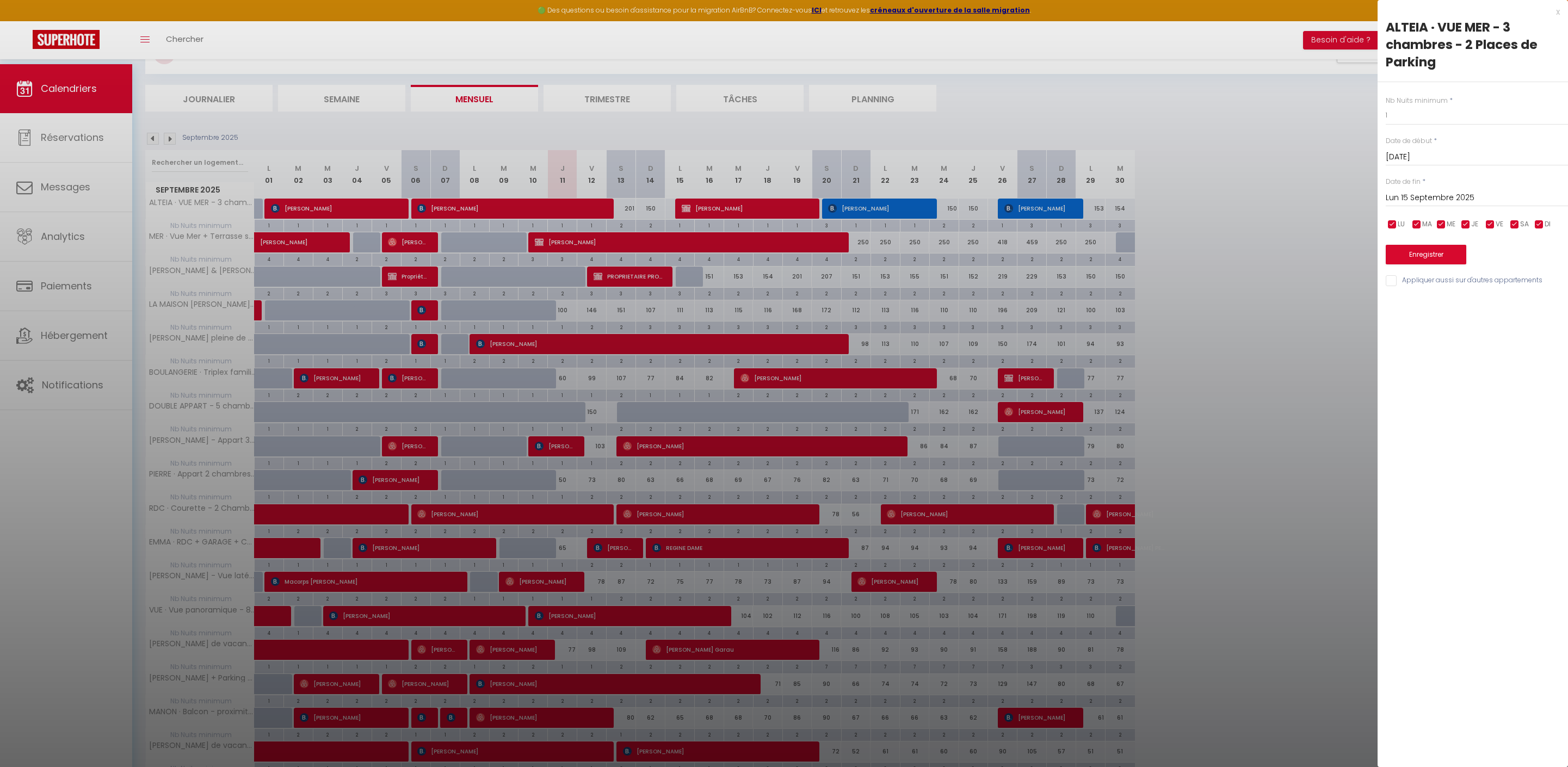
click at [1435, 264] on button "Enregistrer" at bounding box center [1426, 254] width 80 height 20
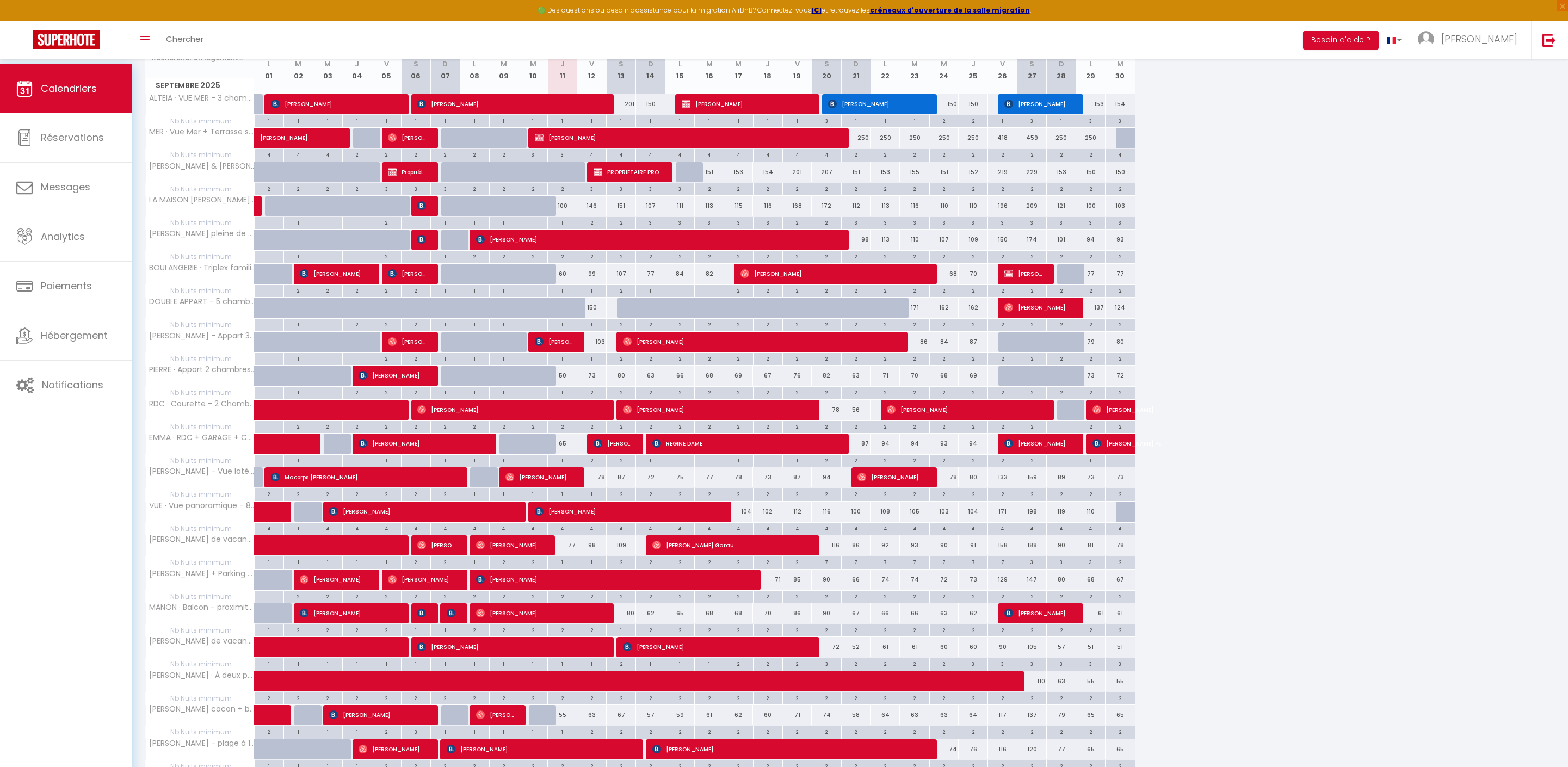
scroll to position [159, 0]
click at [629, 295] on div "2" at bounding box center [621, 290] width 29 height 10
type input "2"
type input "[DATE]"
type input "Dim 14 Septembre 2025"
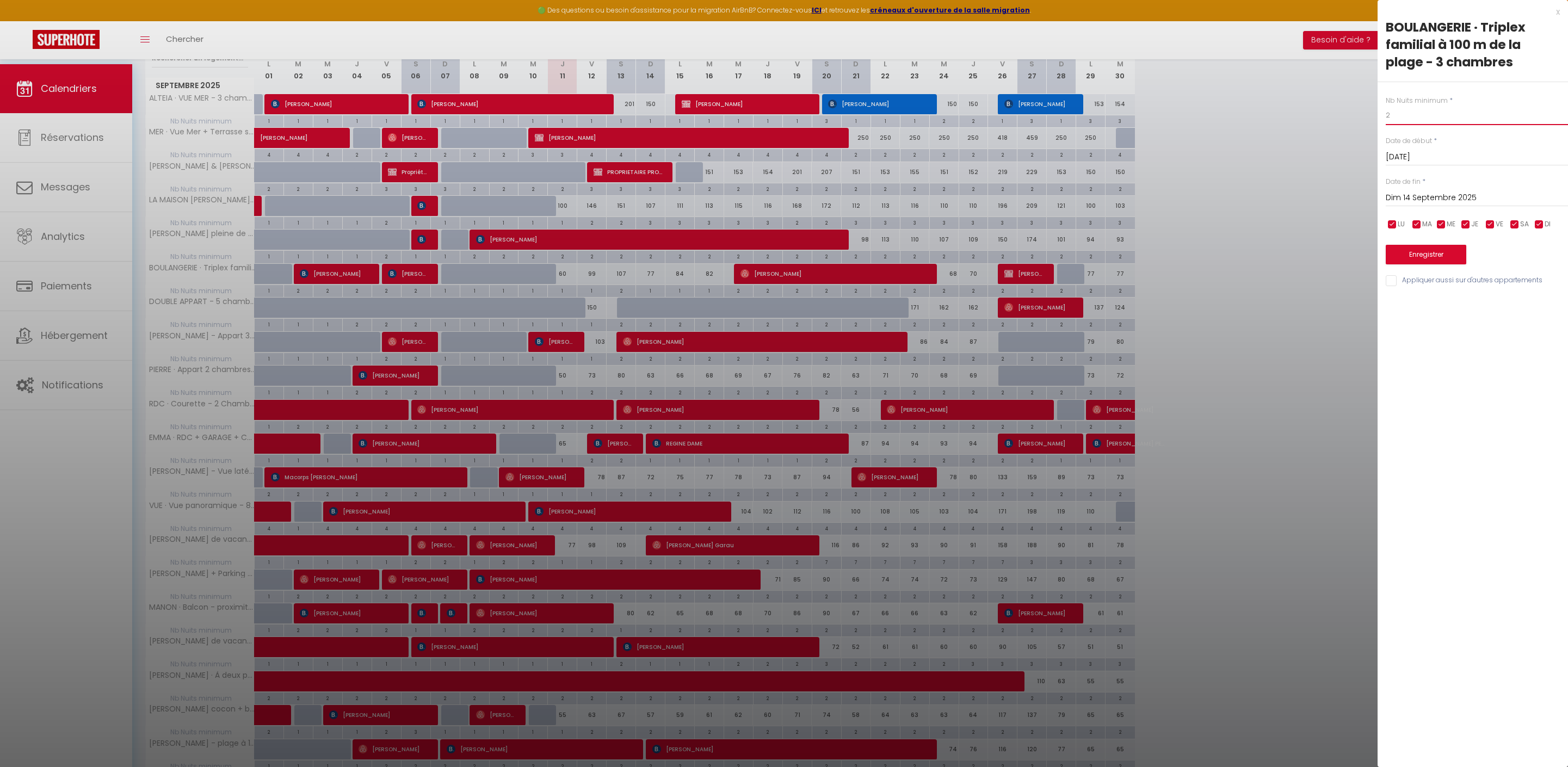
click at [1444, 125] on input "2" at bounding box center [1477, 115] width 182 height 20
type input "1"
click at [1424, 264] on button "Enregistrer" at bounding box center [1426, 254] width 80 height 20
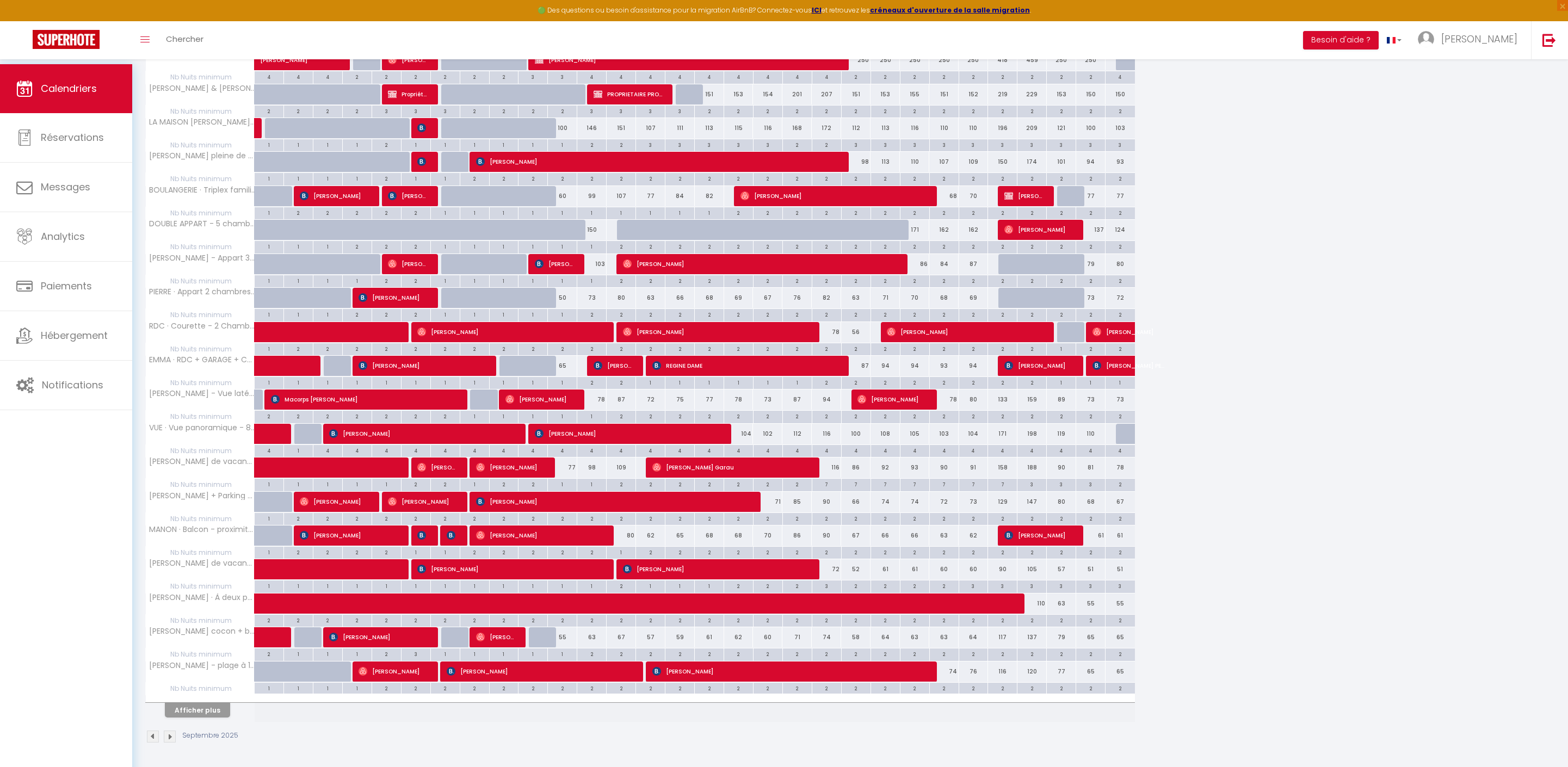
scroll to position [312, 0]
click at [222, 703] on button "Afficher plus" at bounding box center [198, 710] width 65 height 15
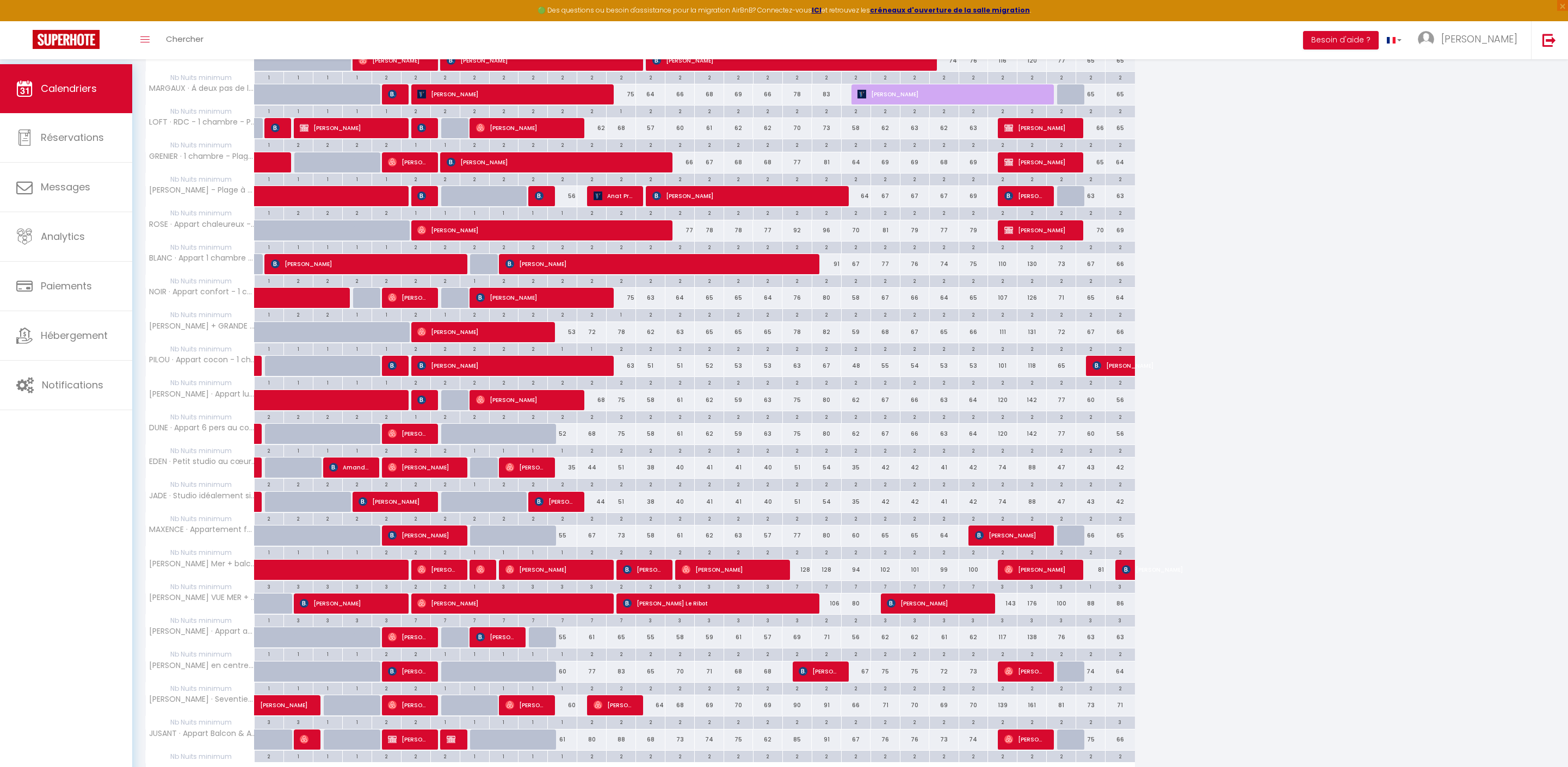
scroll to position [847, 0]
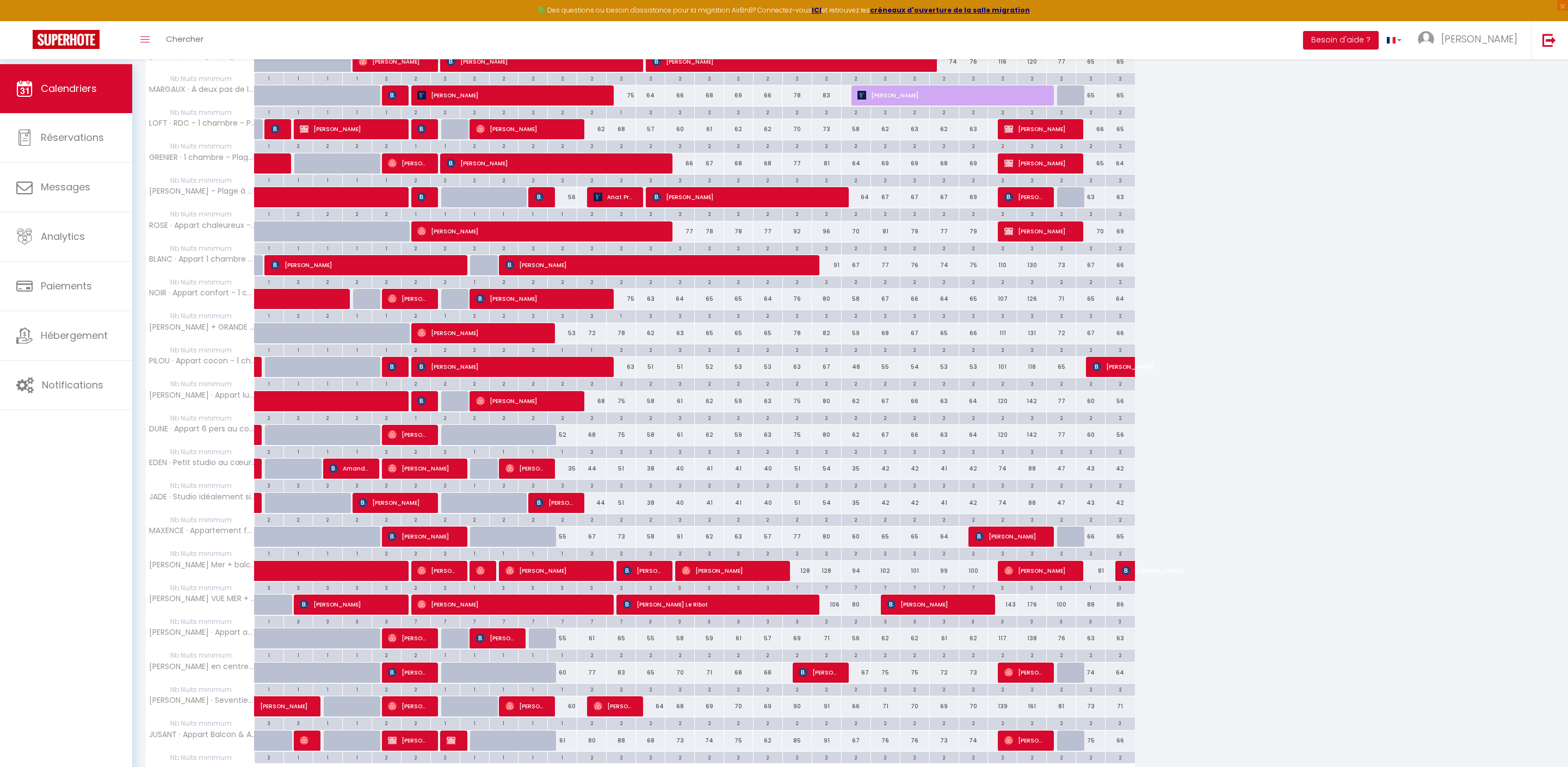
click at [621, 207] on span "Anat Prag" at bounding box center [613, 196] width 39 height 20
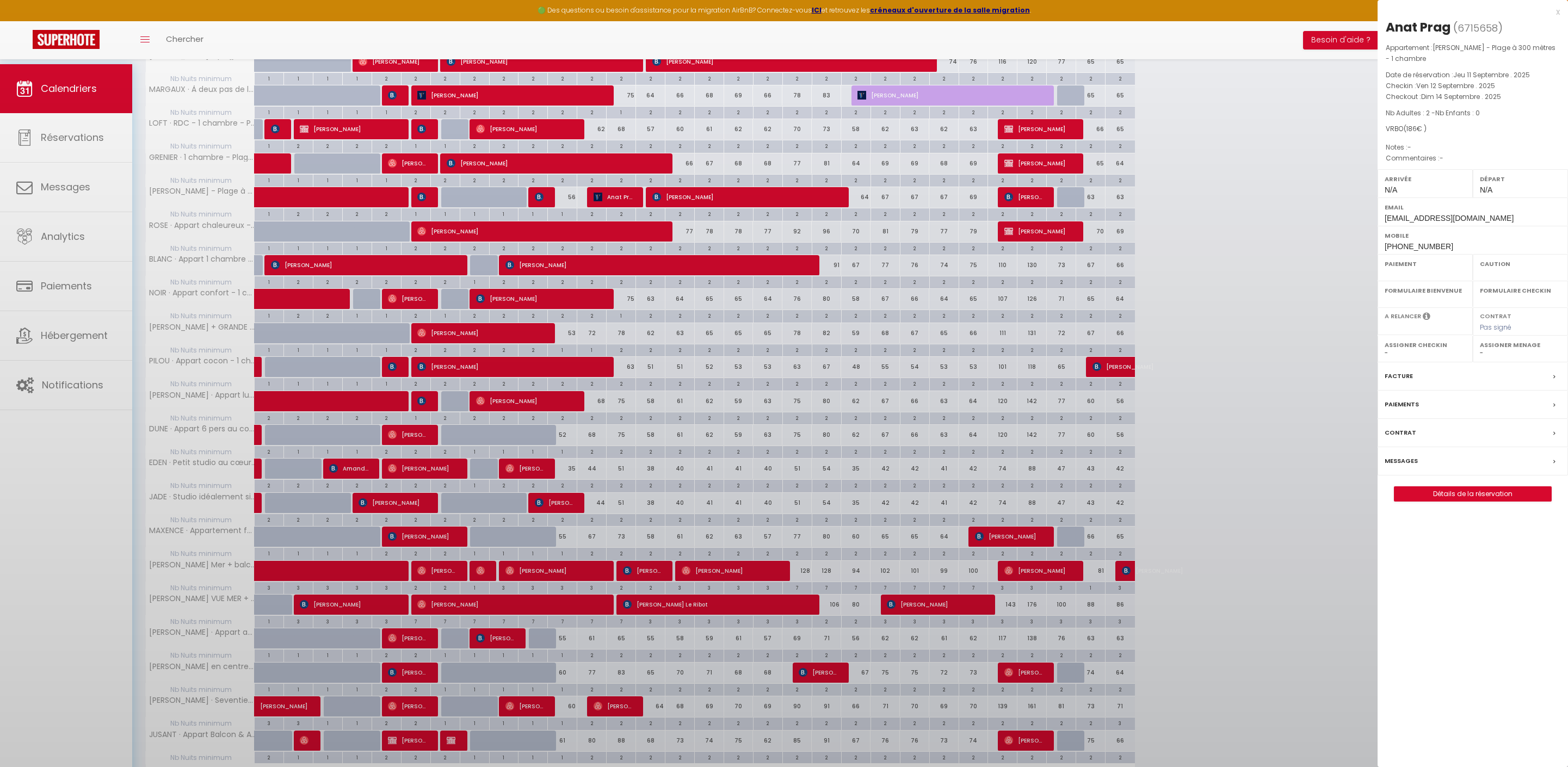
select select "KO"
select select "0"
select select "1"
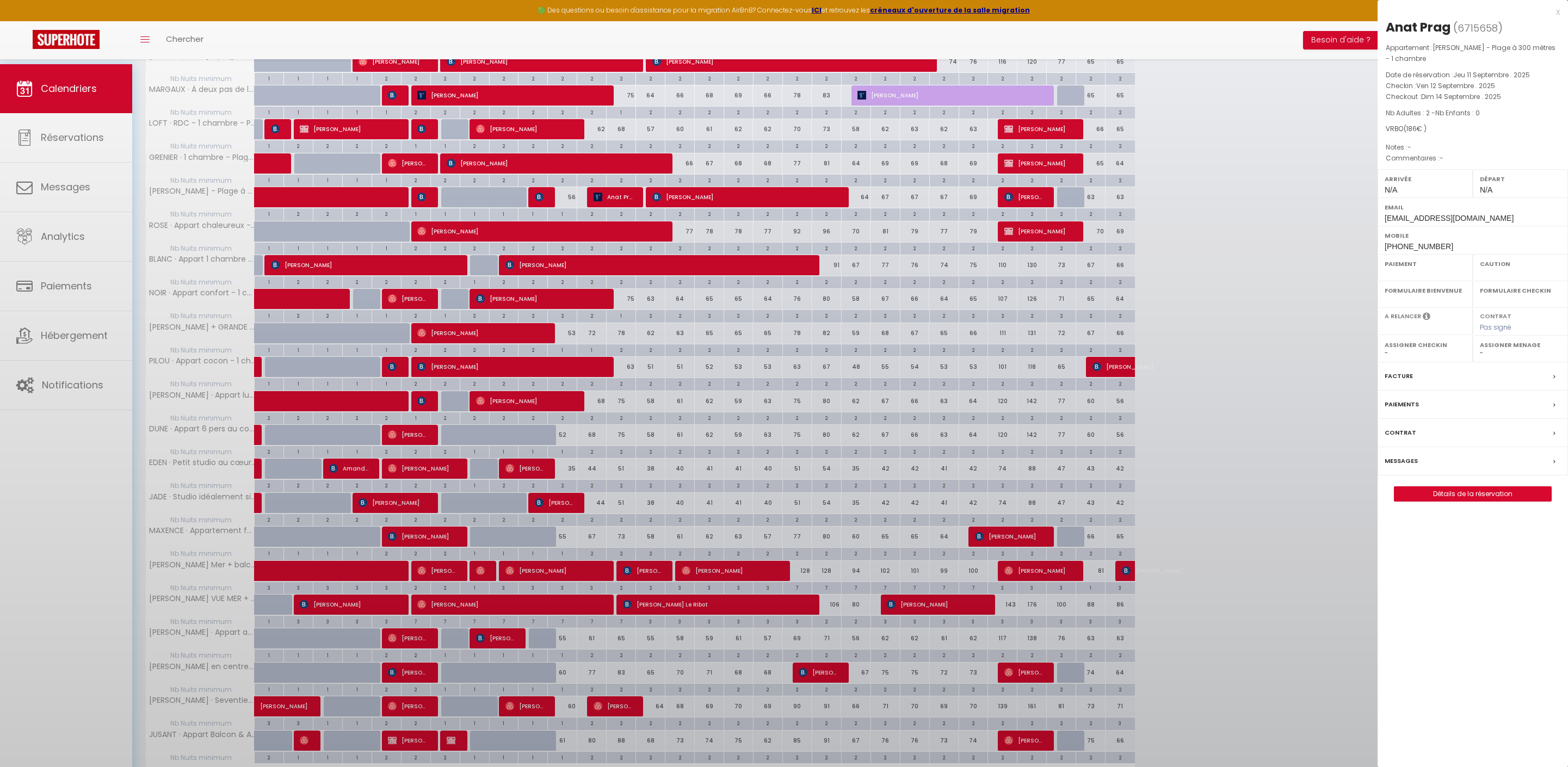
select select
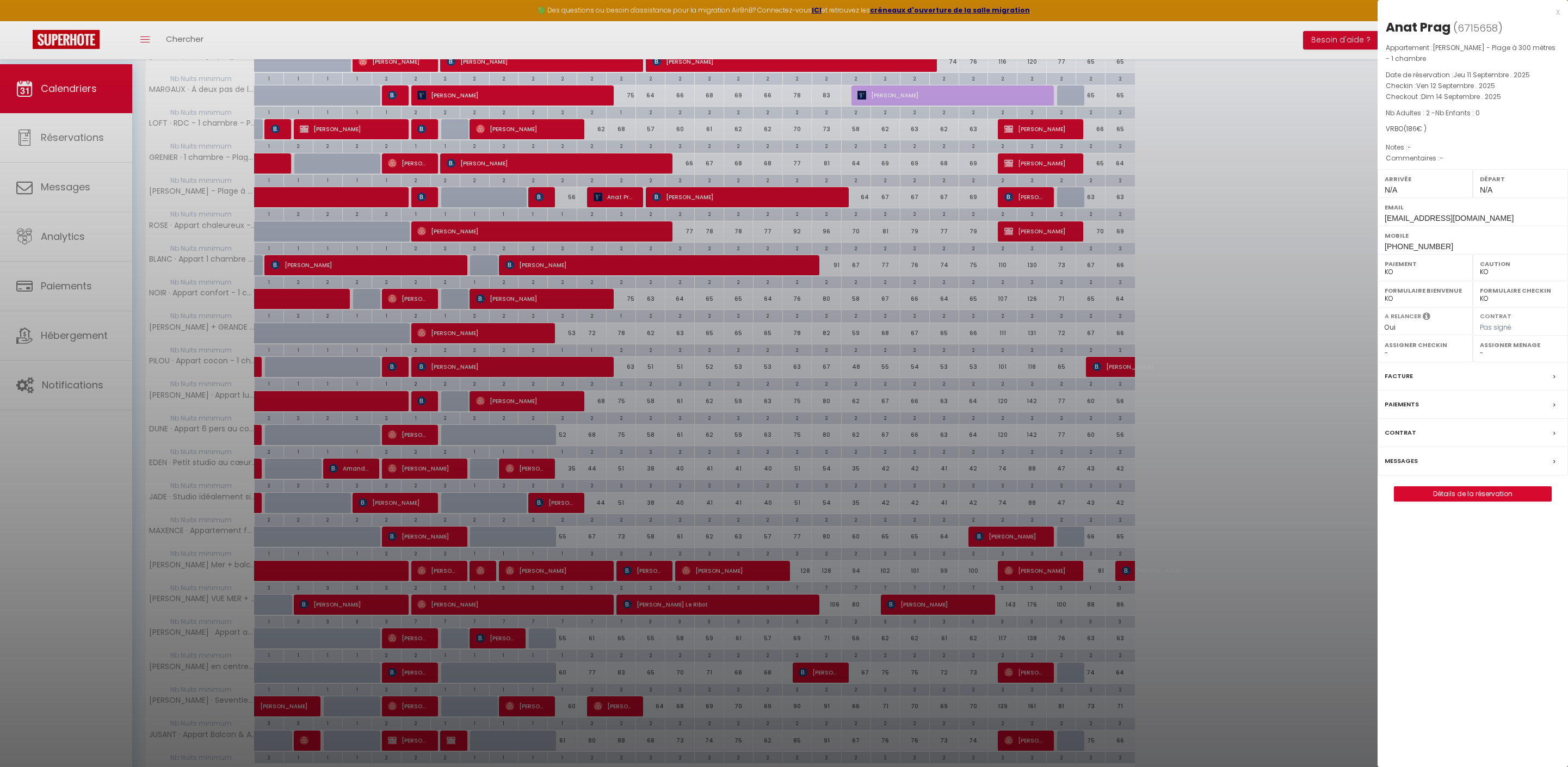
click at [1472, 501] on link "Détails de la réservation" at bounding box center [1473, 493] width 157 height 14
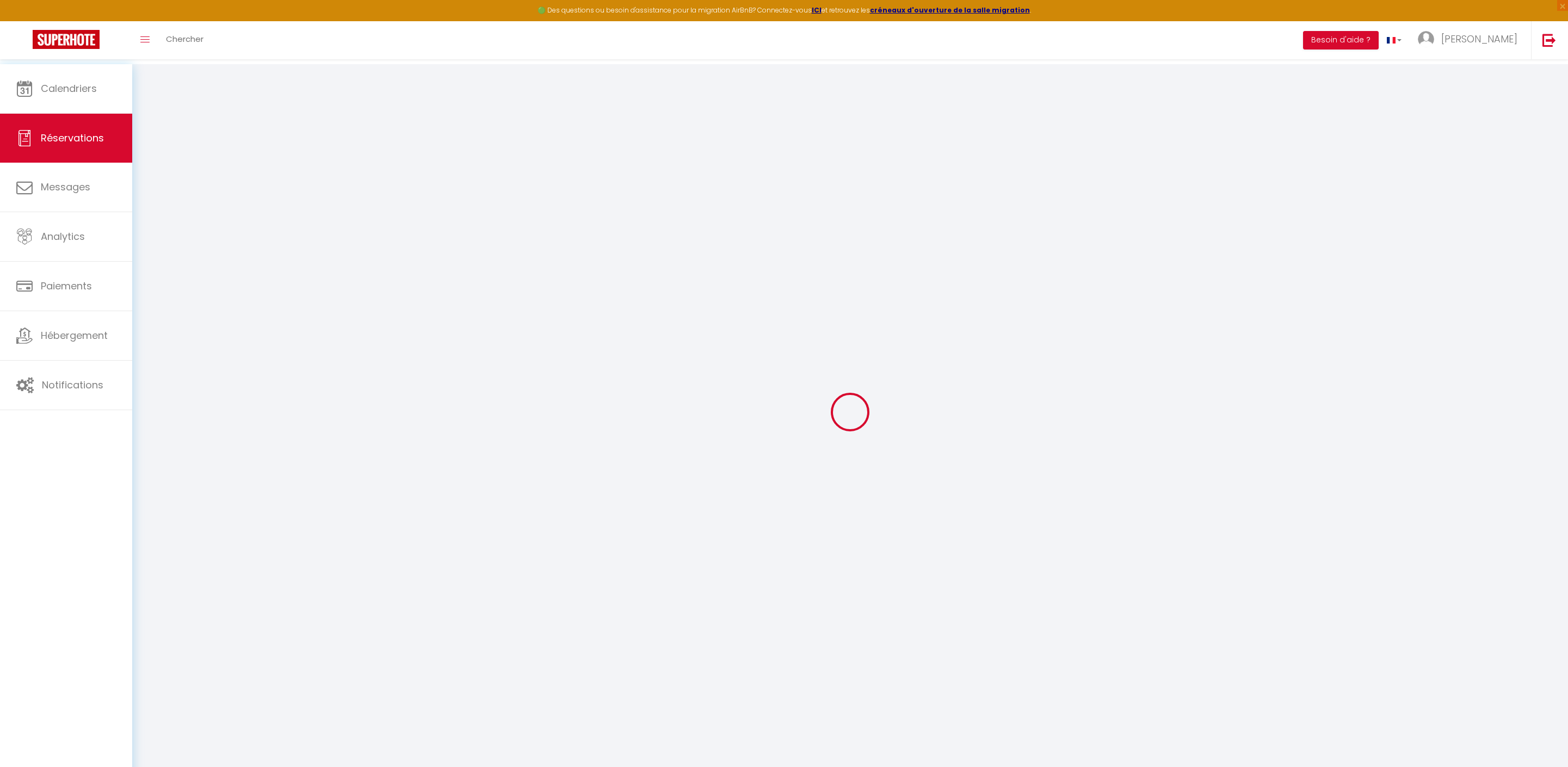
type input "Anat"
type input "[GEOGRAPHIC_DATA]"
type input "[EMAIL_ADDRESS][DOMAIN_NAME]"
type input "[PHONE_NUMBER]"
type input "PL219DS"
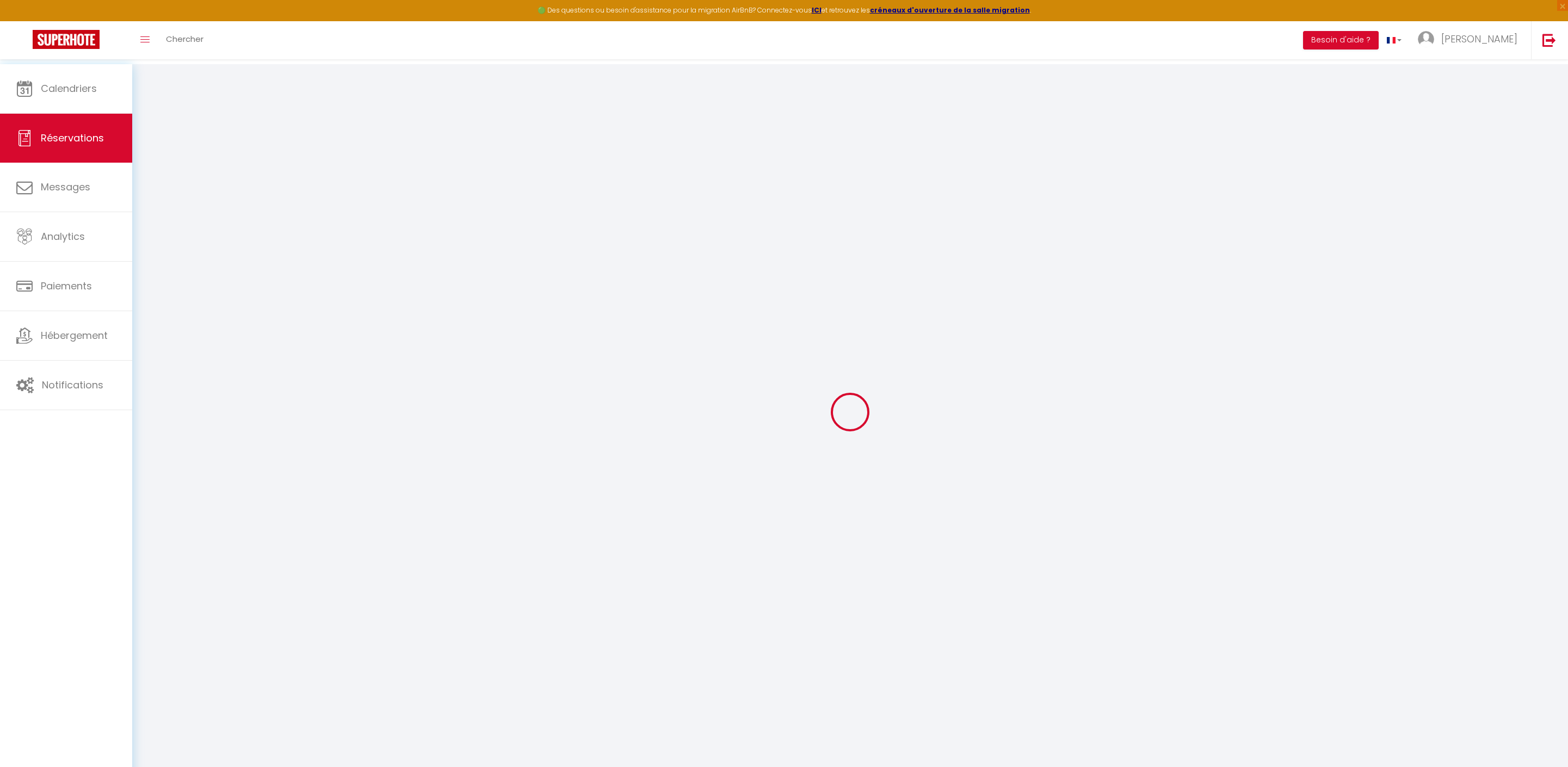
type input "[STREET_ADDRESS]"
type input "Ivybridge"
select select "GB"
select select "27504"
select select "1"
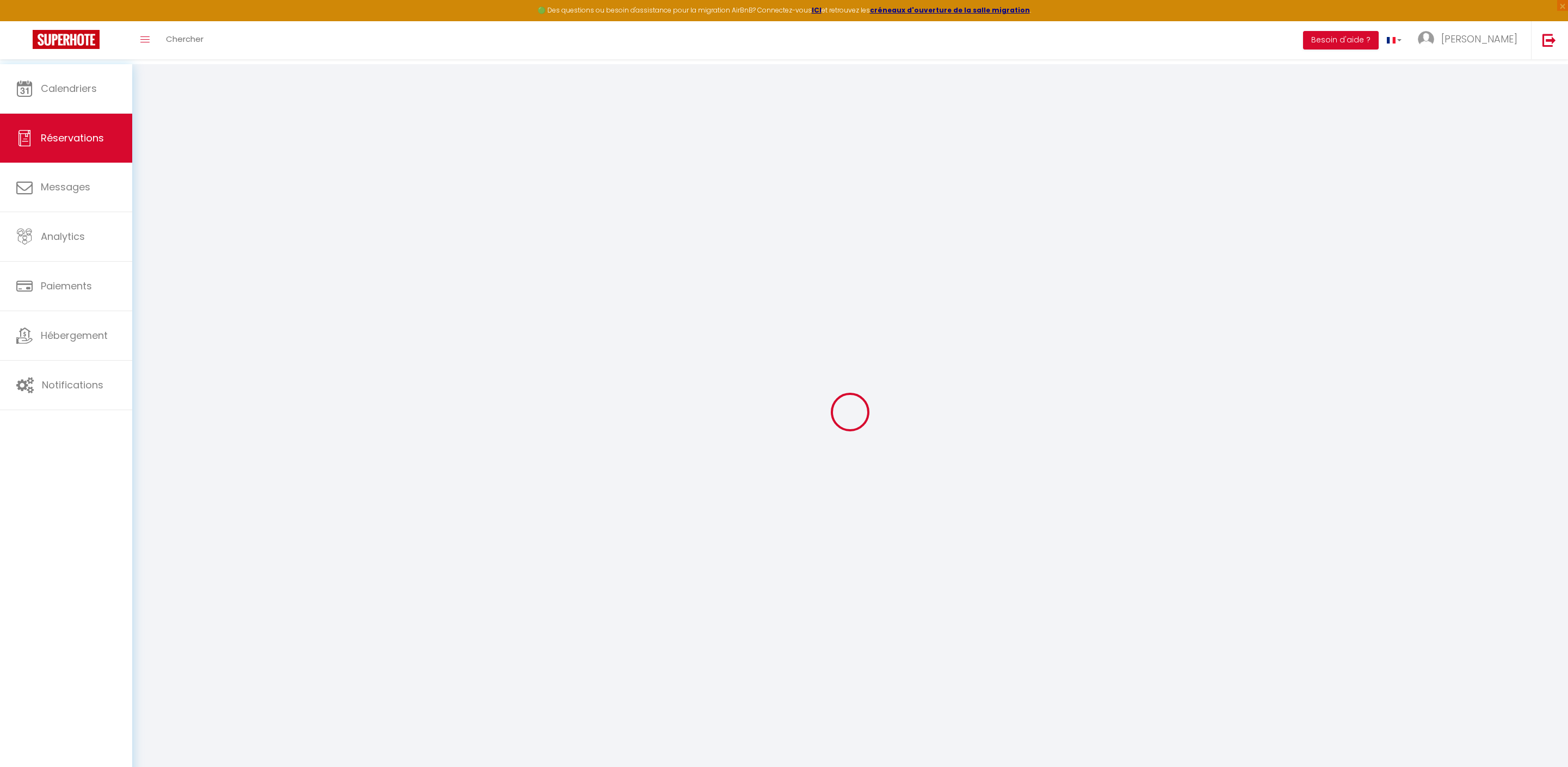
type input "Ven 12 Septembre 2025"
select select
type input "Dim 14 Septembre 2025"
select select
type input "2"
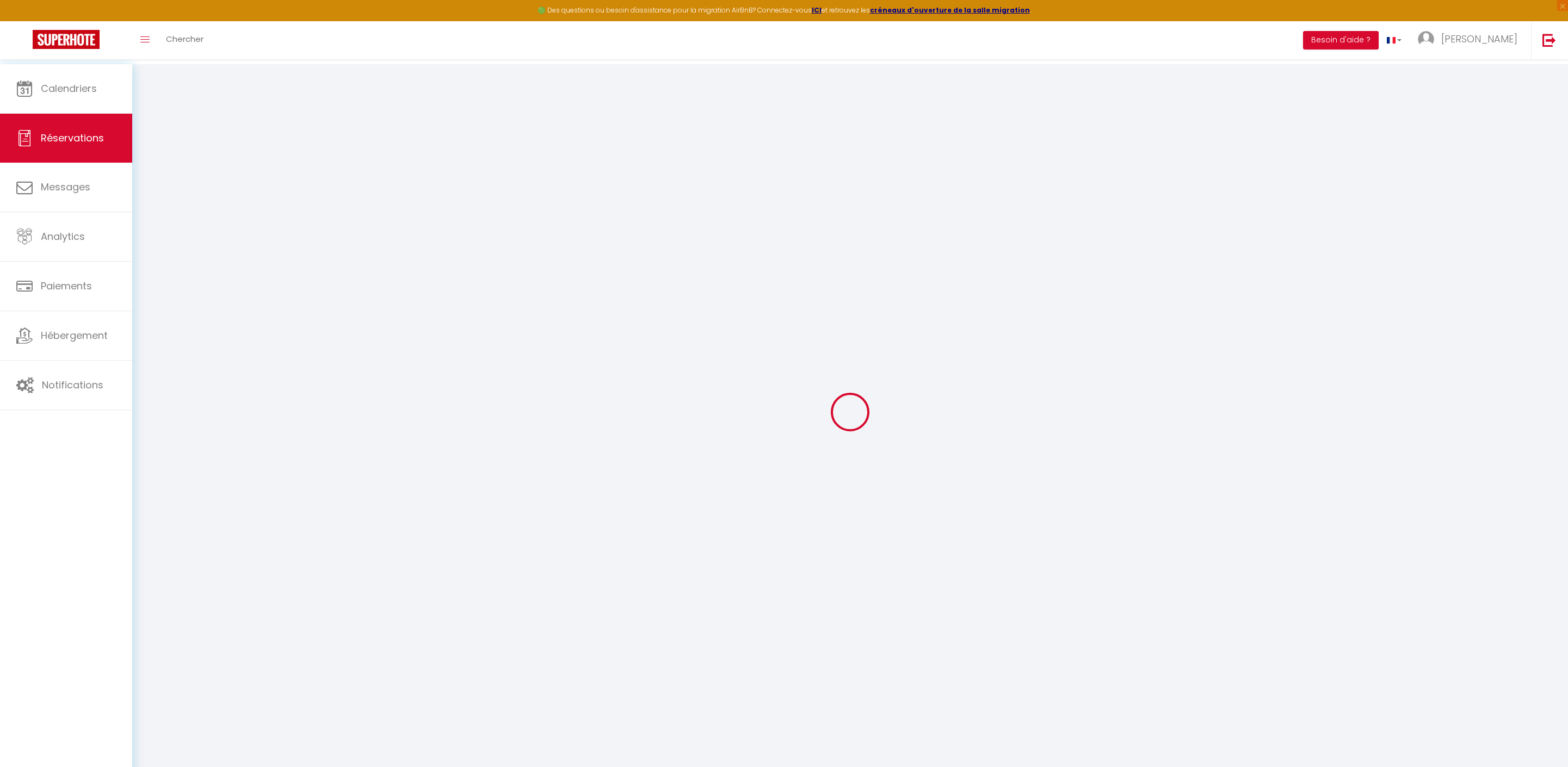
select select "10"
select select
type input "156"
checkbox input "false"
type input "186"
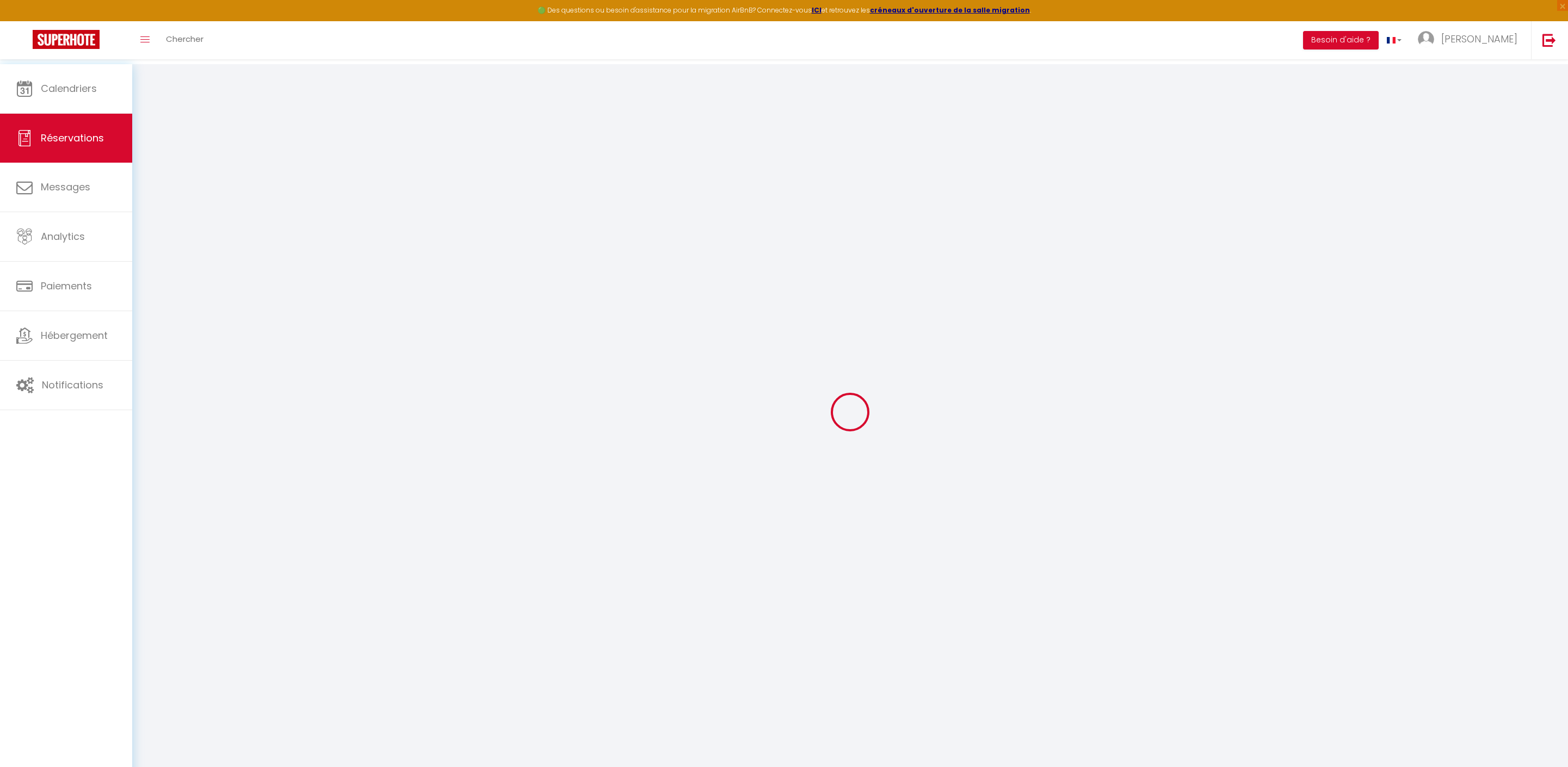
select select "74"
type input "0"
select select
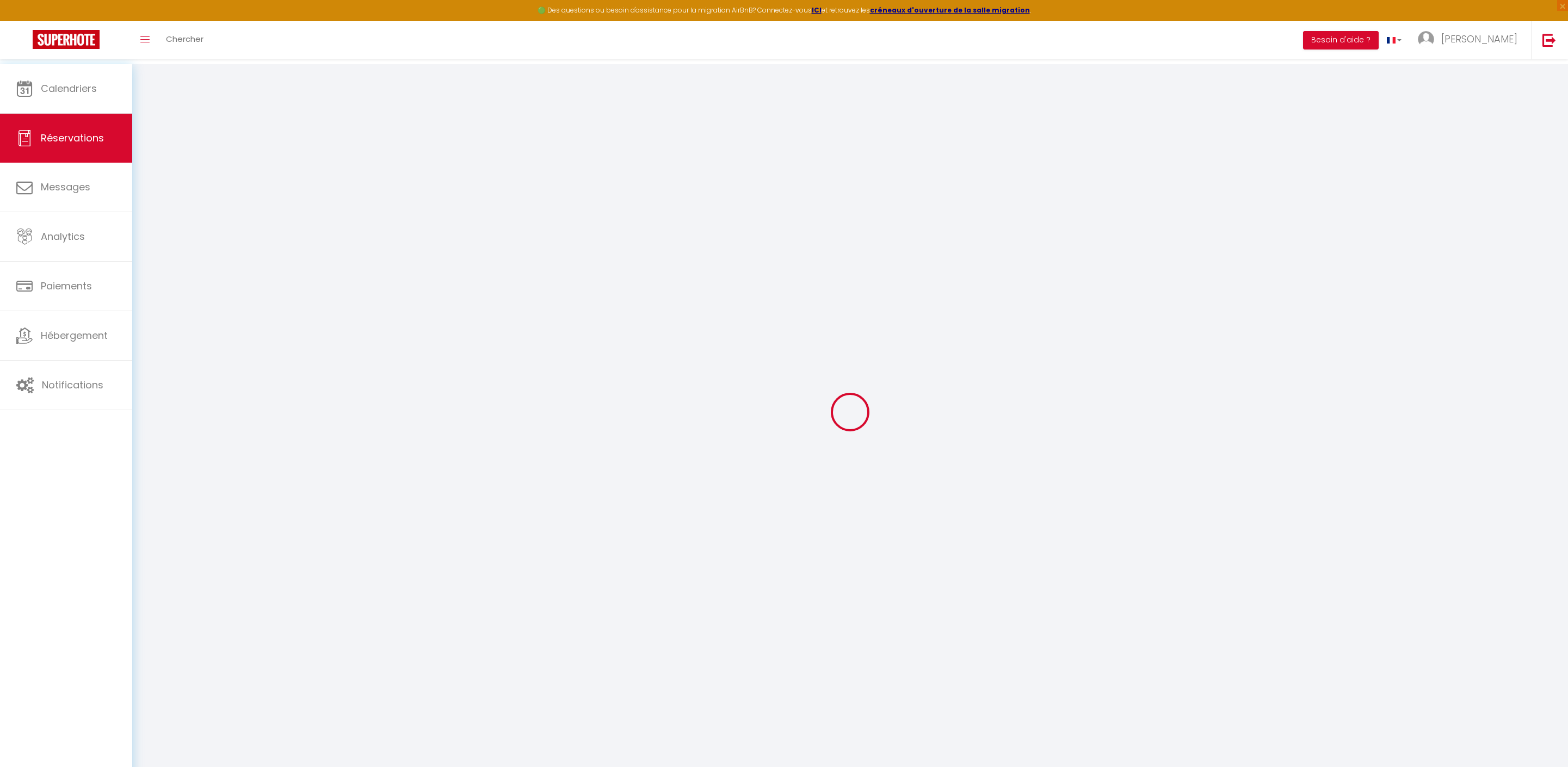
select select
select select "14"
checkbox input "false"
select select
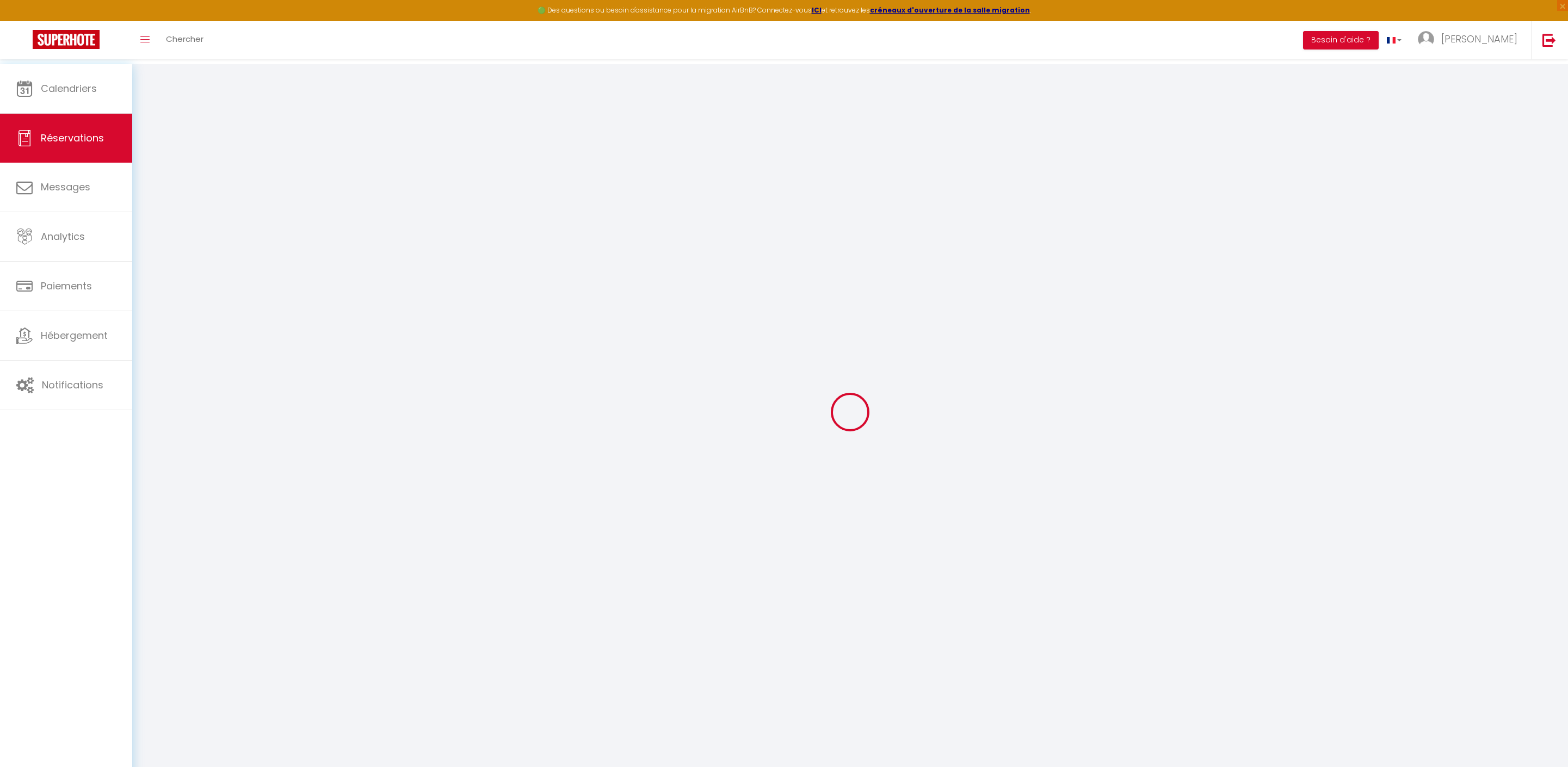
checkbox input "false"
select select
checkbox input "false"
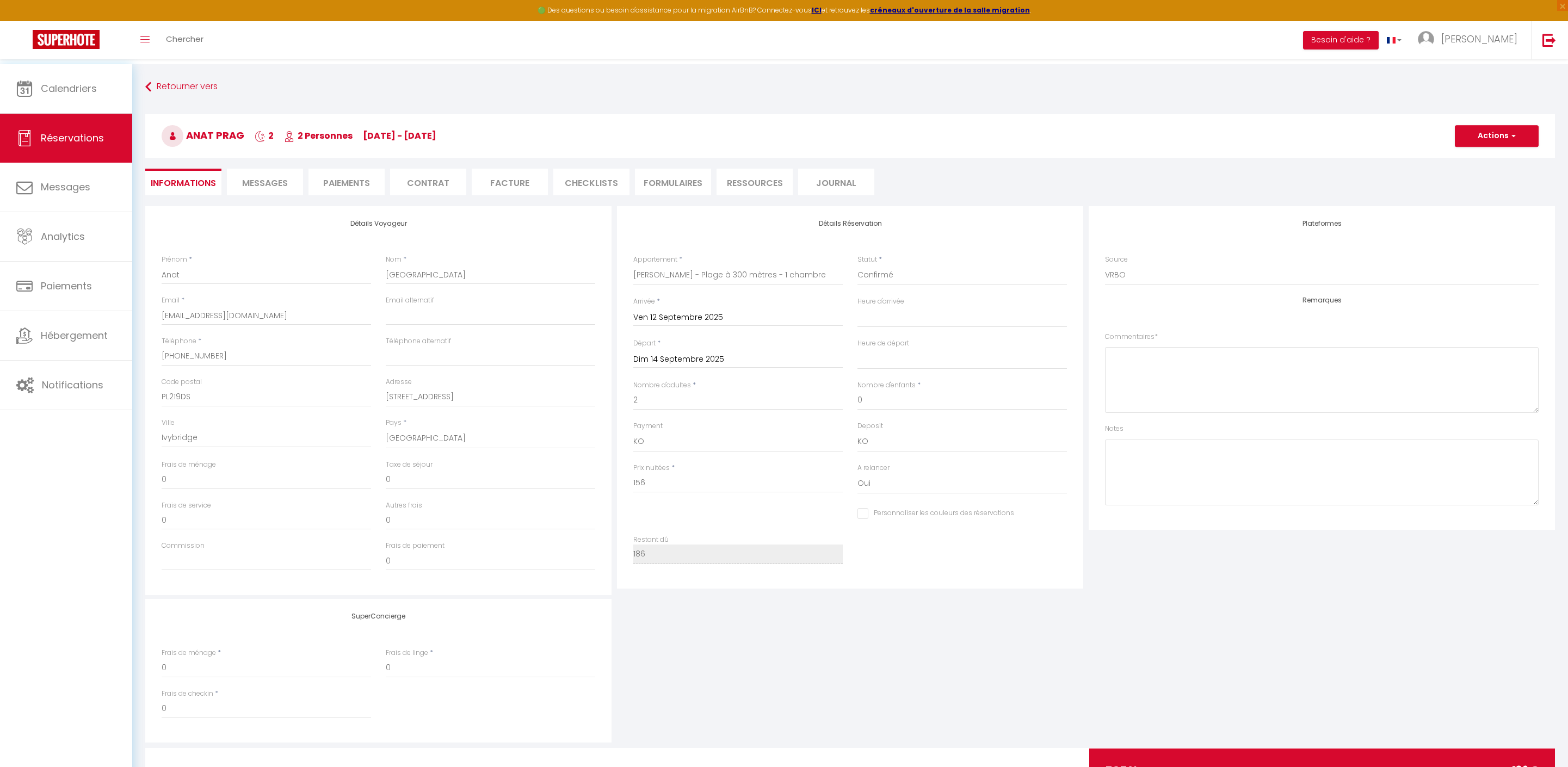
type input "30"
select select
checkbox input "false"
select select
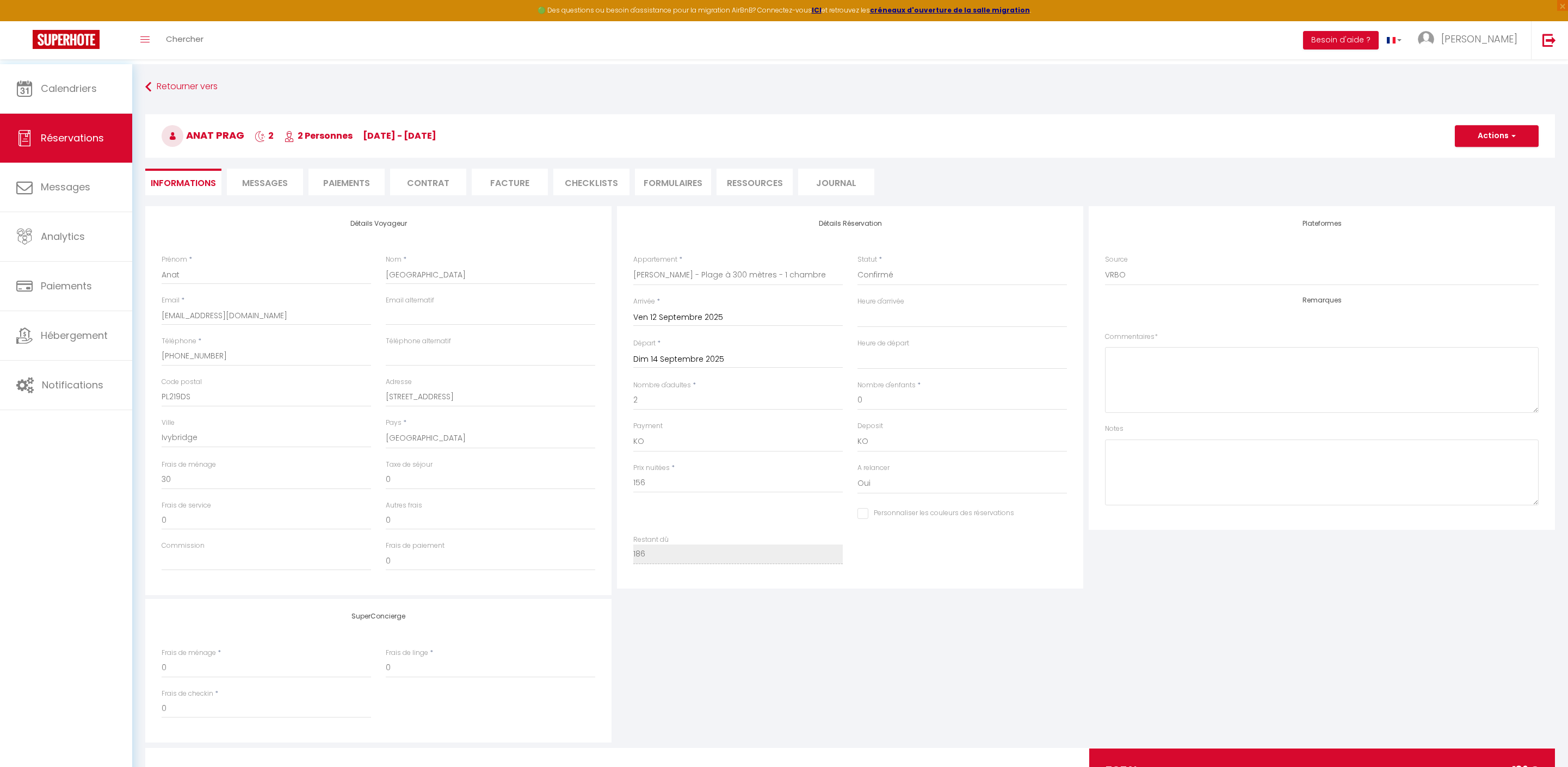
select select
select select "5"
select select
checkbox input "false"
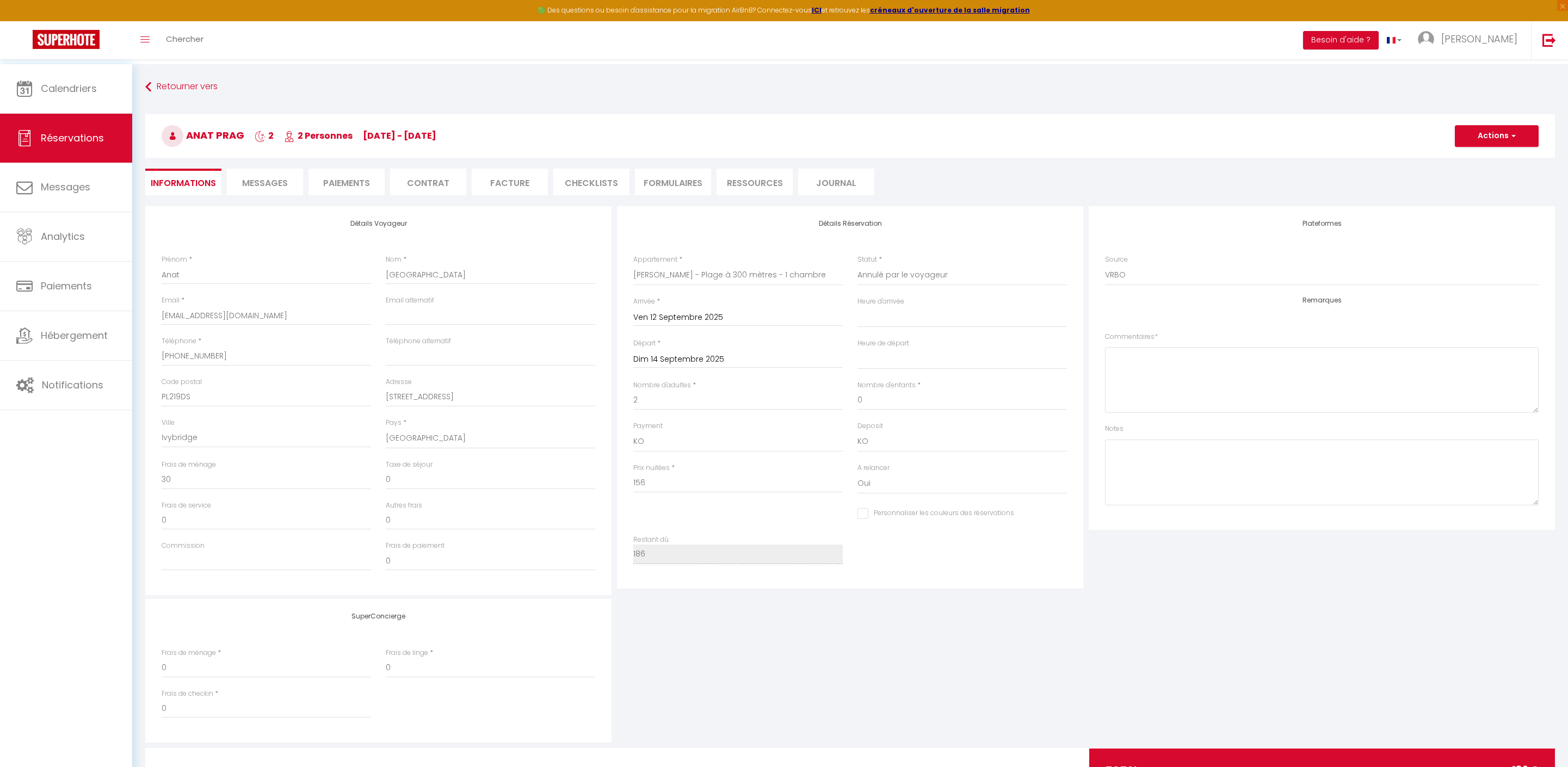
click at [1034, 260] on div "Statut * Confirmé Non Confirmé Annulé Annulé par le voyageur No Show Request" at bounding box center [962, 270] width 209 height 31
click at [1469, 140] on button "Actions" at bounding box center [1497, 136] width 84 height 22
click at [1458, 160] on link "Enregistrer" at bounding box center [1485, 160] width 86 height 14
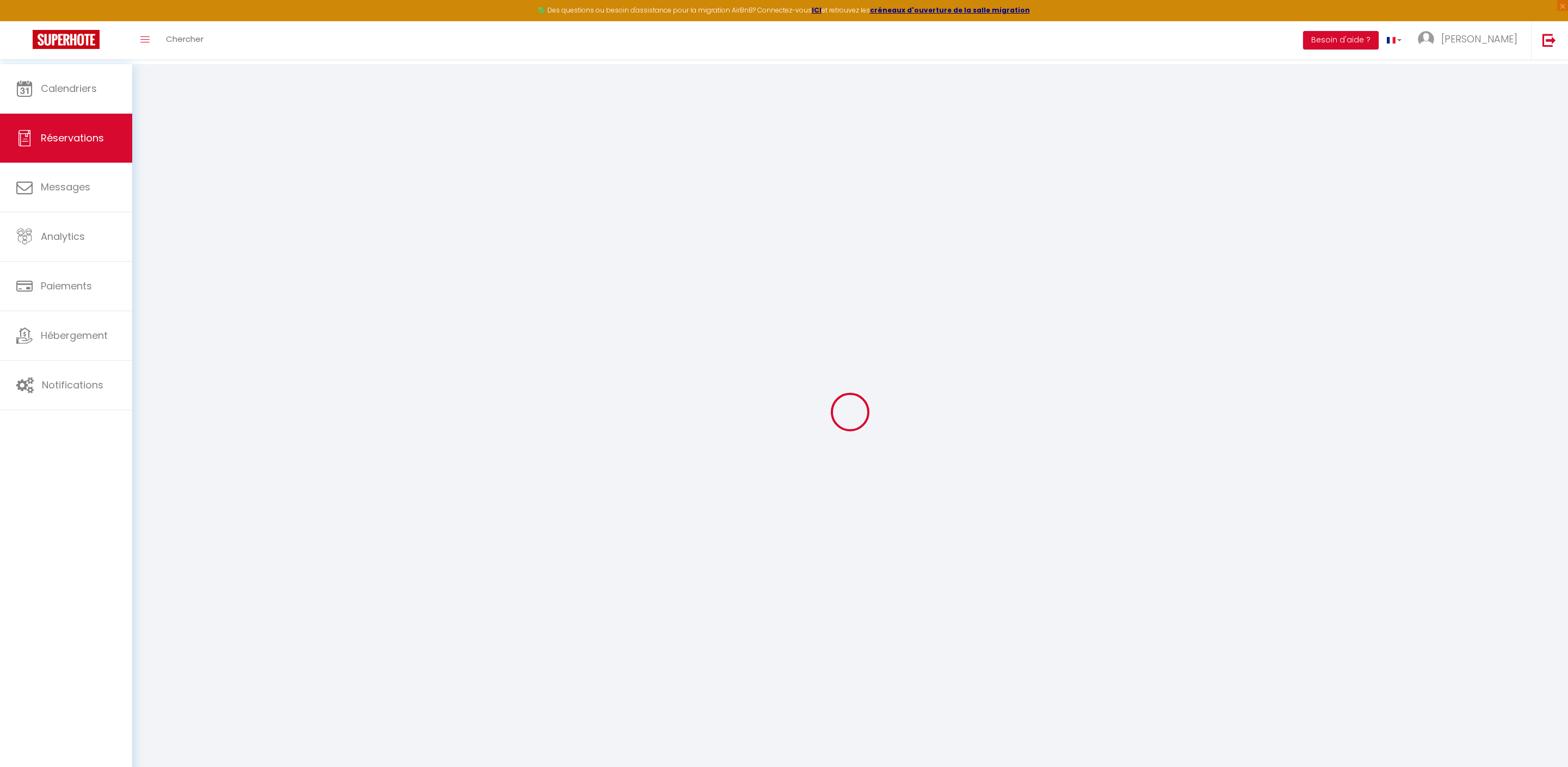
select select "not_cancelled"
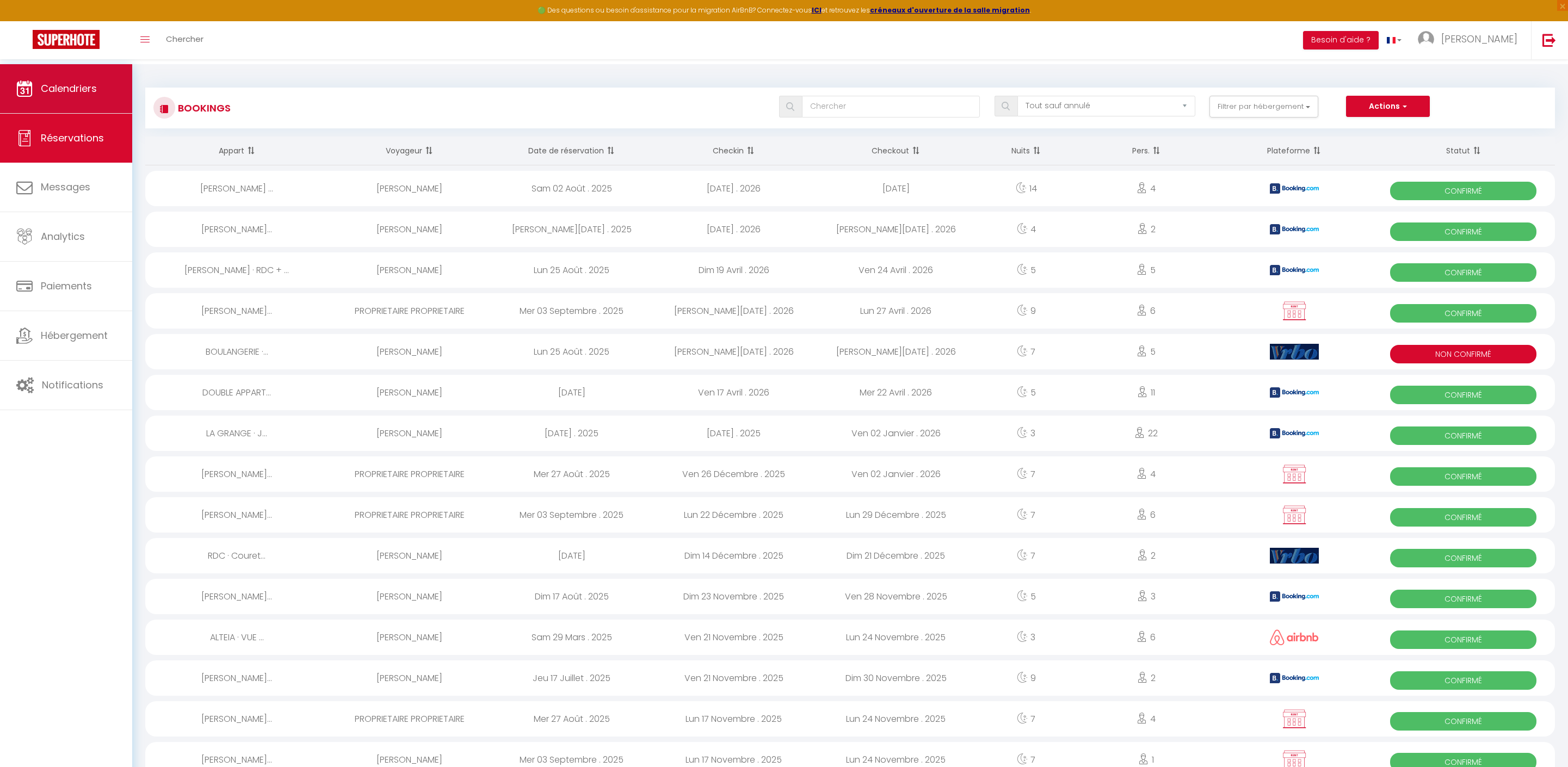
click at [91, 93] on span "Calendriers" at bounding box center [69, 88] width 56 height 14
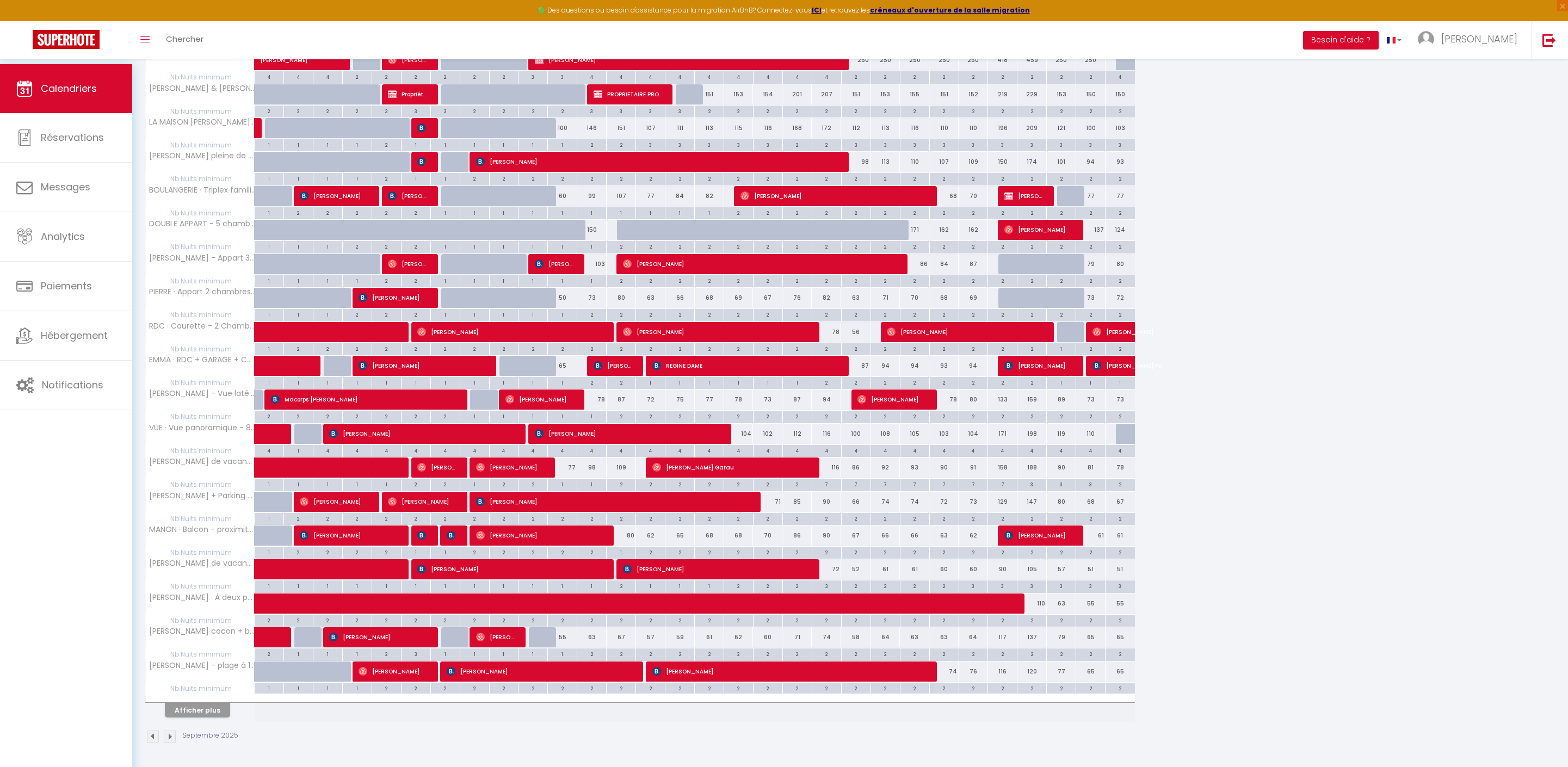
scroll to position [312, 0]
click at [210, 703] on button "Afficher plus" at bounding box center [198, 710] width 65 height 15
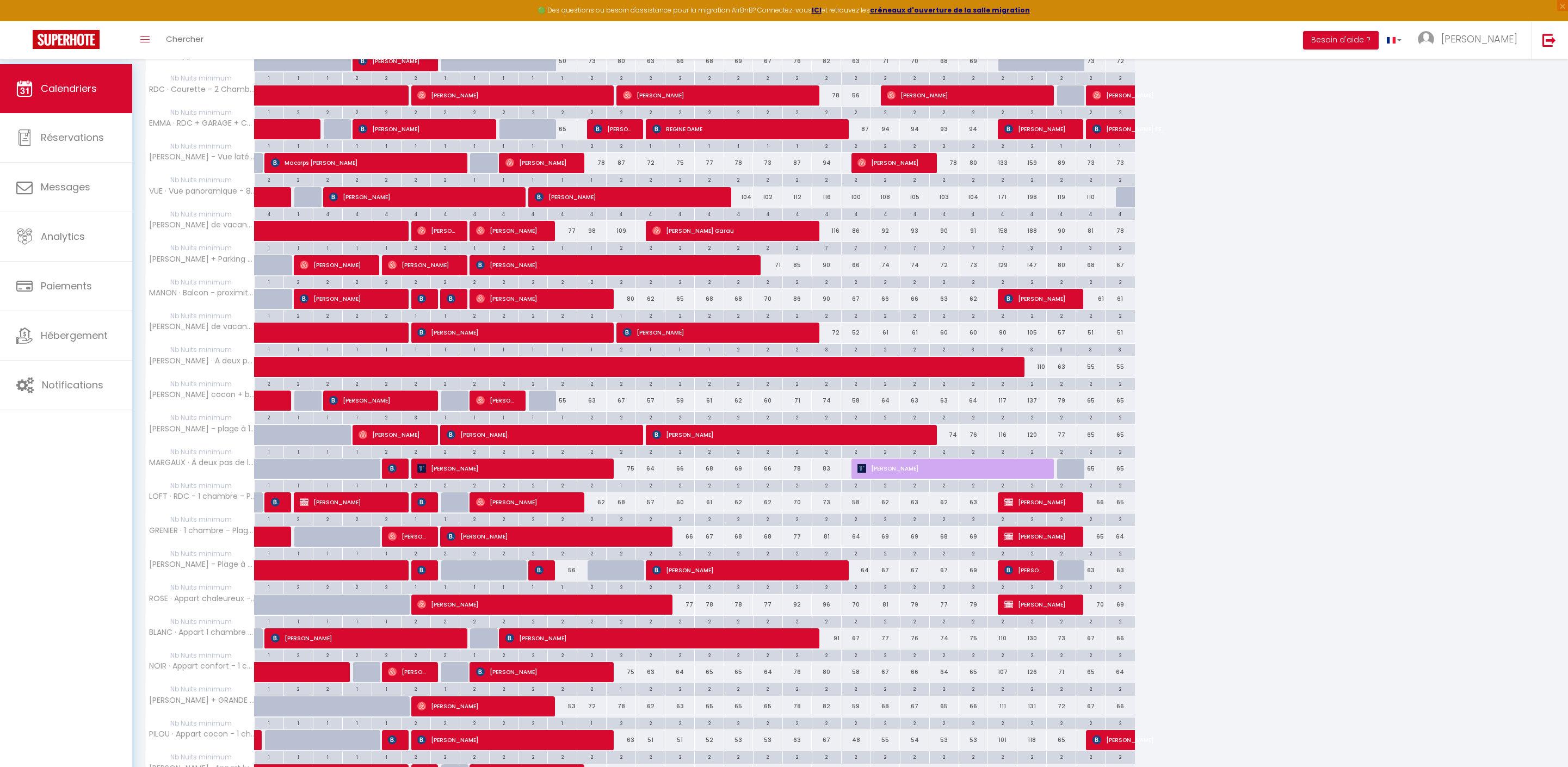
scroll to position [656, 0]
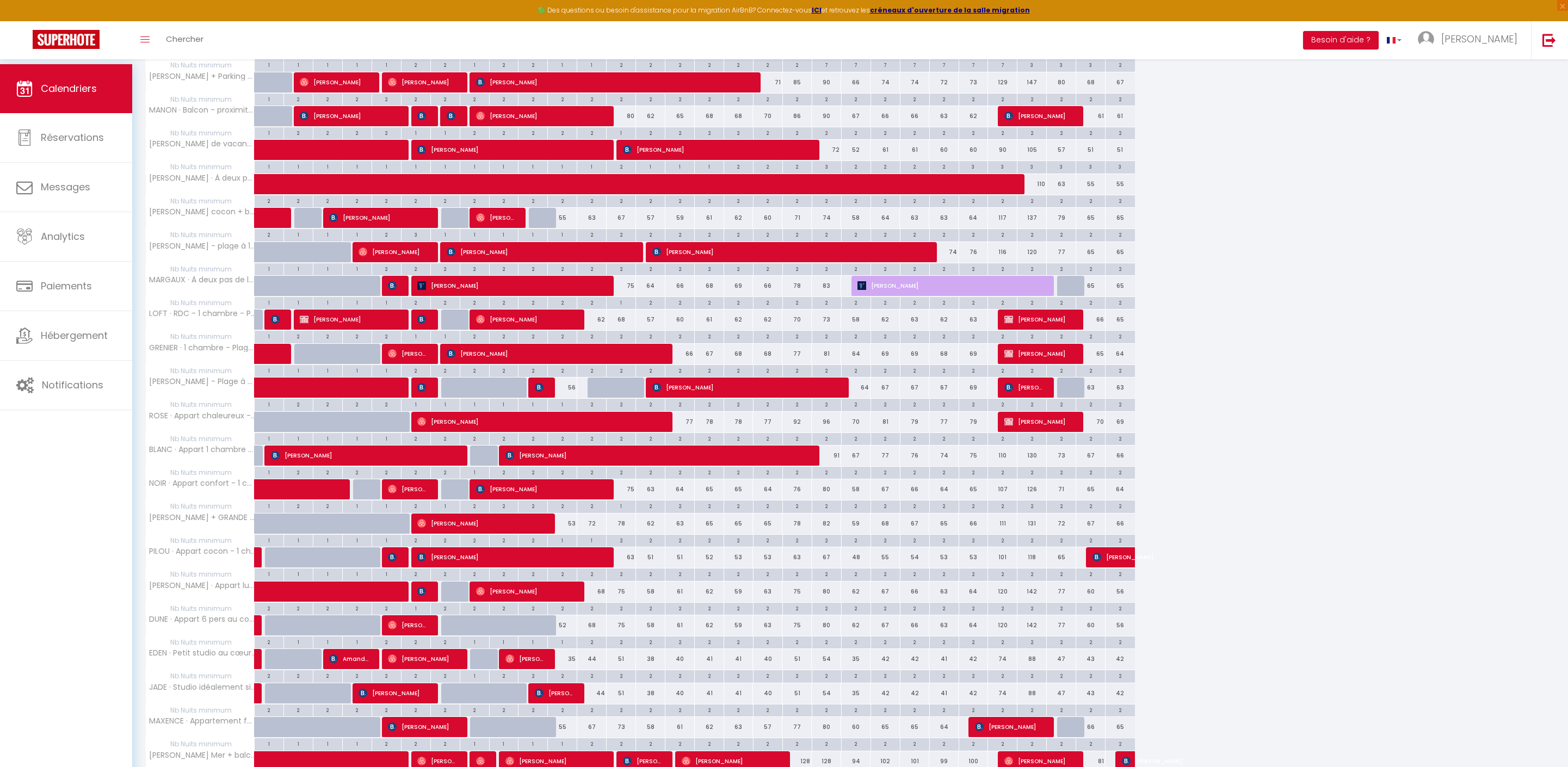
click at [587, 409] on div "2" at bounding box center [592, 404] width 29 height 10
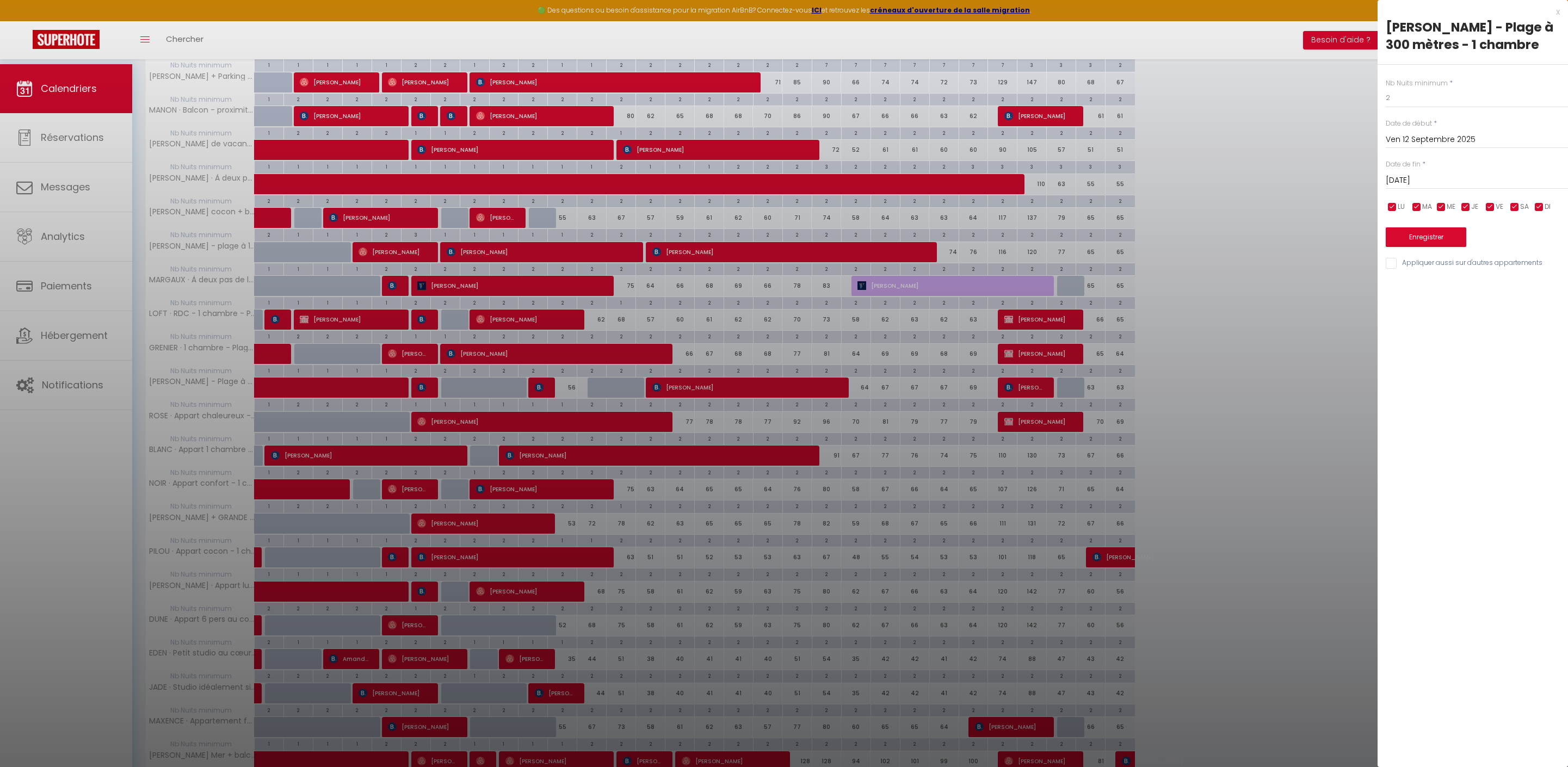
click at [587, 470] on div at bounding box center [784, 384] width 1568 height 767
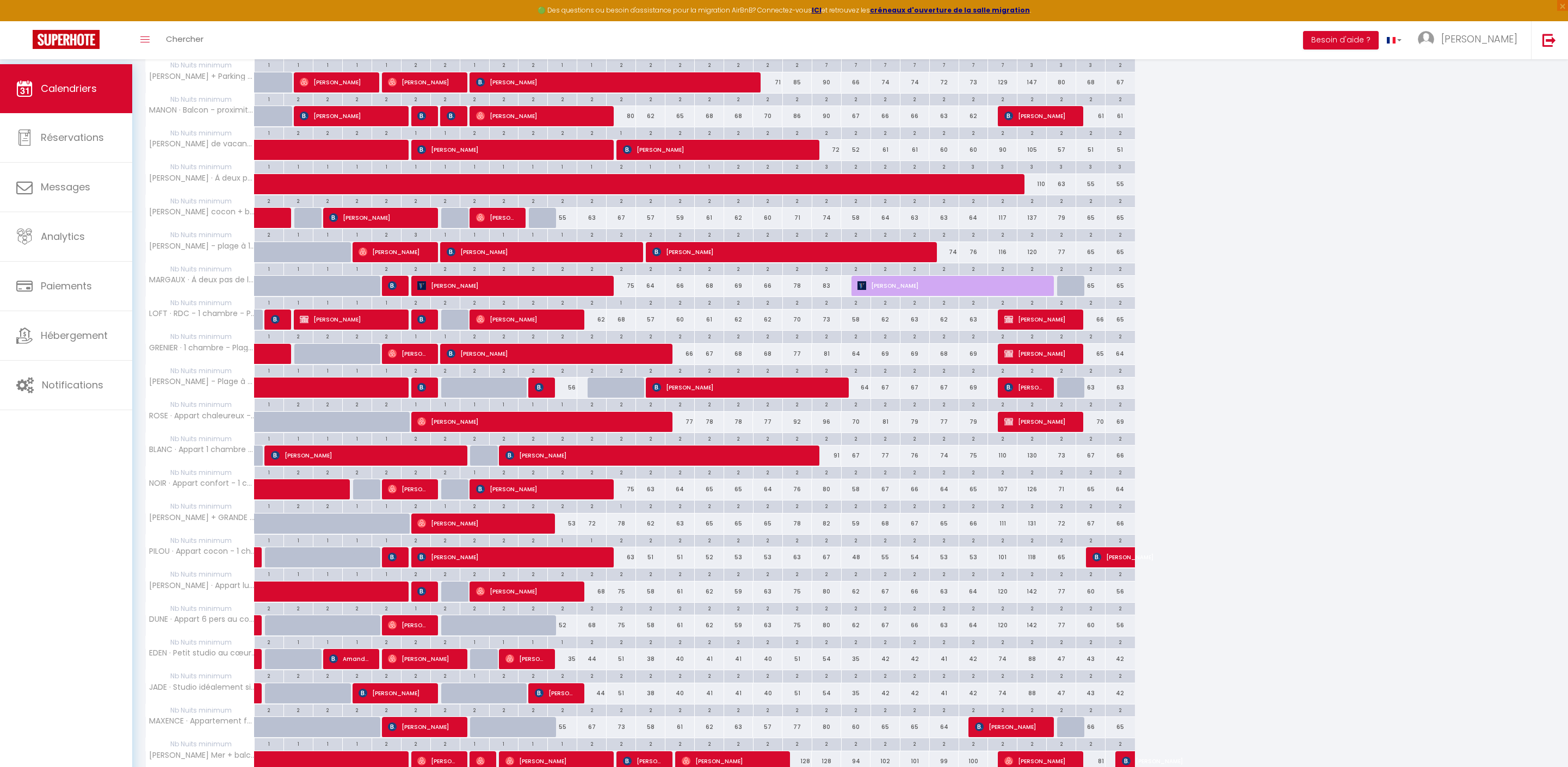
click at [587, 398] on div "64" at bounding box center [592, 387] width 30 height 20
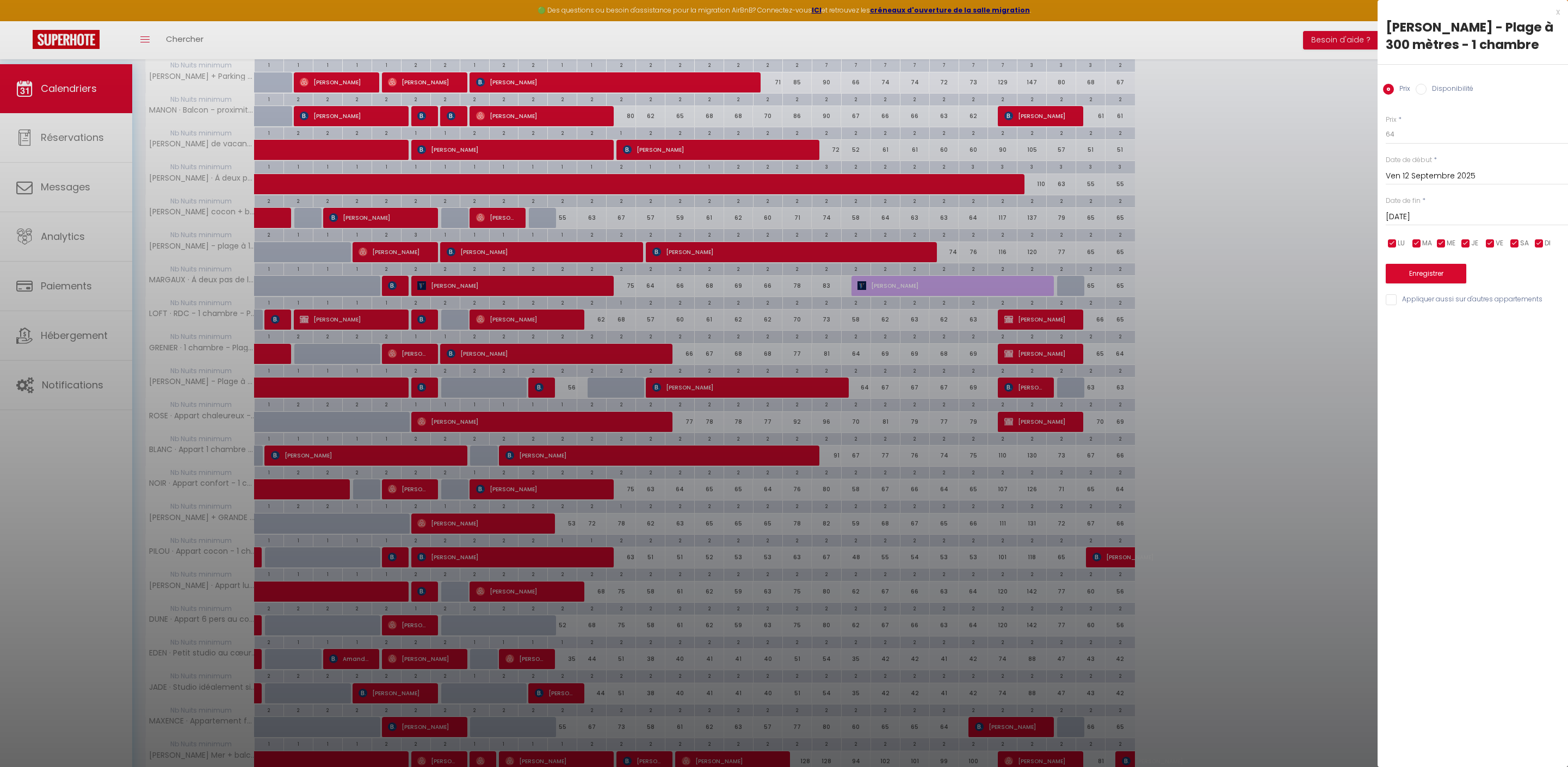
click at [1474, 91] on label "Disponibilité" at bounding box center [1450, 90] width 47 height 12
click at [1427, 91] on input "Disponibilité" at bounding box center [1421, 90] width 11 height 11
click at [1433, 225] on input "[DATE]" at bounding box center [1477, 218] width 182 height 14
click at [1398, 335] on span "14" at bounding box center [1398, 324] width 23 height 22
click at [1449, 285] on button "Enregistrer" at bounding box center [1426, 275] width 80 height 20
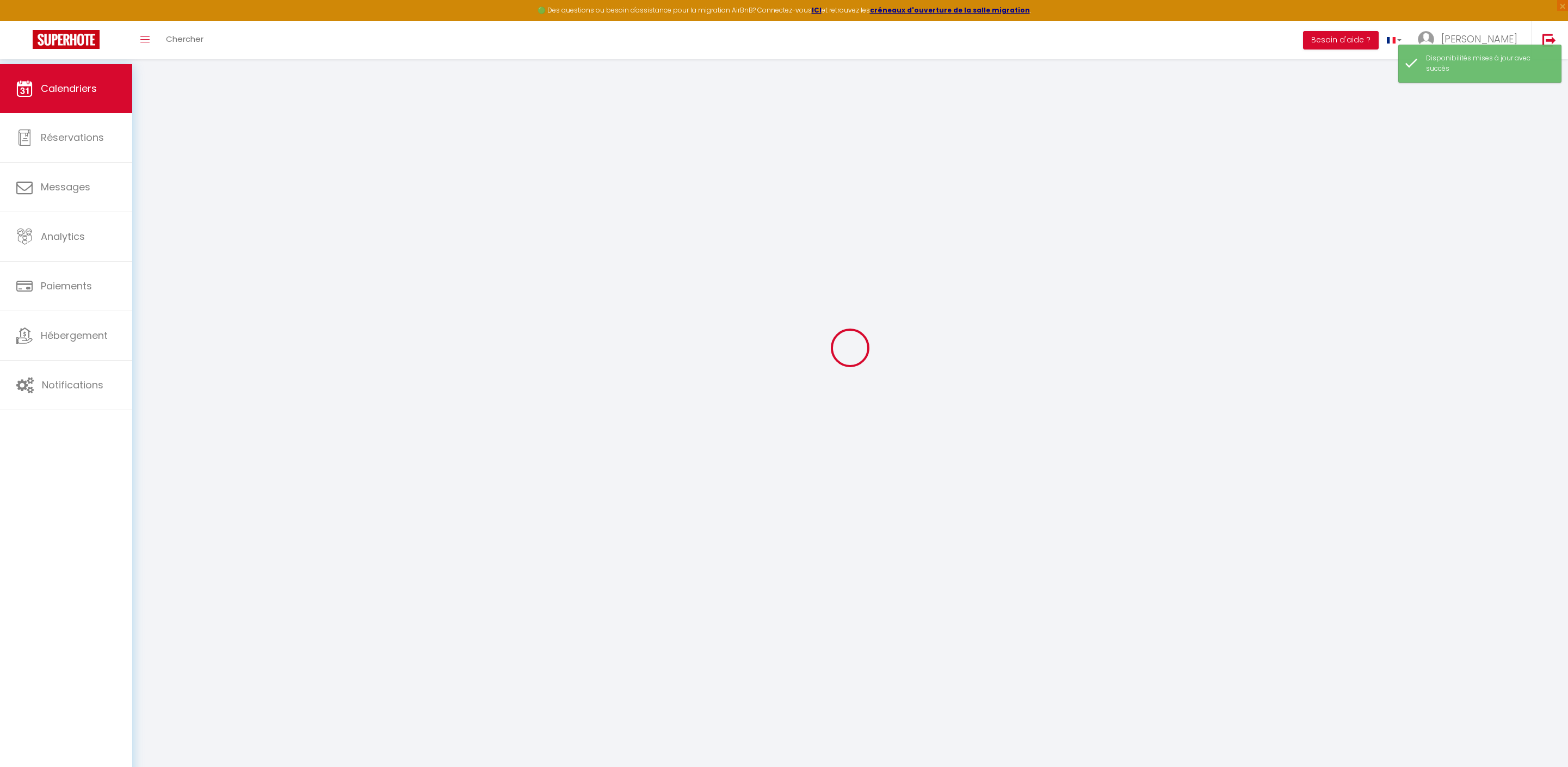
scroll to position [64, 0]
